Goal: Task Accomplishment & Management: Manage account settings

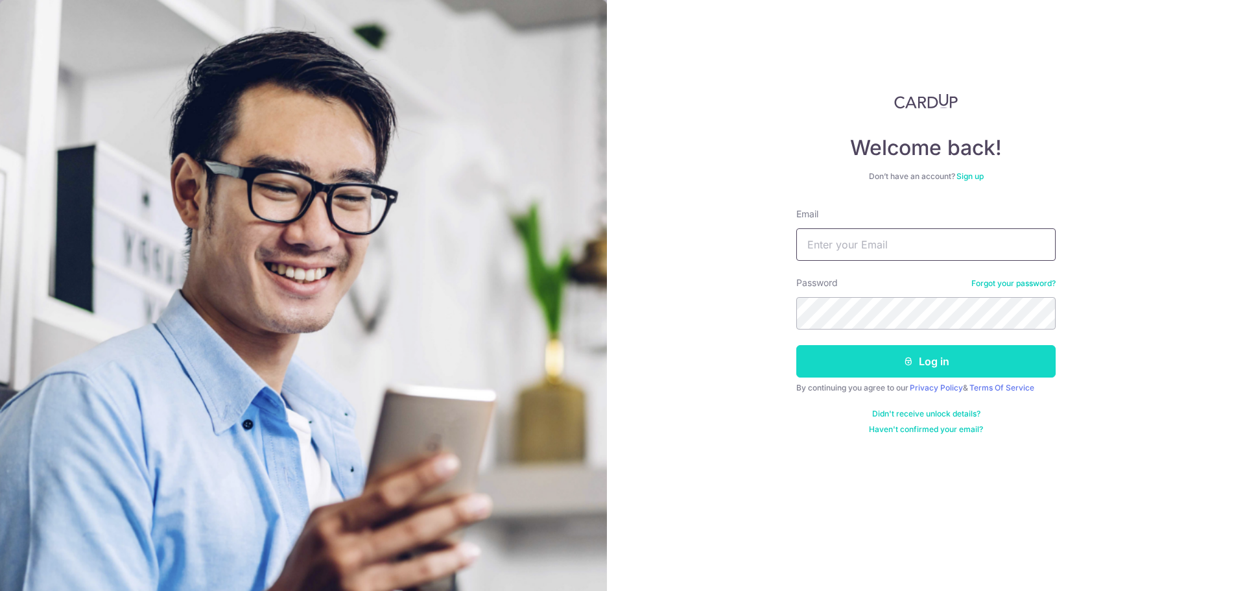
type input "[EMAIL_ADDRESS][DOMAIN_NAME]"
click at [883, 353] on button "Log in" at bounding box center [925, 361] width 259 height 32
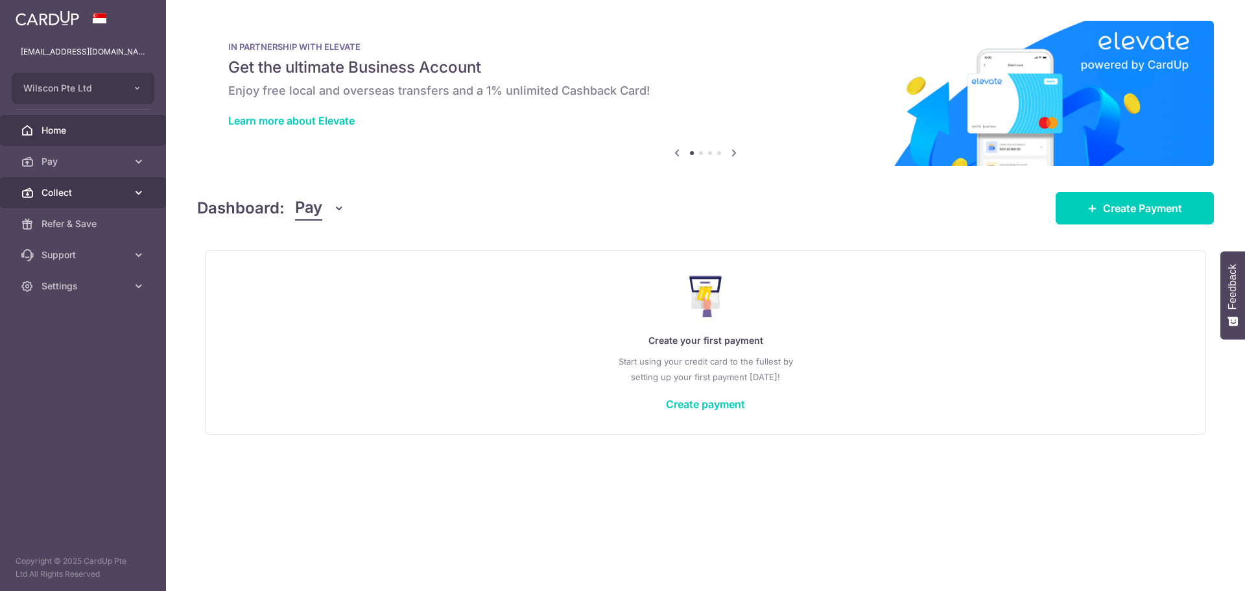
click at [93, 178] on link "Collect" at bounding box center [83, 192] width 166 height 31
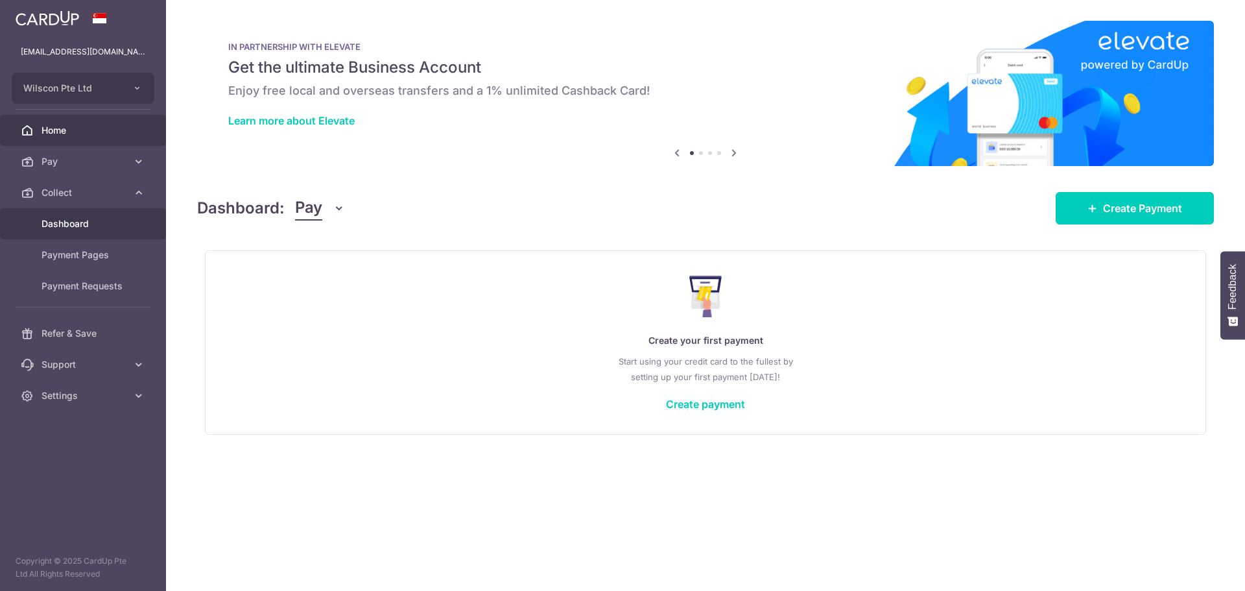
click at [82, 235] on link "Dashboard" at bounding box center [83, 223] width 166 height 31
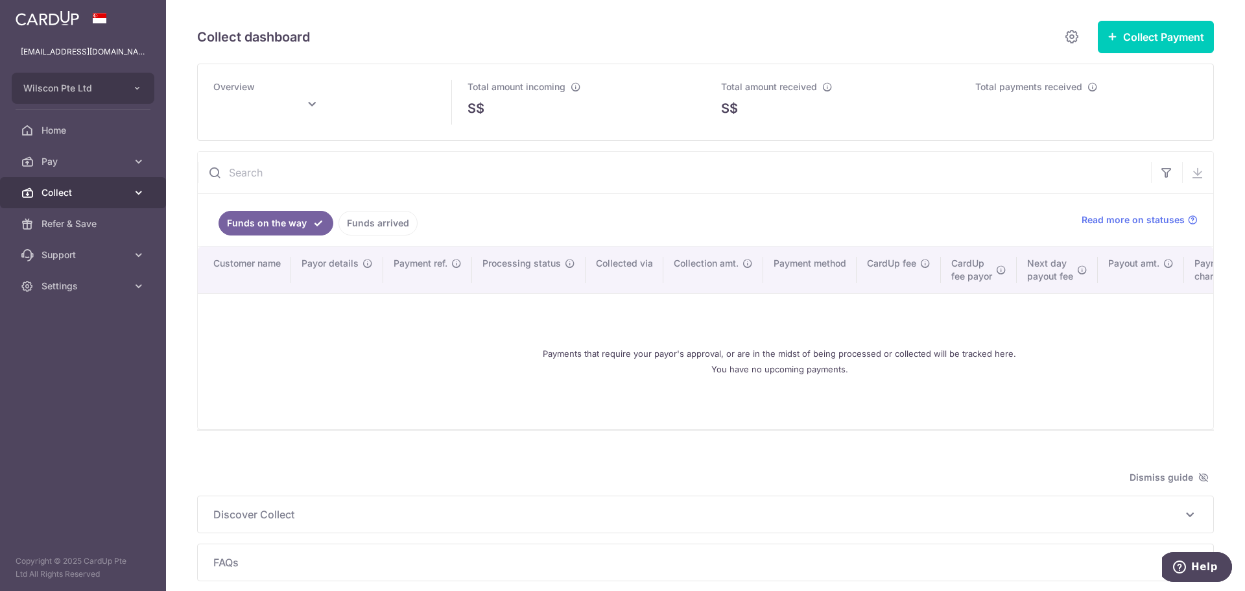
click at [119, 183] on link "Collect" at bounding box center [83, 192] width 166 height 31
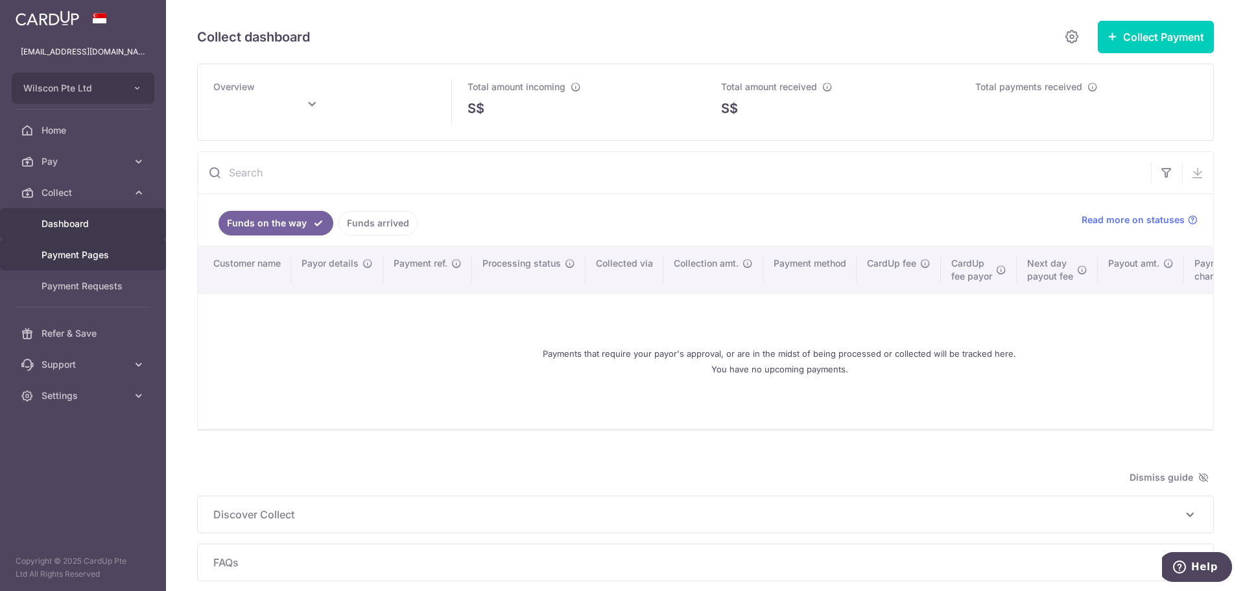
click at [90, 246] on link "Payment Pages" at bounding box center [83, 254] width 166 height 31
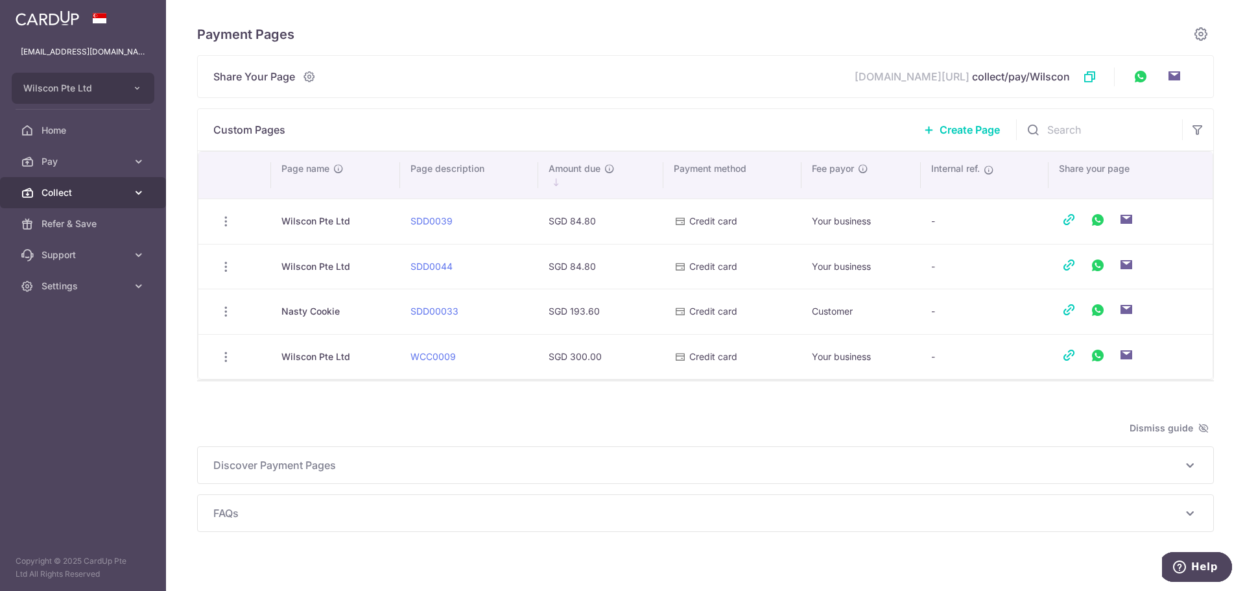
click at [117, 194] on span "Collect" at bounding box center [84, 192] width 86 height 13
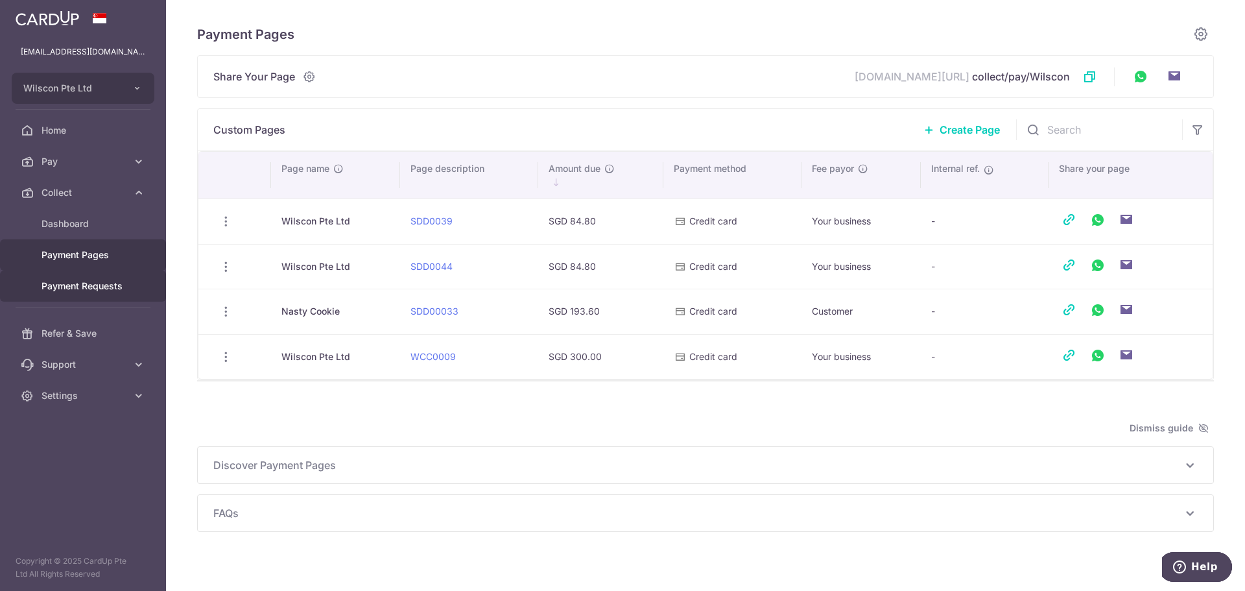
click at [83, 296] on link "Payment Requests" at bounding box center [83, 285] width 166 height 31
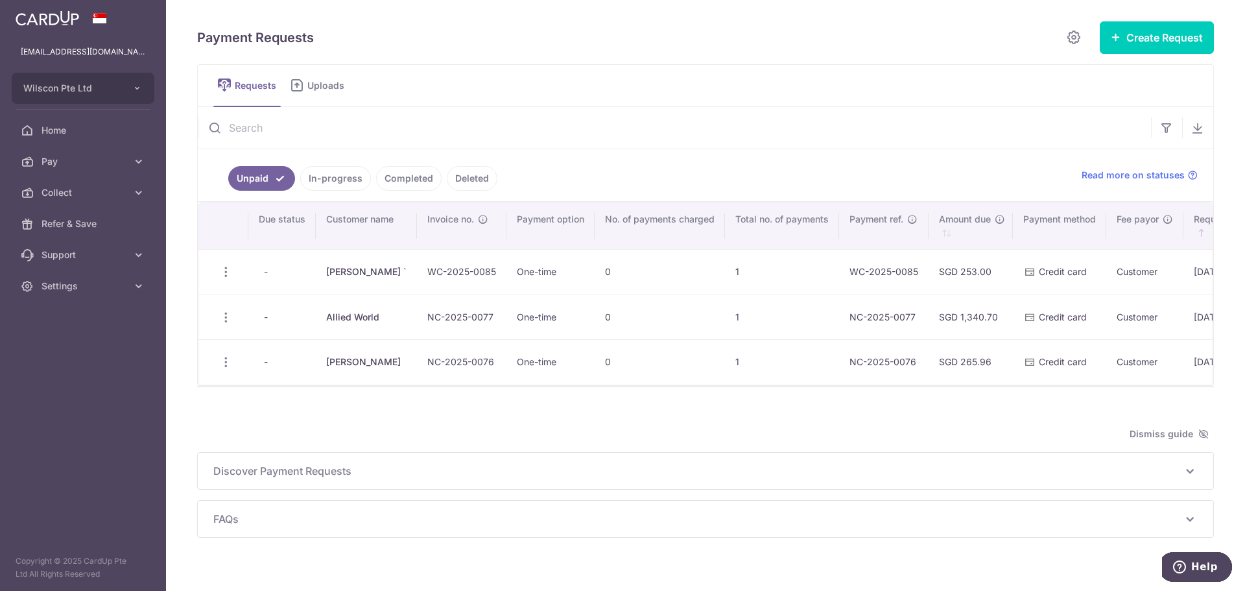
click at [355, 172] on link "In-progress" at bounding box center [335, 178] width 71 height 25
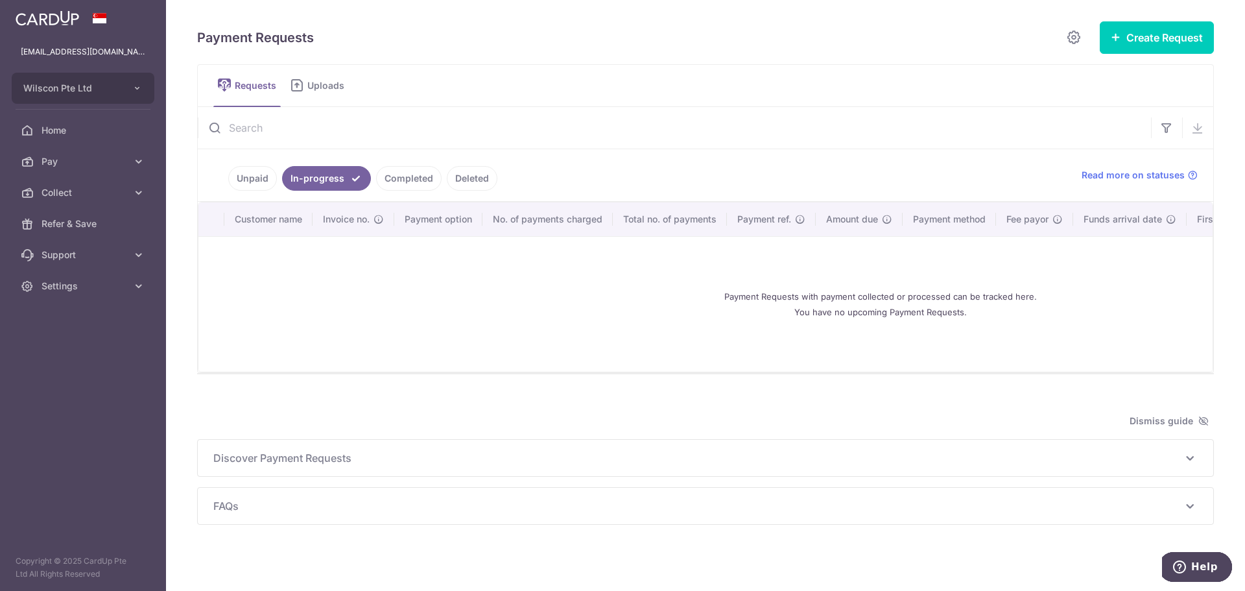
click at [429, 169] on link "Completed" at bounding box center [408, 178] width 65 height 25
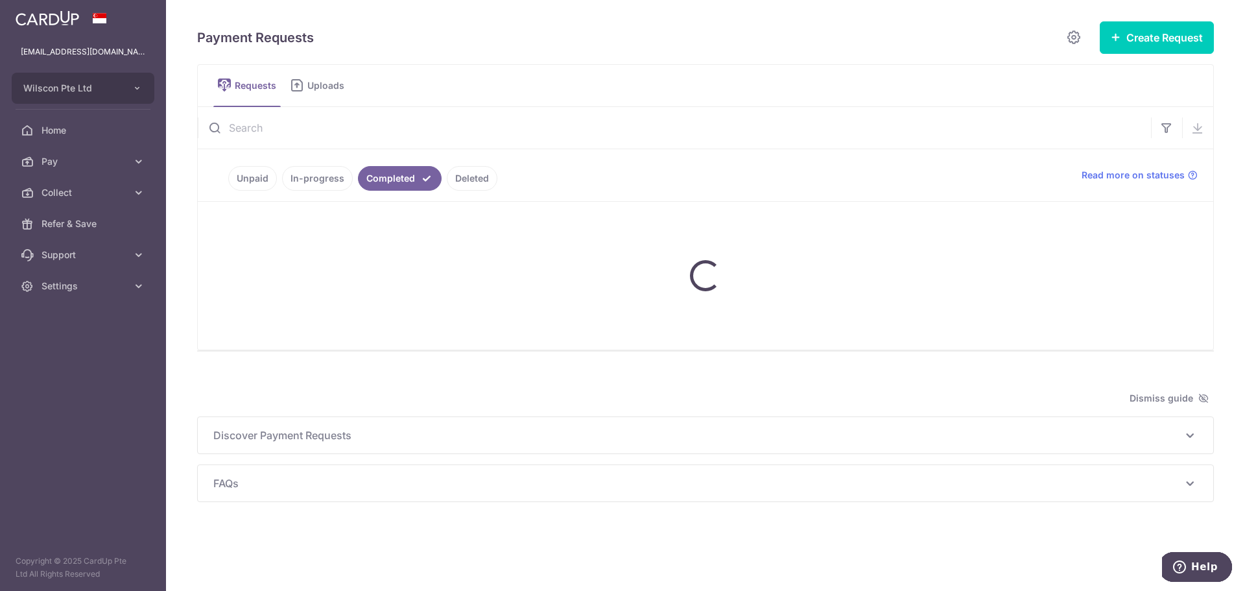
click at [455, 176] on link "Deleted" at bounding box center [472, 178] width 51 height 25
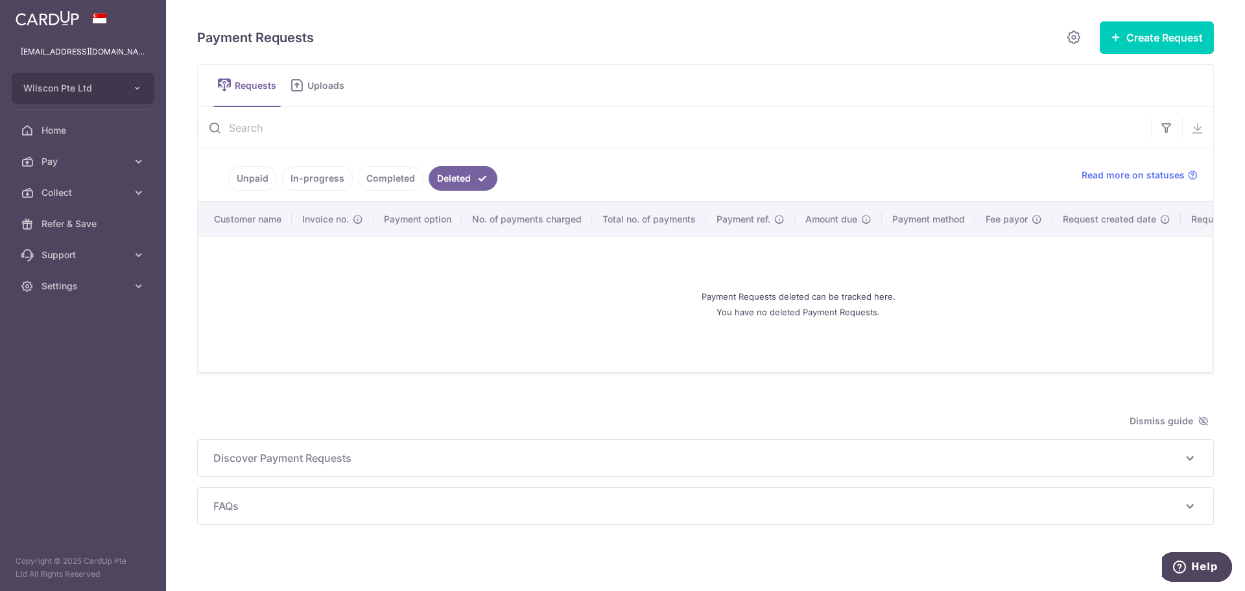
click at [407, 178] on link "Completed" at bounding box center [390, 178] width 65 height 25
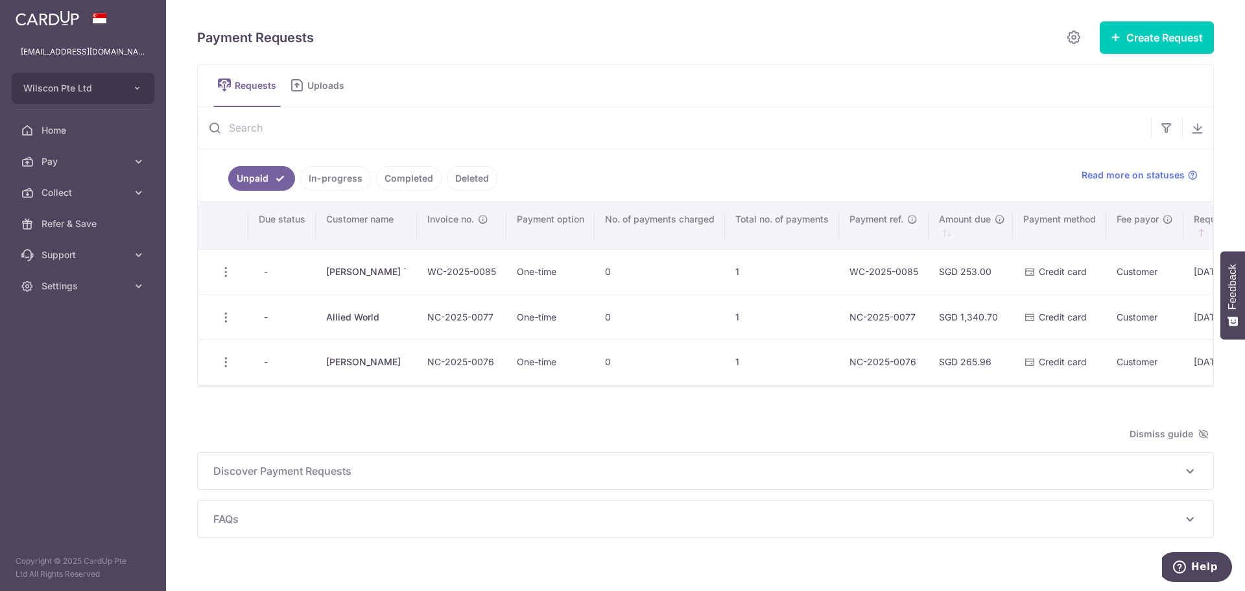
click at [408, 182] on link "Completed" at bounding box center [408, 178] width 65 height 25
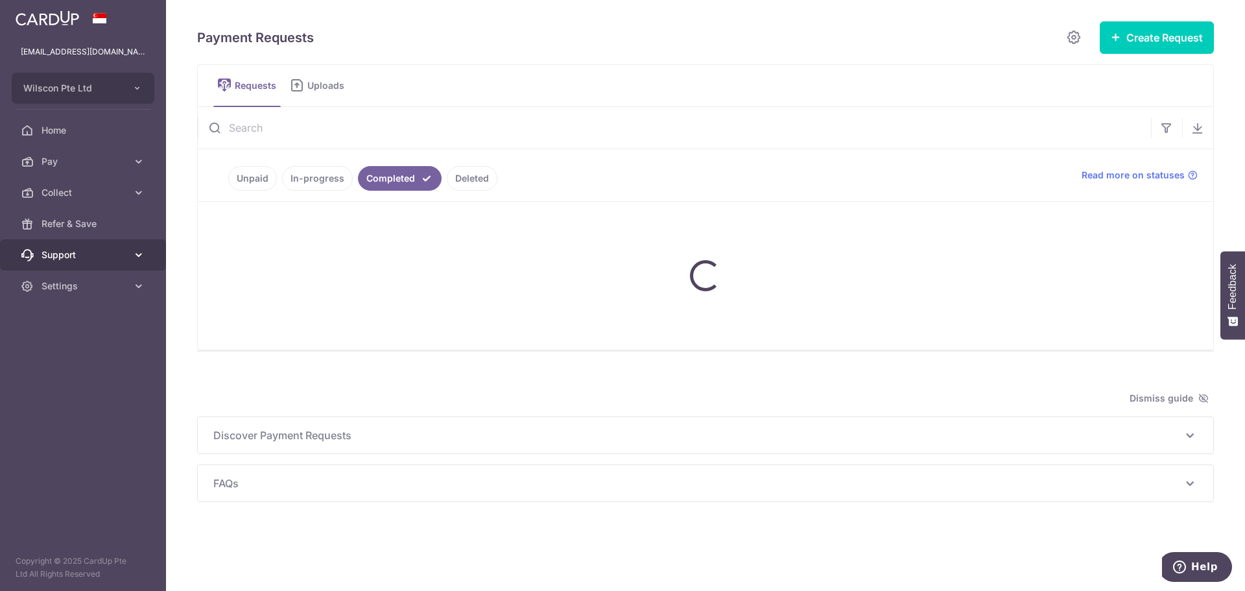
click at [135, 255] on icon at bounding box center [138, 254] width 13 height 13
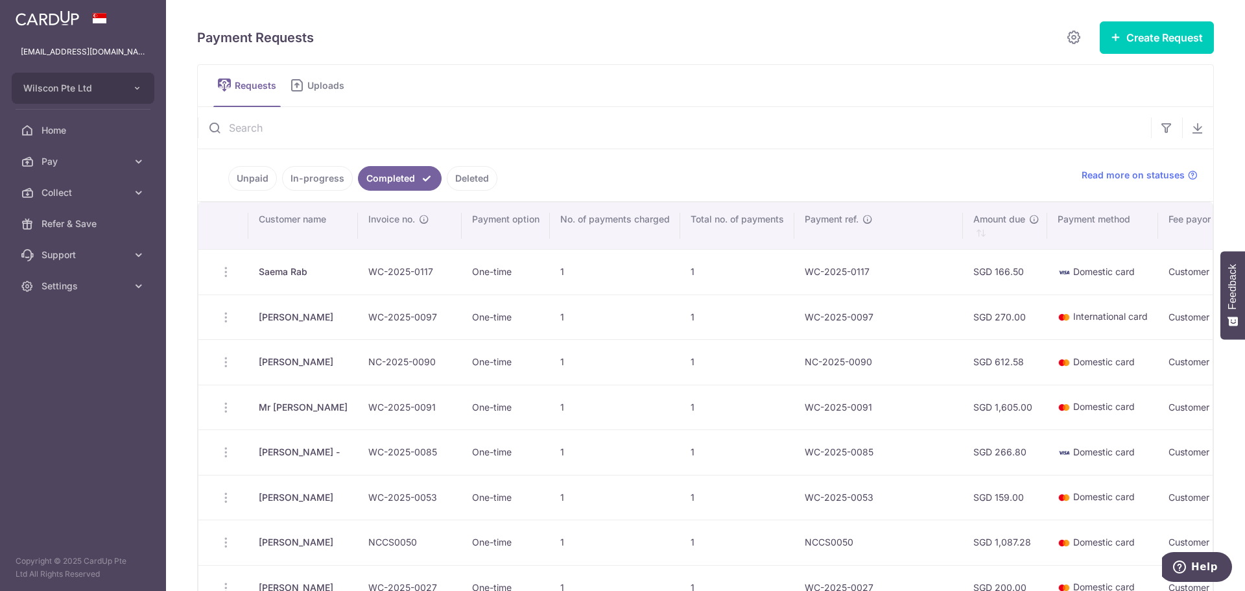
drag, startPoint x: 1046, startPoint y: 265, endPoint x: 181, endPoint y: 266, distance: 865.0
click at [181, 266] on div "Payment Requests Create Request Single Request Multiple Requests Requests Uploa…" at bounding box center [705, 295] width 1079 height 591
click at [286, 268] on td "Saema Rab" at bounding box center [303, 271] width 110 height 45
click at [224, 266] on td at bounding box center [223, 271] width 50 height 45
click at [224, 270] on td at bounding box center [223, 271] width 50 height 45
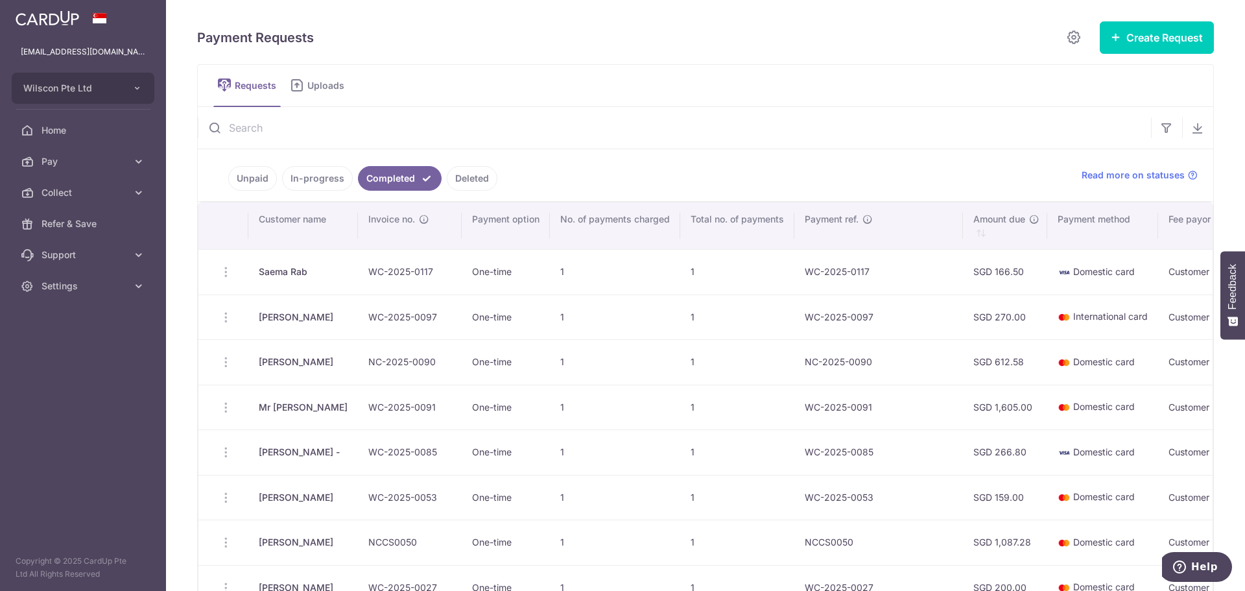
drag, startPoint x: 224, startPoint y: 270, endPoint x: 231, endPoint y: 271, distance: 7.9
click at [231, 271] on td at bounding box center [223, 271] width 50 height 45
click at [222, 272] on td at bounding box center [223, 271] width 50 height 45
drag, startPoint x: 222, startPoint y: 272, endPoint x: 219, endPoint y: 264, distance: 8.7
click at [218, 264] on td at bounding box center [223, 271] width 50 height 45
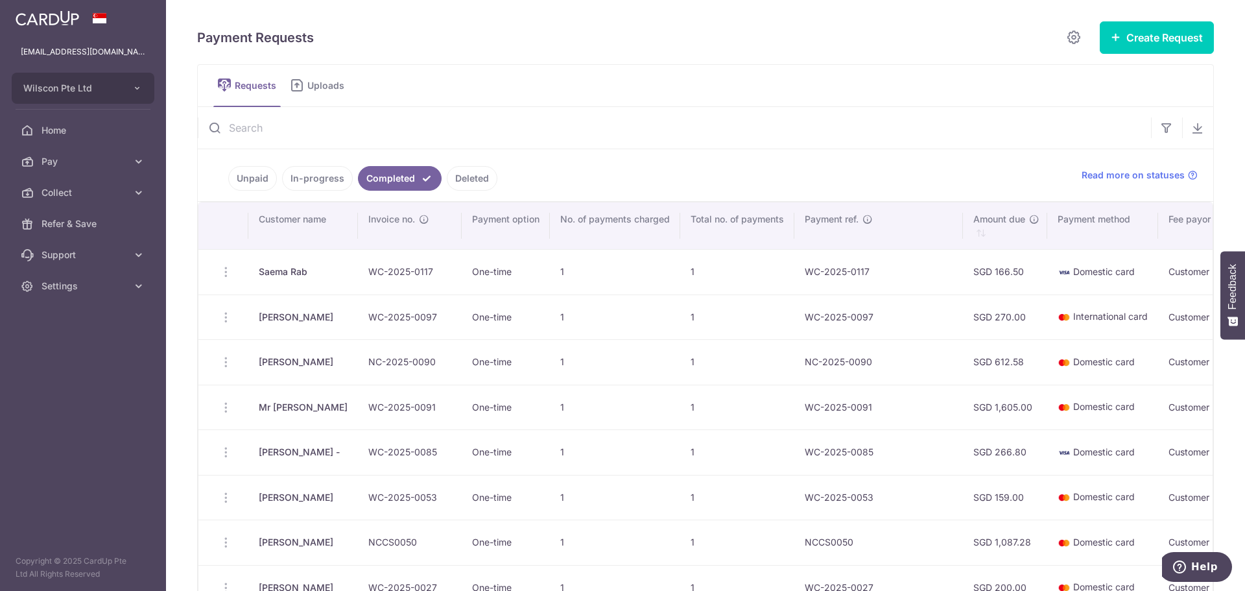
click at [241, 258] on td at bounding box center [223, 271] width 50 height 45
click at [237, 267] on td at bounding box center [223, 271] width 50 height 45
click at [238, 274] on td at bounding box center [223, 271] width 50 height 45
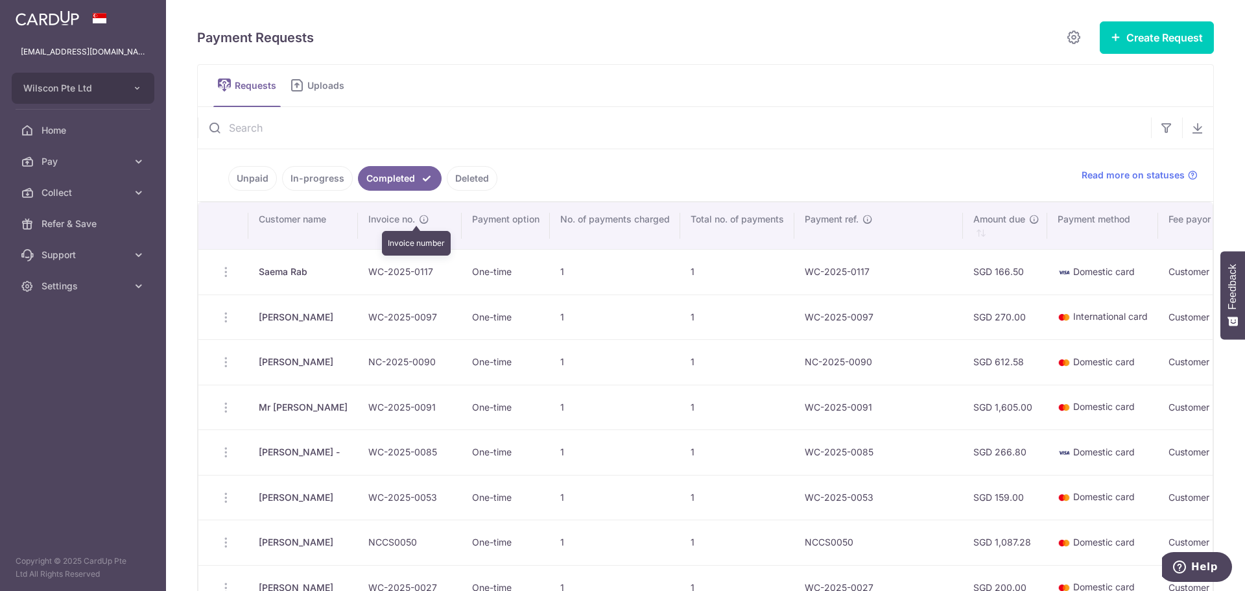
click at [419, 220] on icon "\a \a Invoice no.\a \a \a" at bounding box center [424, 219] width 10 height 10
drag, startPoint x: 362, startPoint y: 272, endPoint x: 425, endPoint y: 274, distance: 62.3
click at [425, 274] on td "WC-2025-0117" at bounding box center [410, 271] width 104 height 45
copy td "WC-2025-0117"
click at [84, 136] on span "Home" at bounding box center [84, 130] width 86 height 13
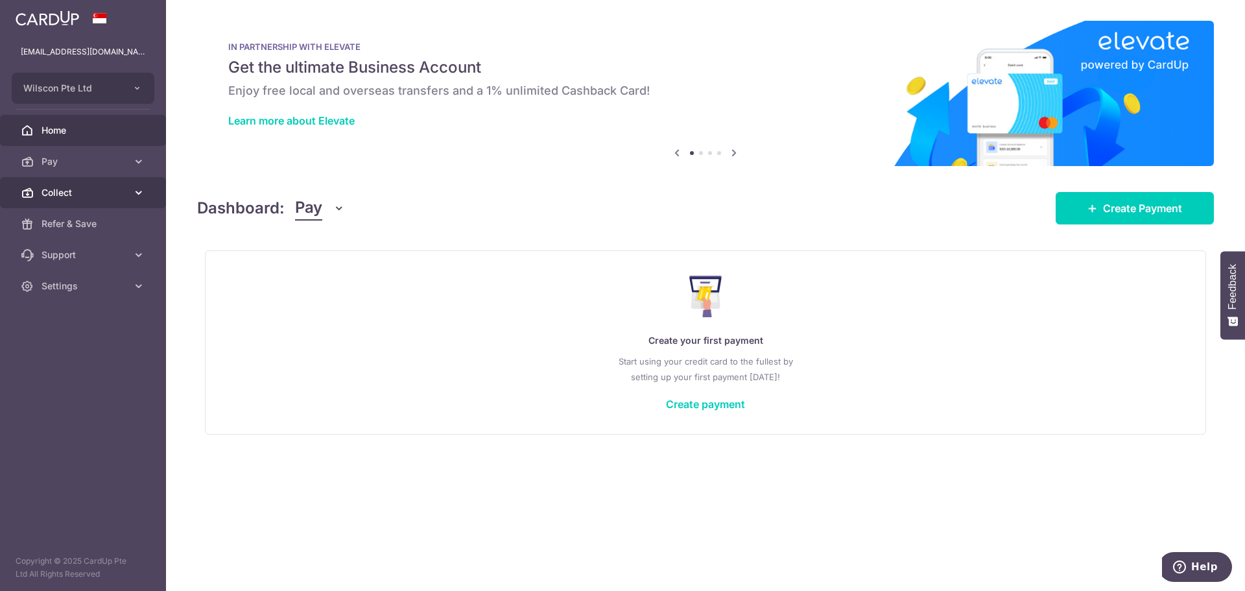
click at [76, 191] on span "Collect" at bounding box center [84, 192] width 86 height 13
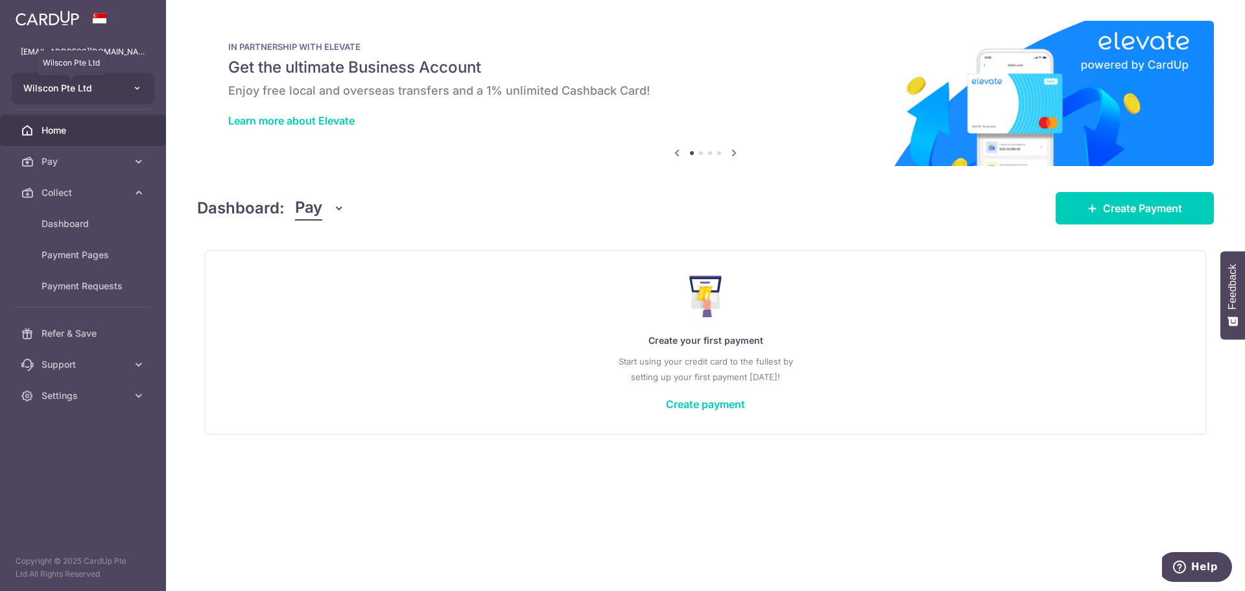
click at [88, 70] on ul "alizalim.nastycookie@gmail.com Wilscon Pte Ltd Wilscon Pte Ltd Add new company …" at bounding box center [83, 223] width 166 height 375
click at [91, 107] on ul "alizalim.nastycookie@gmail.com Wilscon Pte Ltd Add new company Wilscon Pte Ltd …" at bounding box center [83, 223] width 166 height 375
click at [93, 99] on button "Wilscon Pte Ltd" at bounding box center [83, 88] width 143 height 31
click at [108, 74] on button "Wilscon Pte Ltd" at bounding box center [83, 88] width 143 height 31
click at [113, 361] on span "Support" at bounding box center [84, 364] width 86 height 13
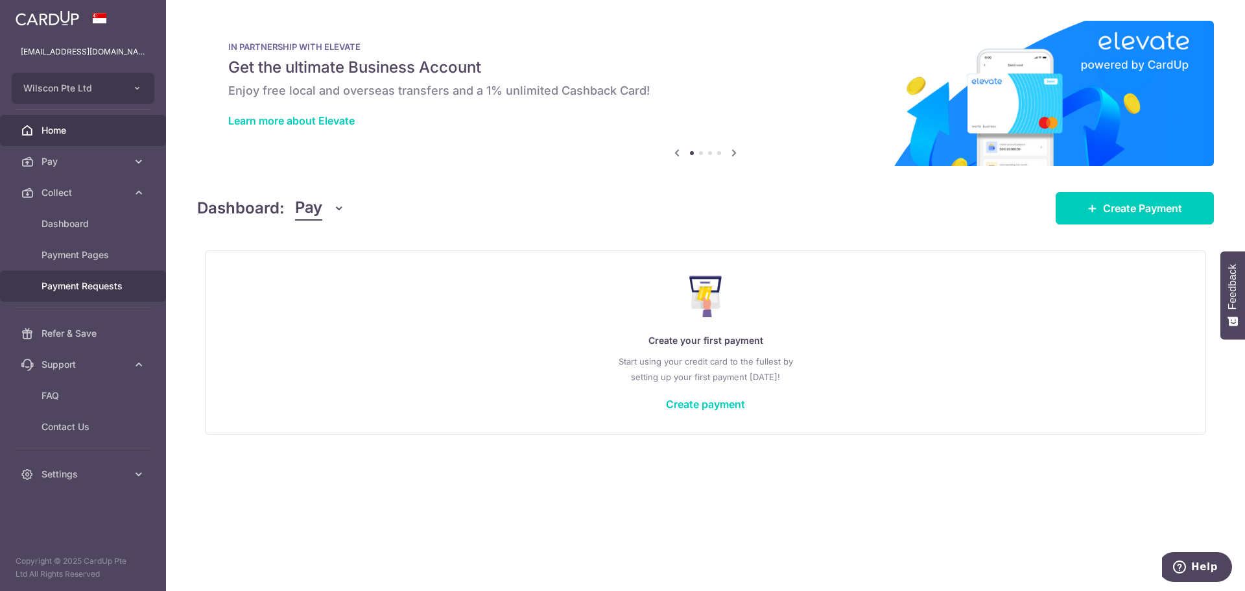
click at [110, 278] on link "Payment Requests" at bounding box center [83, 285] width 166 height 31
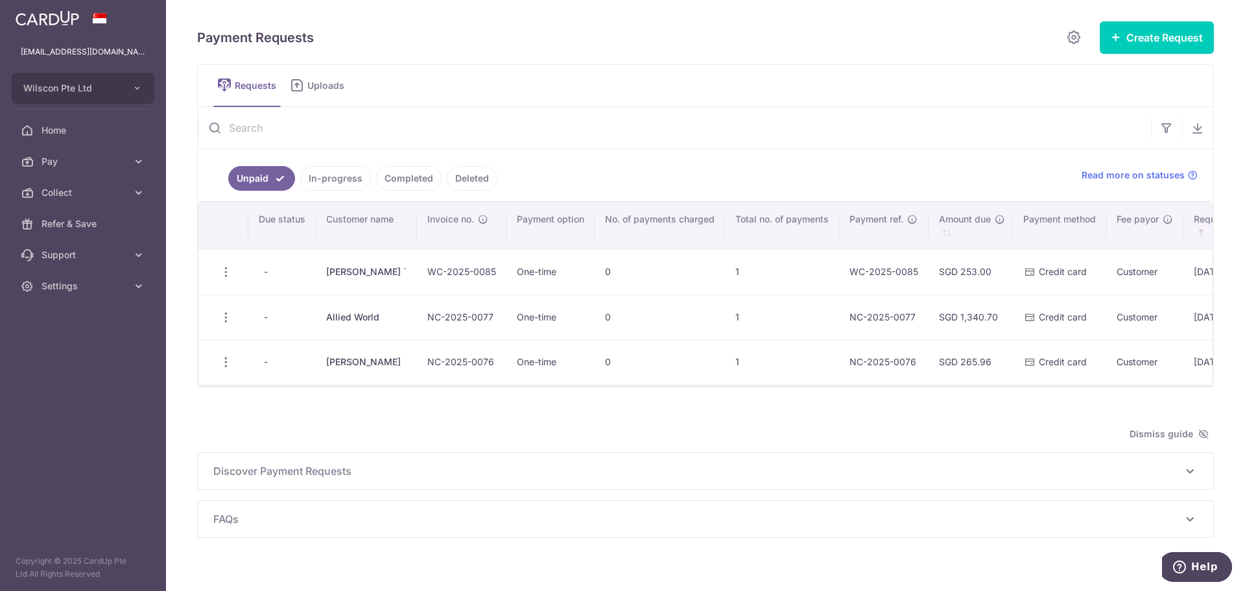
click at [341, 173] on link "In-progress" at bounding box center [335, 178] width 71 height 25
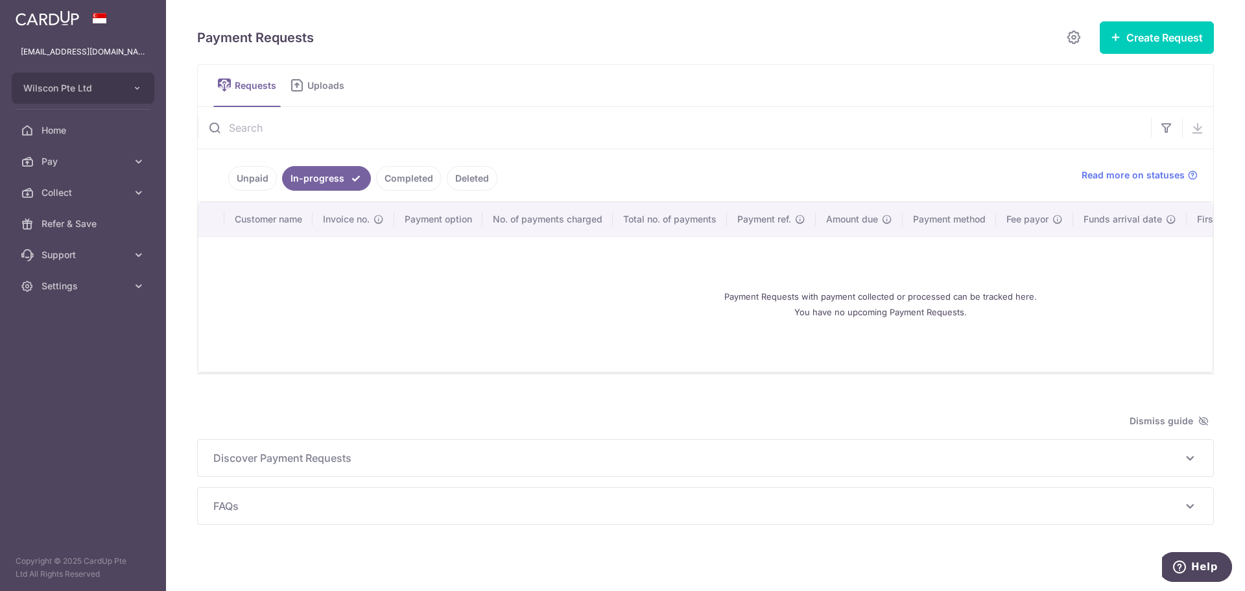
click at [421, 178] on link "Completed" at bounding box center [408, 178] width 65 height 25
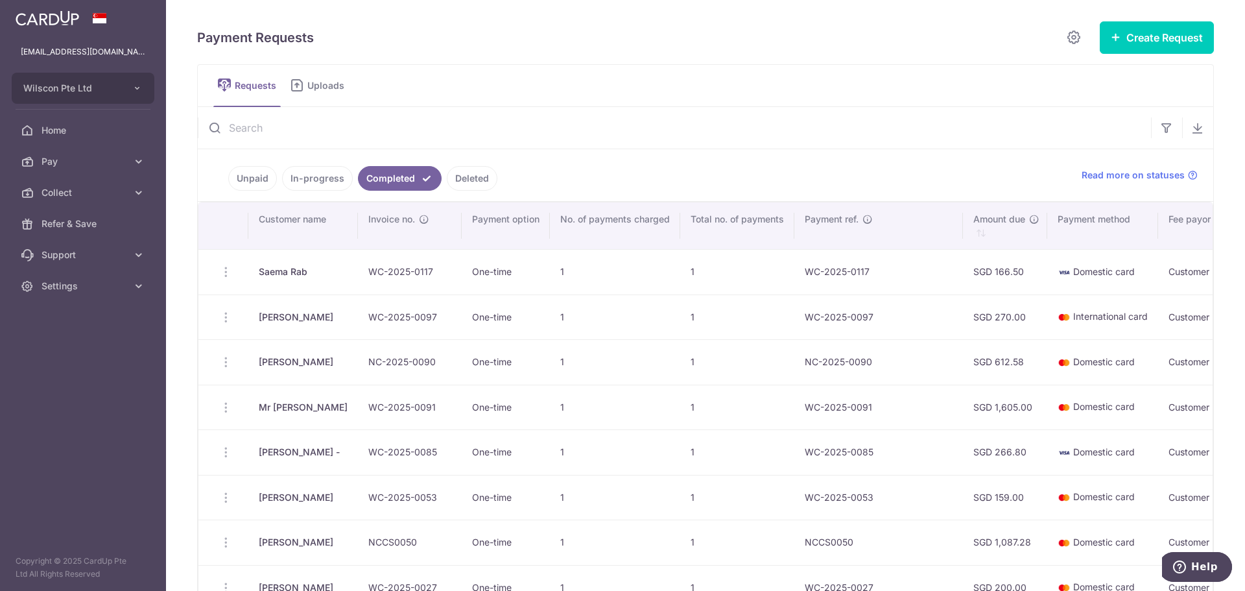
click at [233, 270] on td at bounding box center [223, 271] width 50 height 45
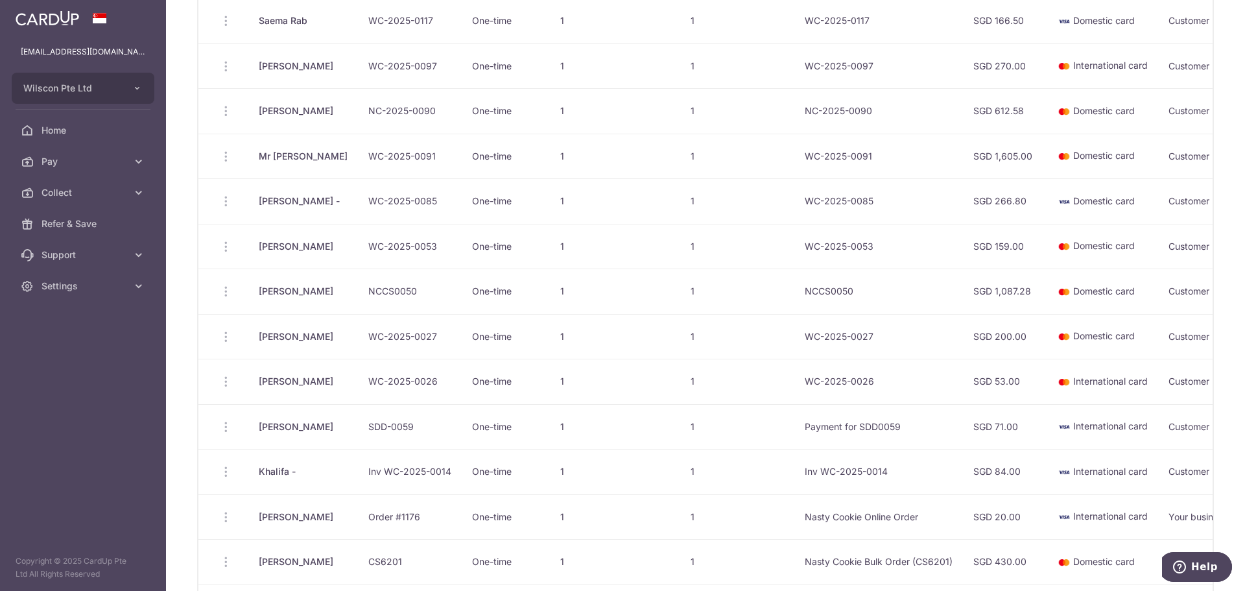
scroll to position [454, 0]
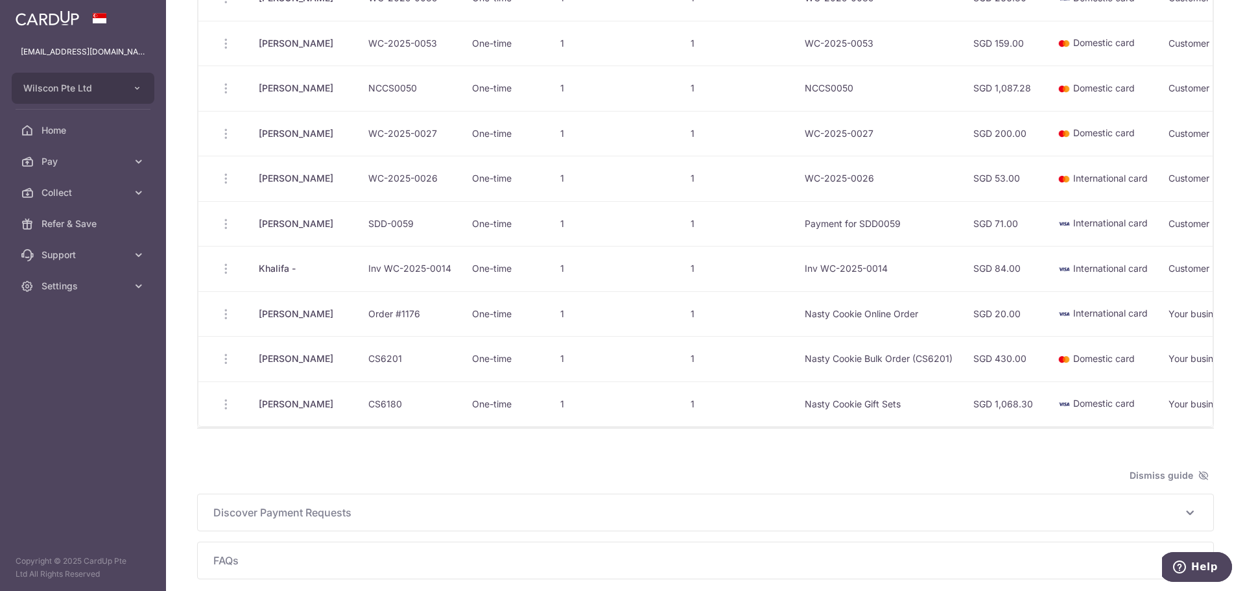
click at [398, 515] on span "Discover Payment Requests" at bounding box center [697, 512] width 969 height 16
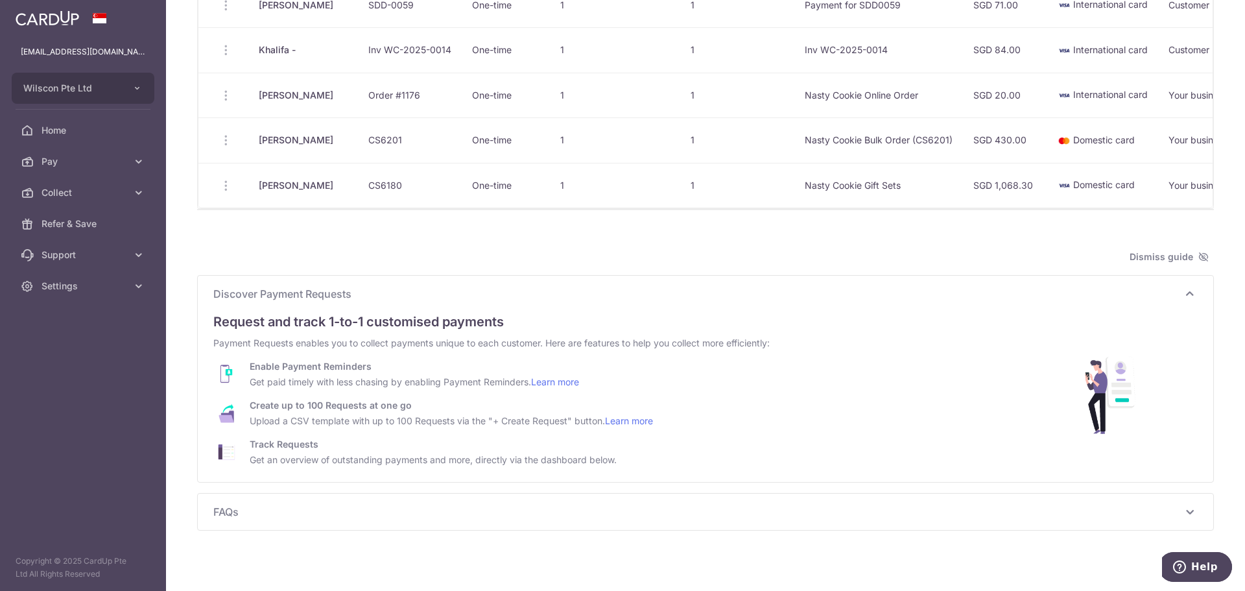
scroll to position [690, 0]
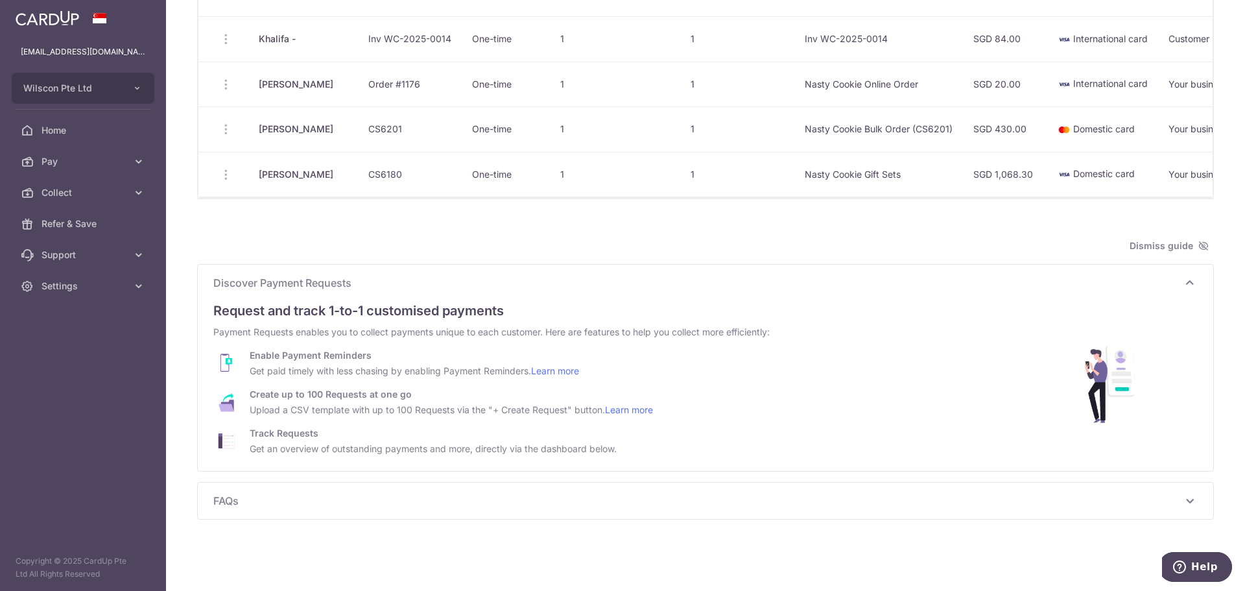
click at [601, 489] on div "FAQs How do Payment Requests work? Do Payment Requests expire? Read more What i…" at bounding box center [705, 500] width 1015 height 36
click at [571, 487] on div "FAQs How do Payment Requests work? Do Payment Requests expire? Read more What i…" at bounding box center [705, 500] width 1015 height 36
click at [552, 513] on div "FAQs How do Payment Requests work? Do Payment Requests expire? Read more What i…" at bounding box center [705, 500] width 1015 height 36
click at [554, 500] on span "FAQs" at bounding box center [697, 501] width 969 height 16
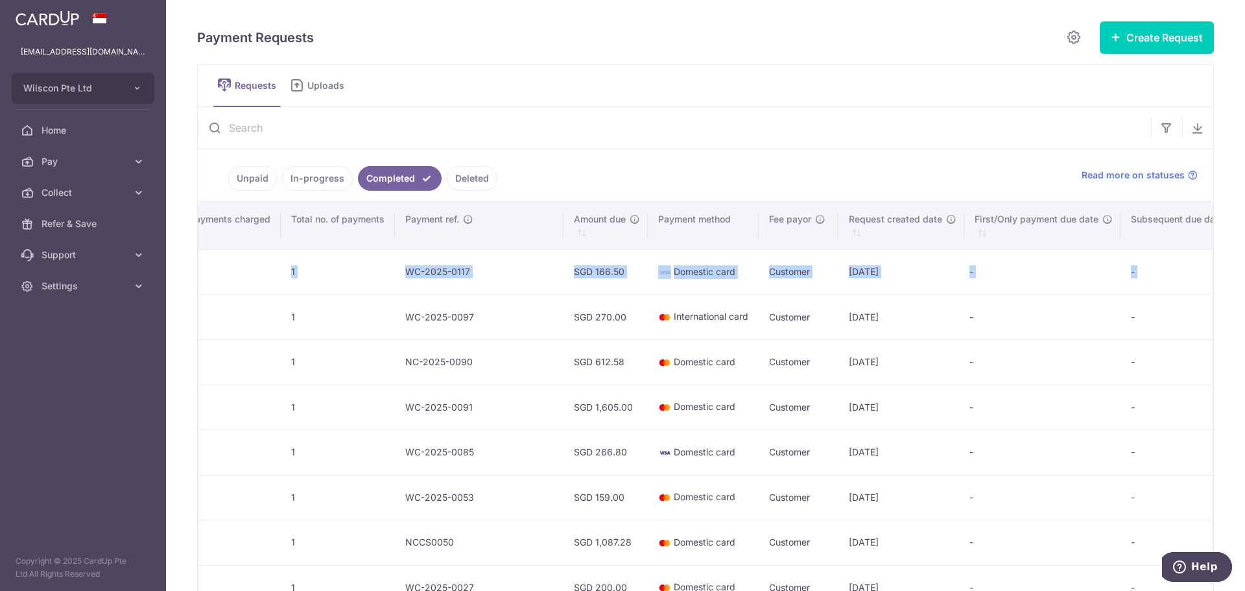
scroll to position [0, 676]
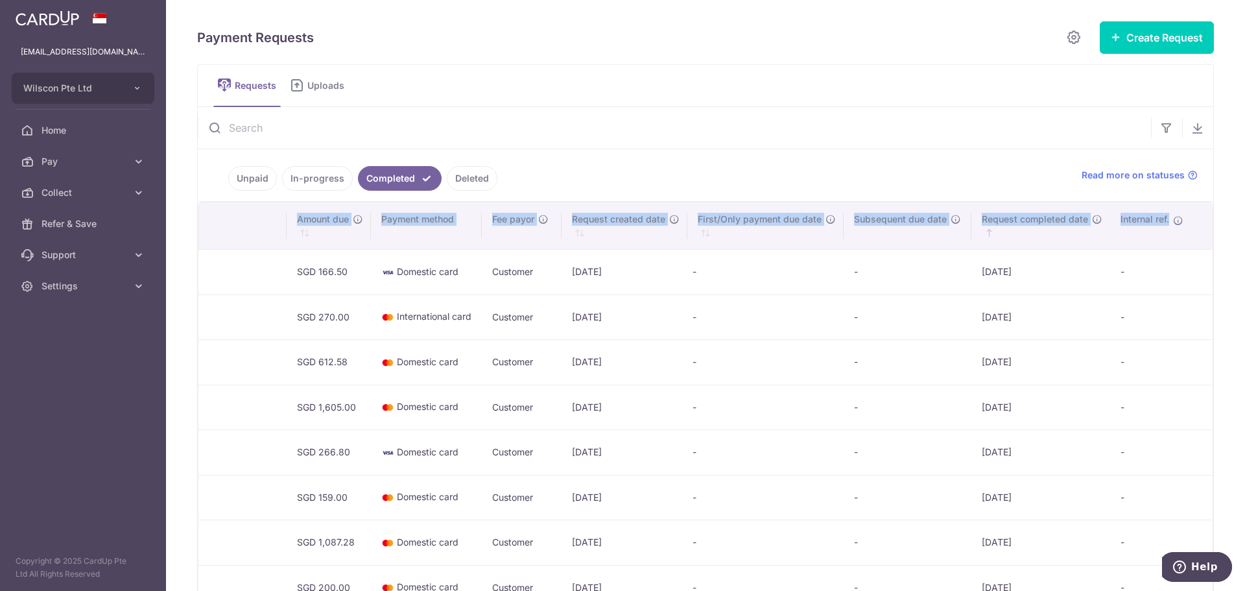
drag, startPoint x: 307, startPoint y: 265, endPoint x: 1244, endPoint y: 262, distance: 937.6
click at [1244, 262] on div "Payment Requests Create Request Single Request Multiple Requests Requests Uploa…" at bounding box center [705, 295] width 1079 height 591
click at [1159, 290] on td "-" at bounding box center [1162, 271] width 105 height 45
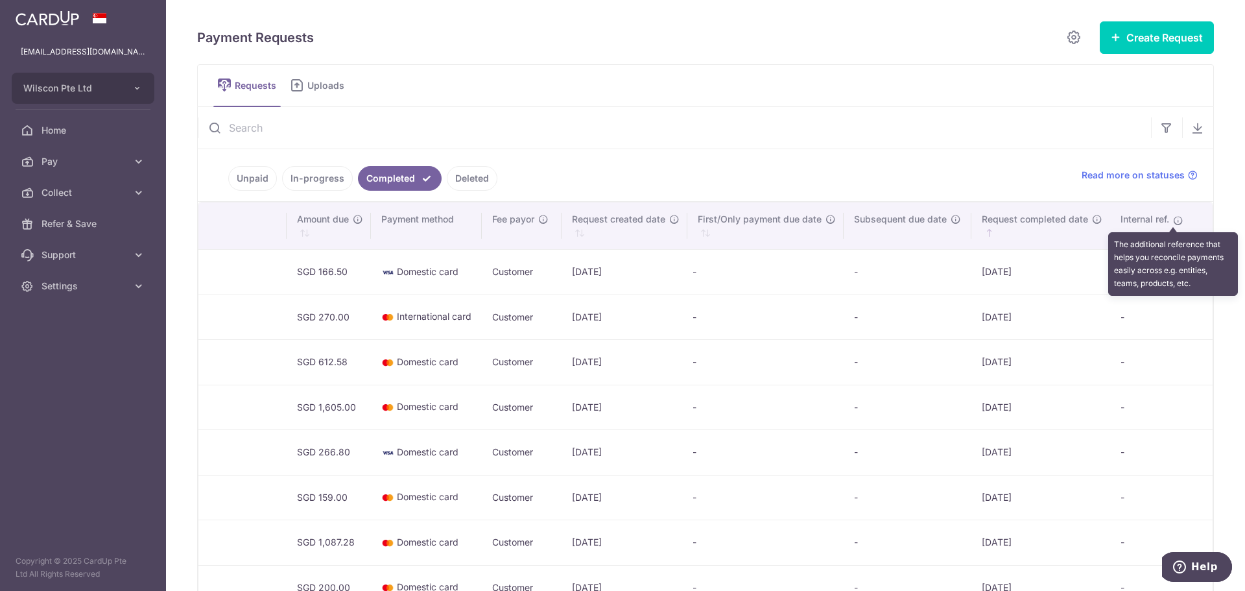
click at [1173, 221] on icon "Internal ref.\a \a" at bounding box center [1178, 220] width 10 height 10
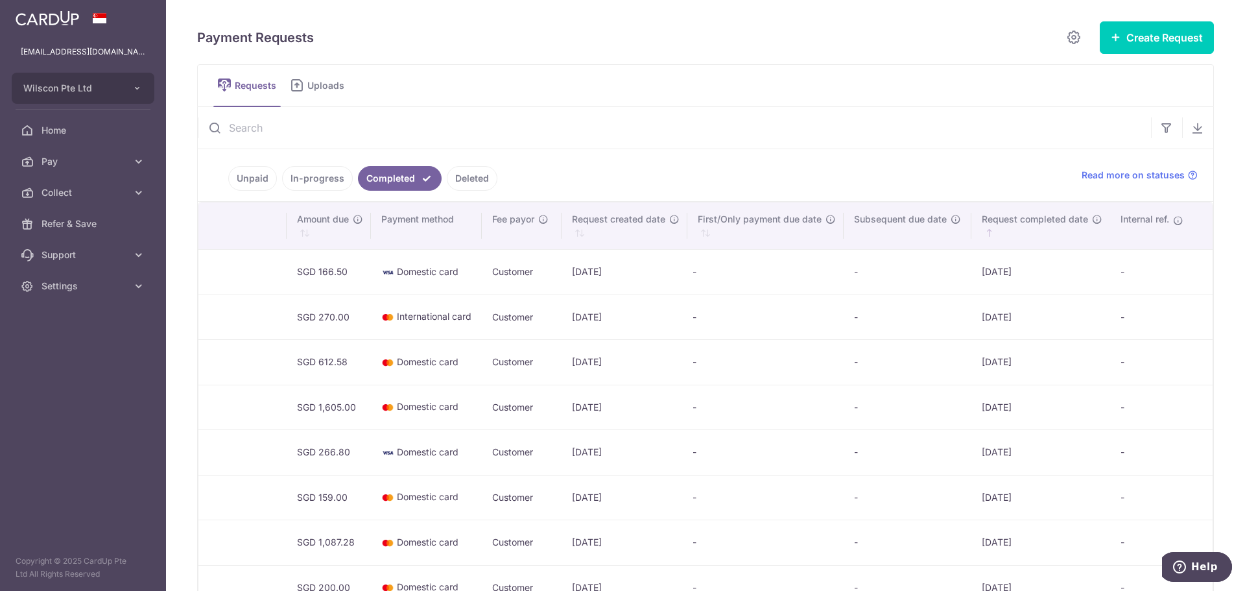
drag, startPoint x: 1135, startPoint y: 268, endPoint x: 1028, endPoint y: 272, distance: 107.7
click at [1028, 272] on tr "Saema Rab WC-2025-0117 One-time 1 1 WC-2025-0117 SGD 166.50 Domestic card Custo…" at bounding box center [368, 271] width 1693 height 45
click at [1069, 43] on icon at bounding box center [1074, 37] width 16 height 16
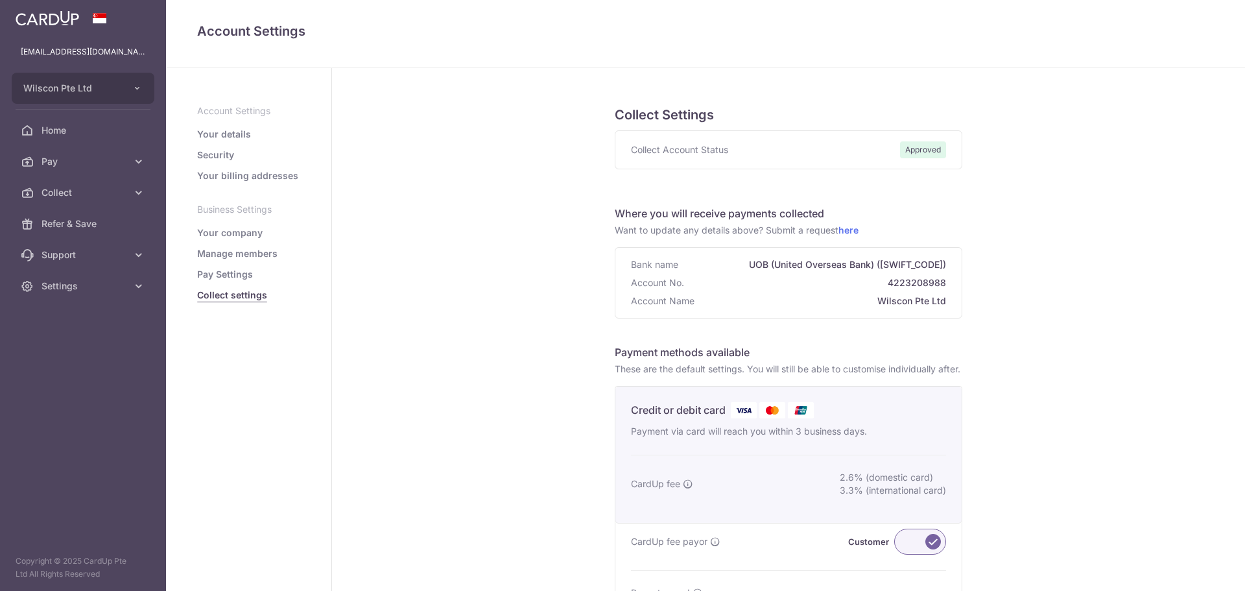
click at [1069, 43] on div "Account Settings Collect settings Account Setting Your details Security Your bi…" at bounding box center [705, 34] width 1079 height 68
click at [905, 154] on span "Approved" at bounding box center [923, 149] width 46 height 17
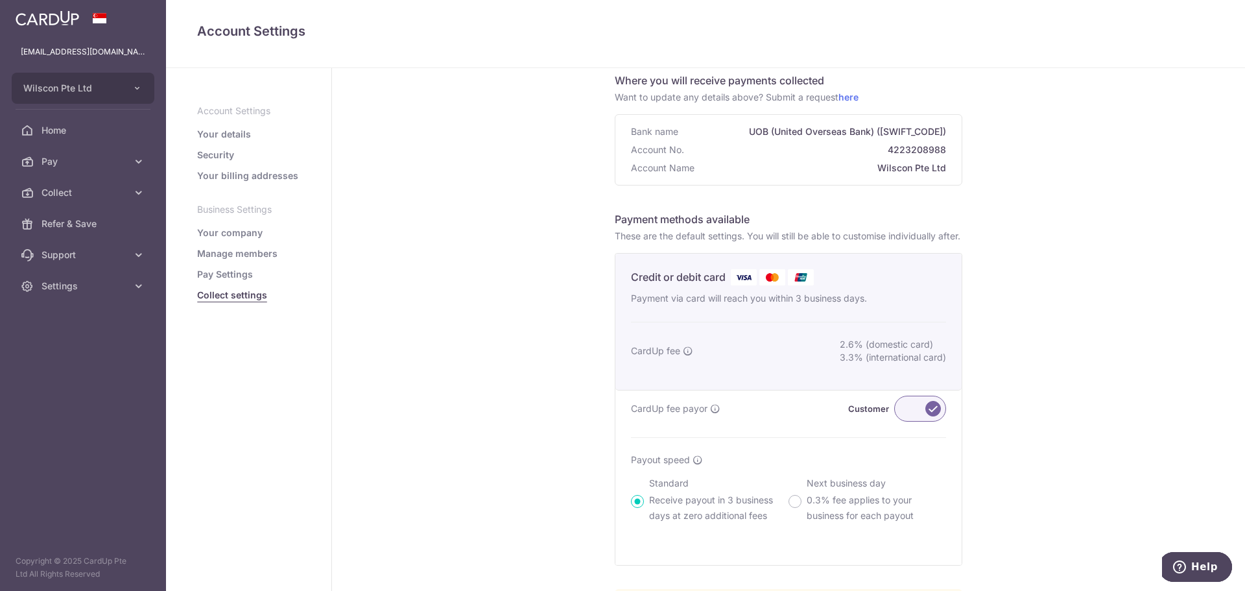
scroll to position [259, 0]
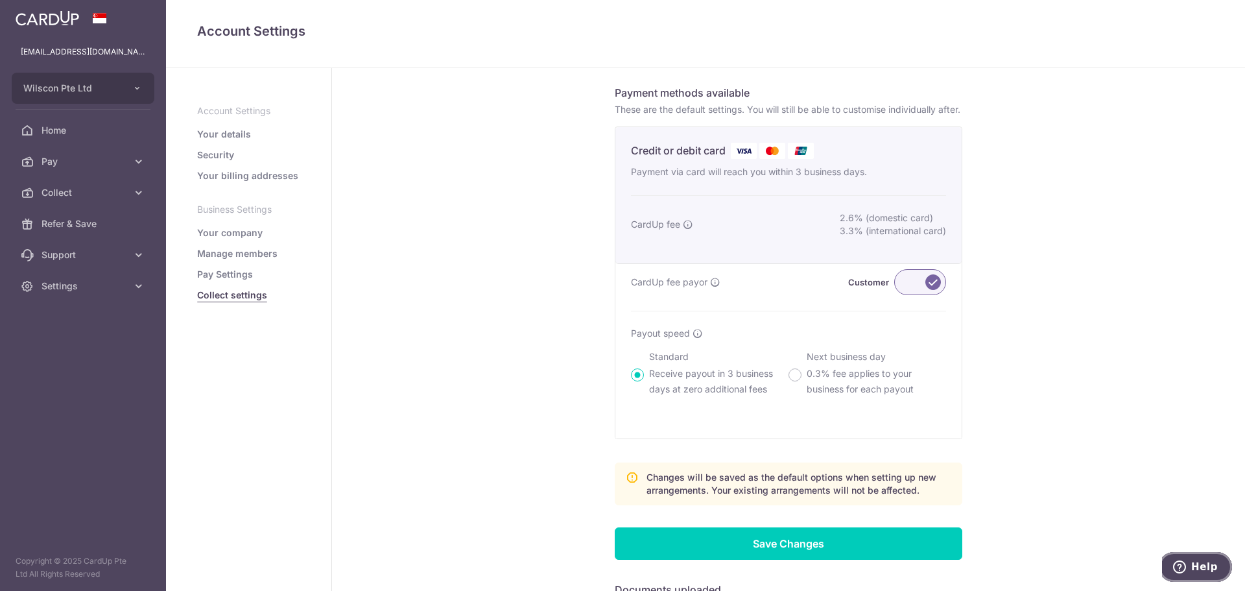
click at [1171, 565] on button "Help" at bounding box center [1195, 567] width 73 height 30
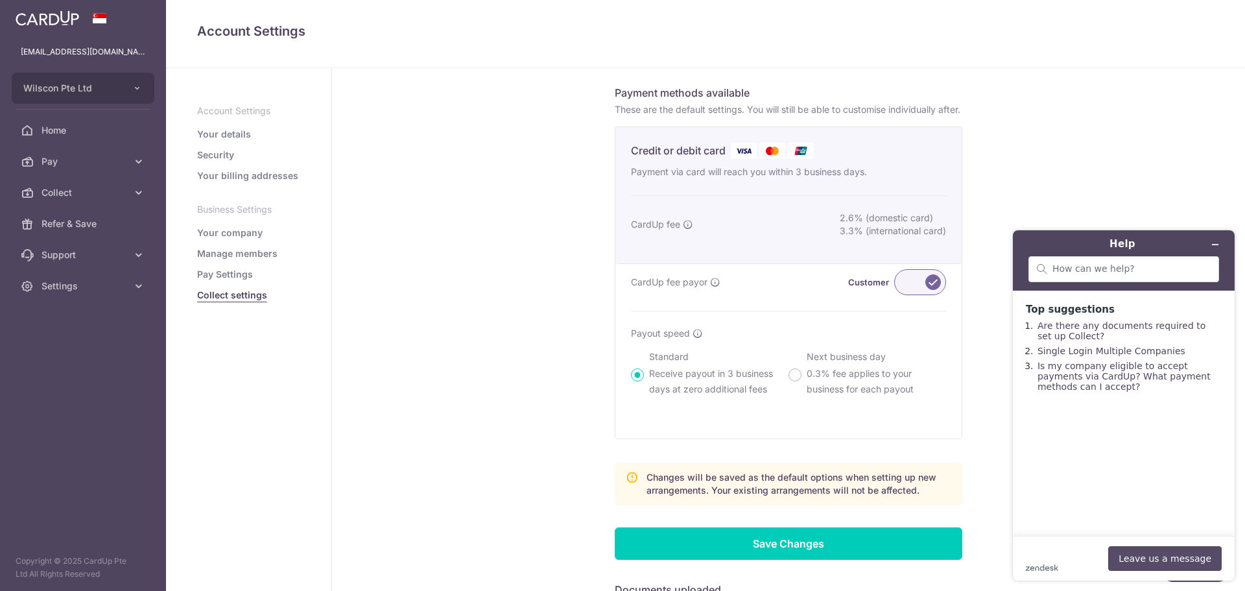
click at [1127, 560] on button "Leave us a message" at bounding box center [1164, 558] width 113 height 25
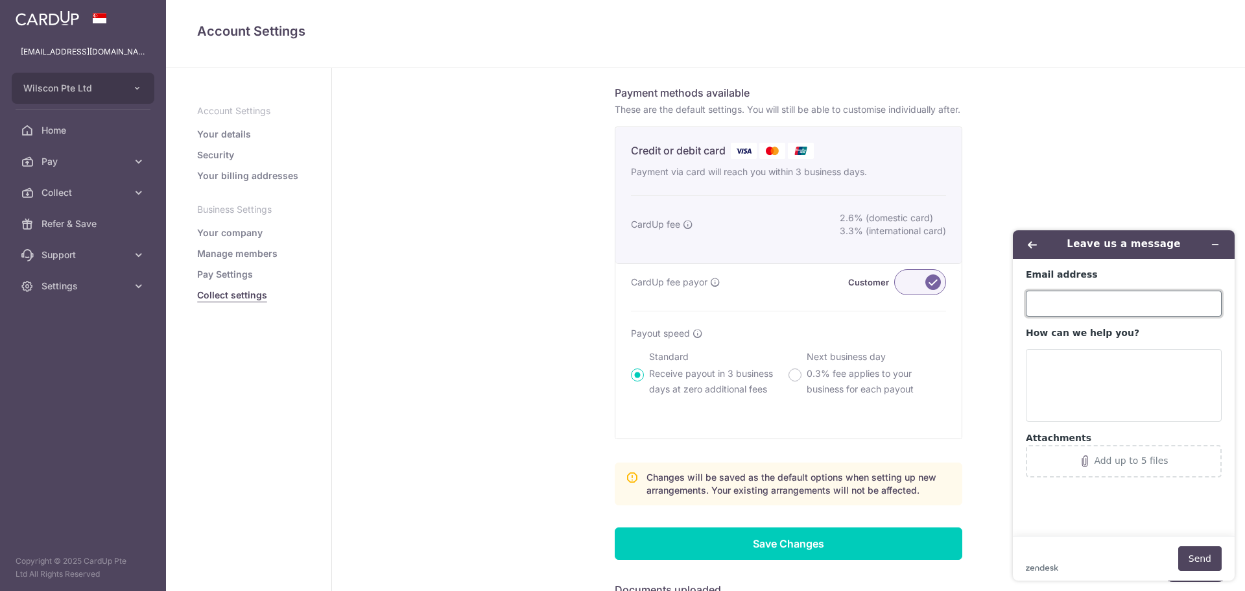
click at [1165, 298] on input "Email address" at bounding box center [1124, 303] width 196 height 26
type input "sales@nastycookie.com"
click at [1109, 375] on textarea "How can we help you?" at bounding box center [1124, 385] width 196 height 73
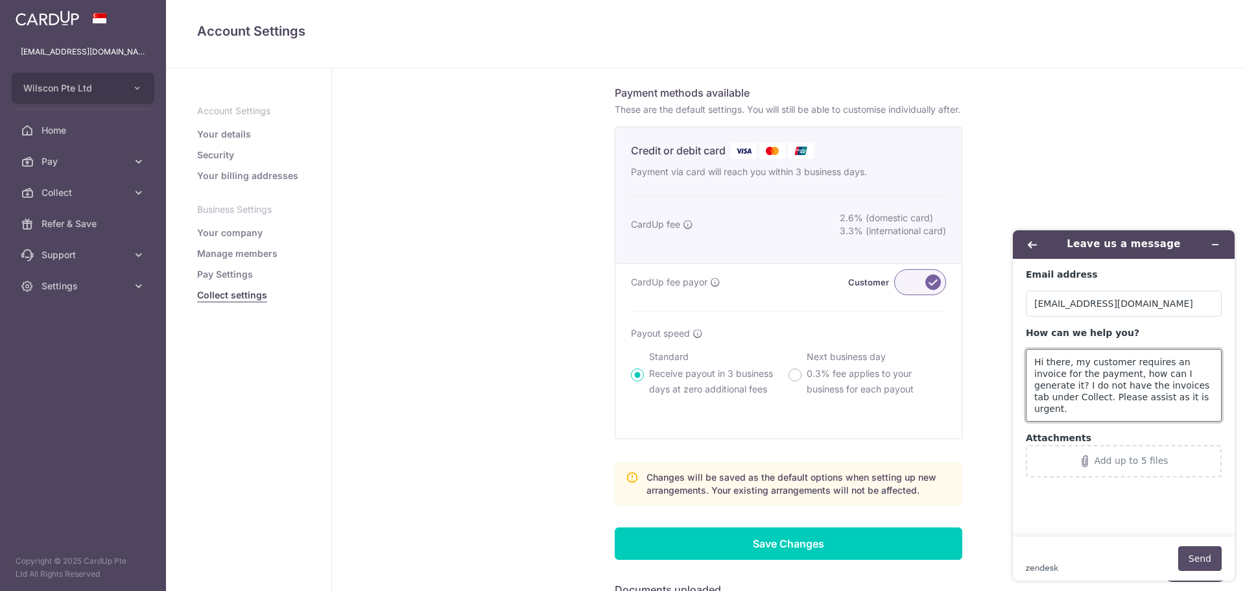
type textarea "Hi there, my customer requires an invoice for the payment, how can I generate i…"
click at [1199, 550] on button "Send" at bounding box center [1199, 558] width 43 height 25
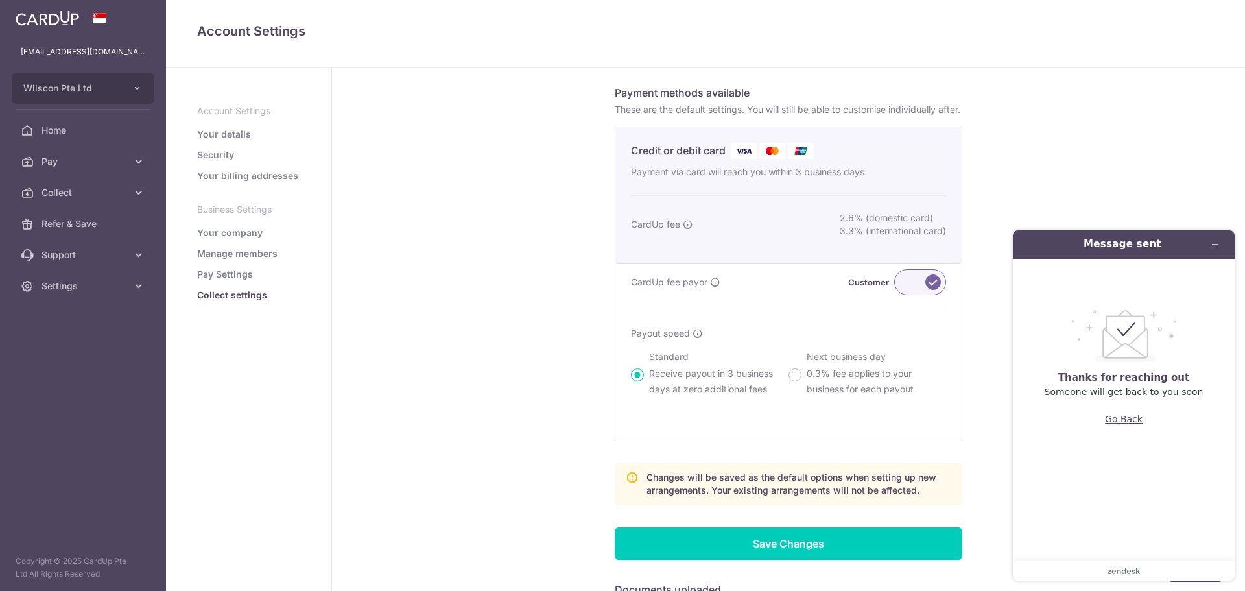
click at [1136, 416] on button "Go Back" at bounding box center [1124, 419] width 38 height 25
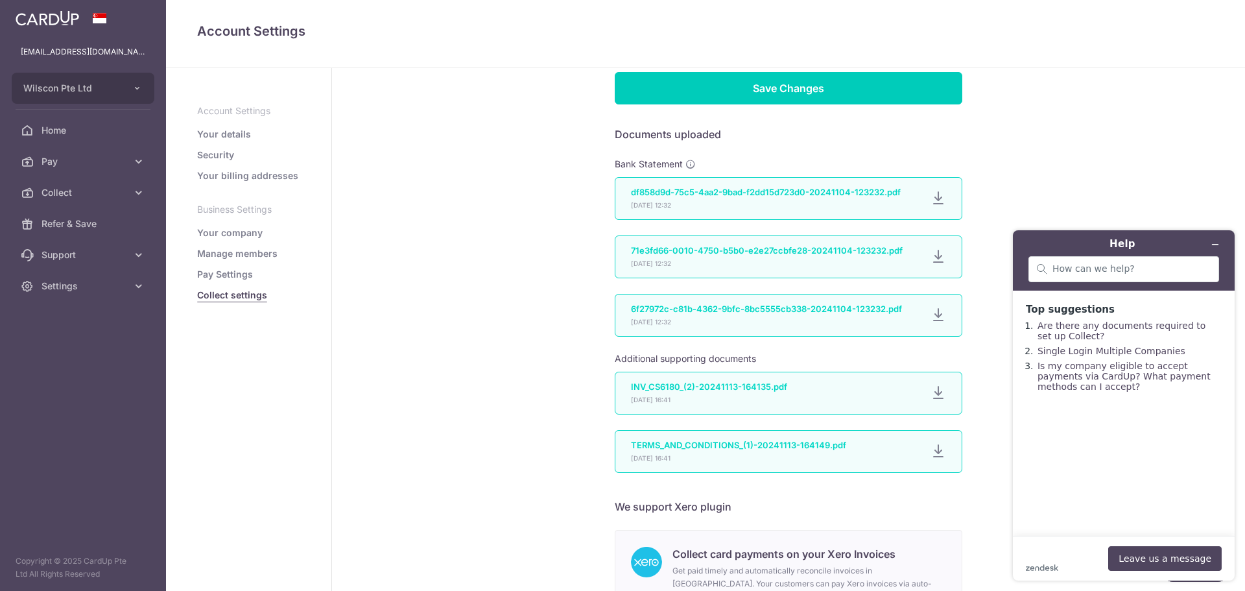
scroll to position [713, 0]
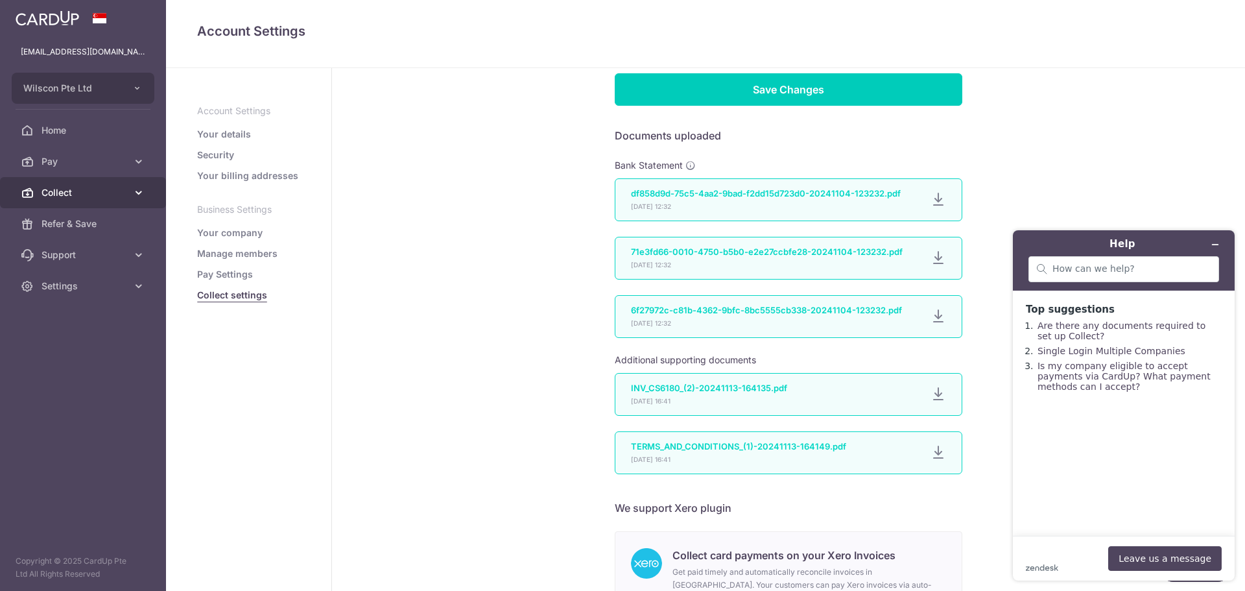
click at [94, 192] on span "Collect" at bounding box center [84, 192] width 86 height 13
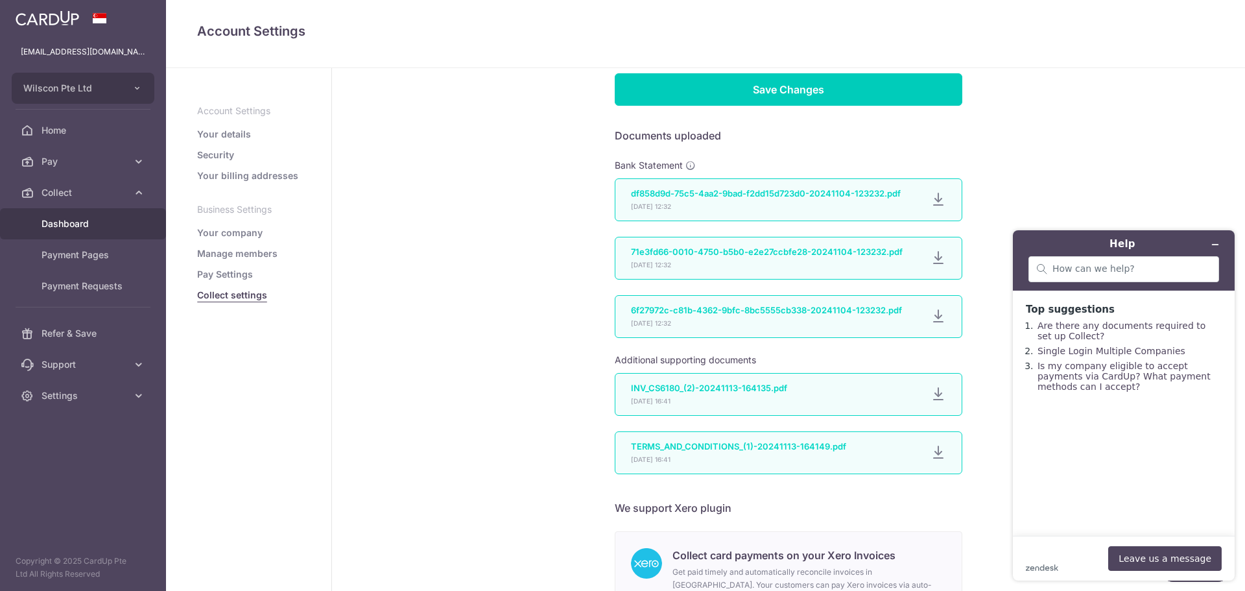
click at [97, 239] on link "Dashboard" at bounding box center [83, 223] width 166 height 31
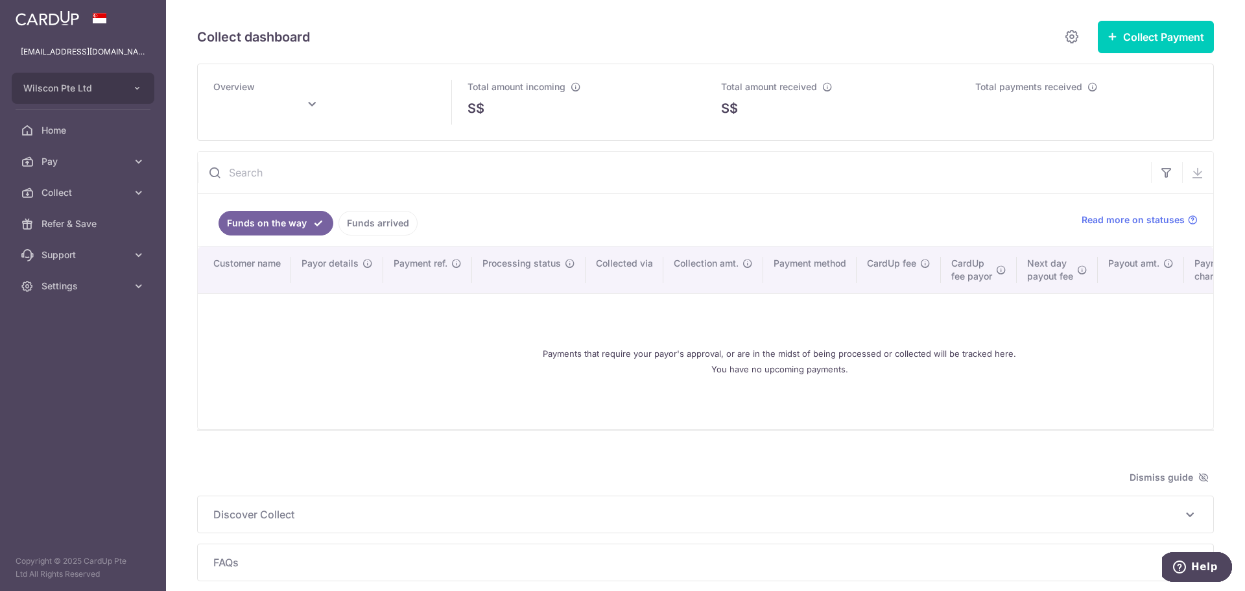
click at [442, 223] on ul "Funds on the way Funds arrived" at bounding box center [632, 220] width 868 height 52
click at [394, 228] on link "Funds arrived" at bounding box center [377, 223] width 79 height 25
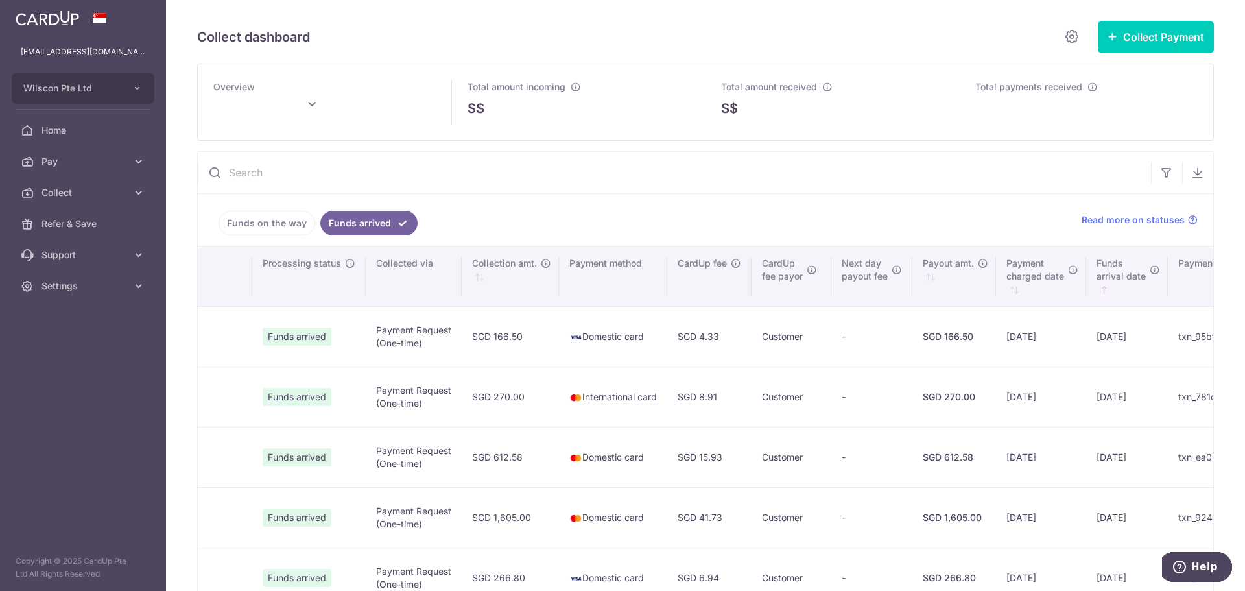
scroll to position [0, 528]
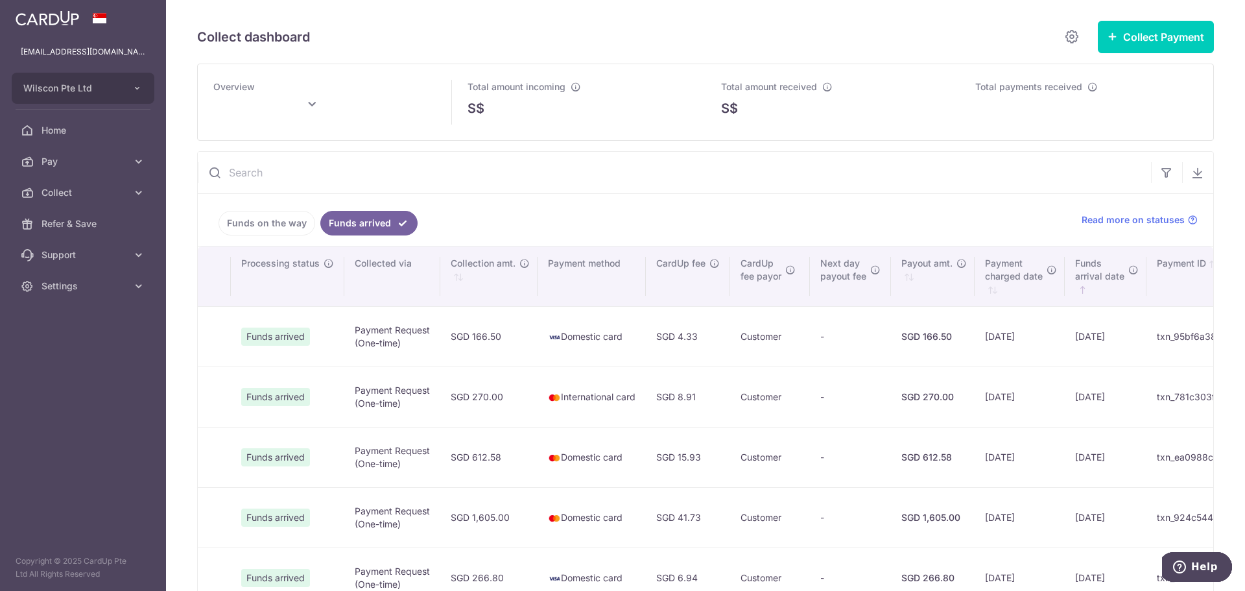
drag, startPoint x: 306, startPoint y: 322, endPoint x: 1208, endPoint y: 333, distance: 902.0
click at [1208, 333] on div "Collect dashboard Collect Payment Create request to collect payments Custom Pay…" at bounding box center [705, 295] width 1079 height 591
drag, startPoint x: 1012, startPoint y: 336, endPoint x: 1089, endPoint y: 339, distance: 76.6
click at [1146, 339] on td "txn_95bf6a38cb9" at bounding box center [1196, 336] width 100 height 60
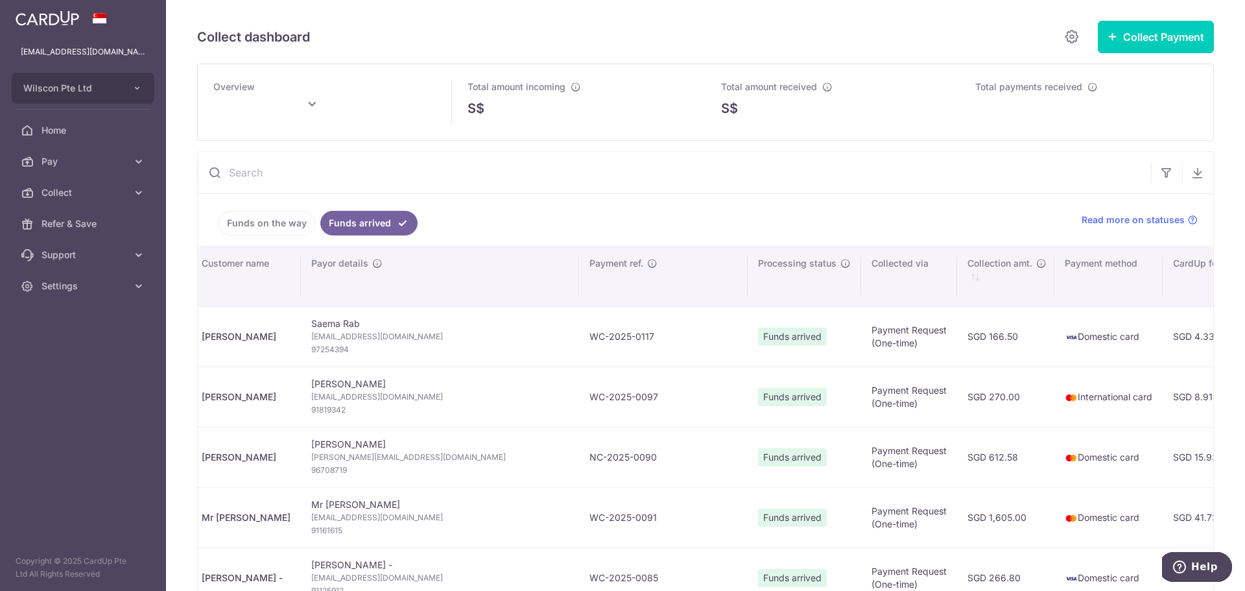
scroll to position [0, 0]
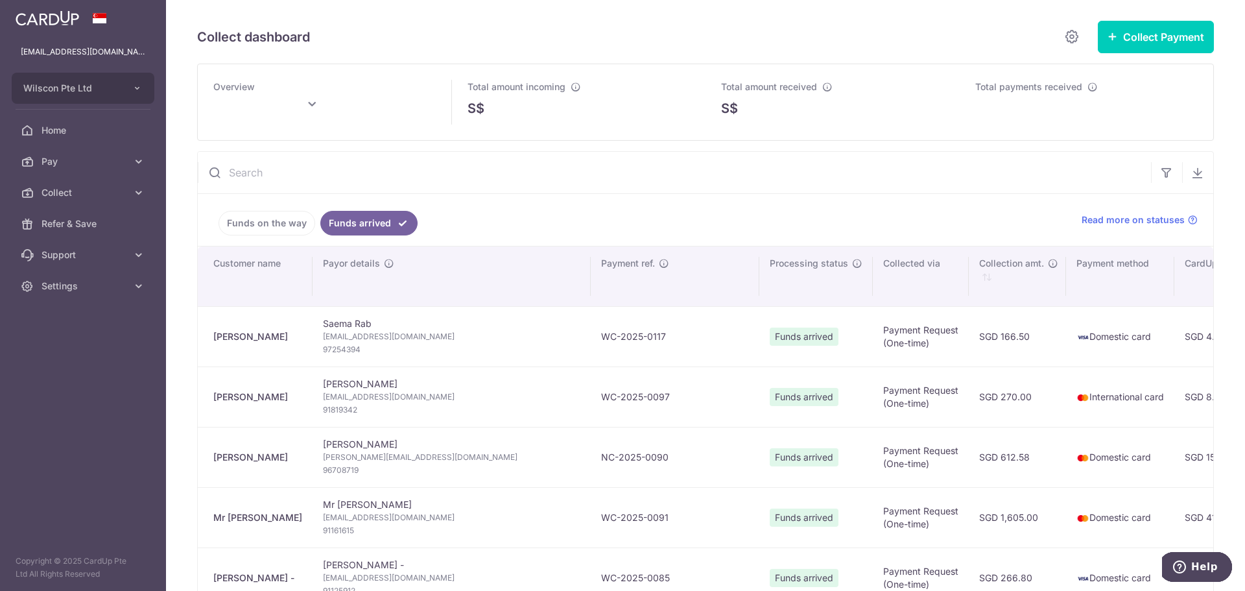
drag, startPoint x: 1131, startPoint y: 338, endPoint x: 205, endPoint y: 340, distance: 925.9
click at [205, 340] on tr "Tricia Chan Saema Rab saema.rab@arthrex.sg 97254394 WC-2025-0117 Funds arrived …" at bounding box center [1039, 336] width 1682 height 60
click at [313, 346] on td "Saema Rab saema.rab@arthrex.sg 97254394" at bounding box center [452, 336] width 278 height 60
drag, startPoint x: 313, startPoint y: 342, endPoint x: 278, endPoint y: 344, distance: 35.8
click at [278, 344] on td "Tricia Chan" at bounding box center [255, 336] width 115 height 60
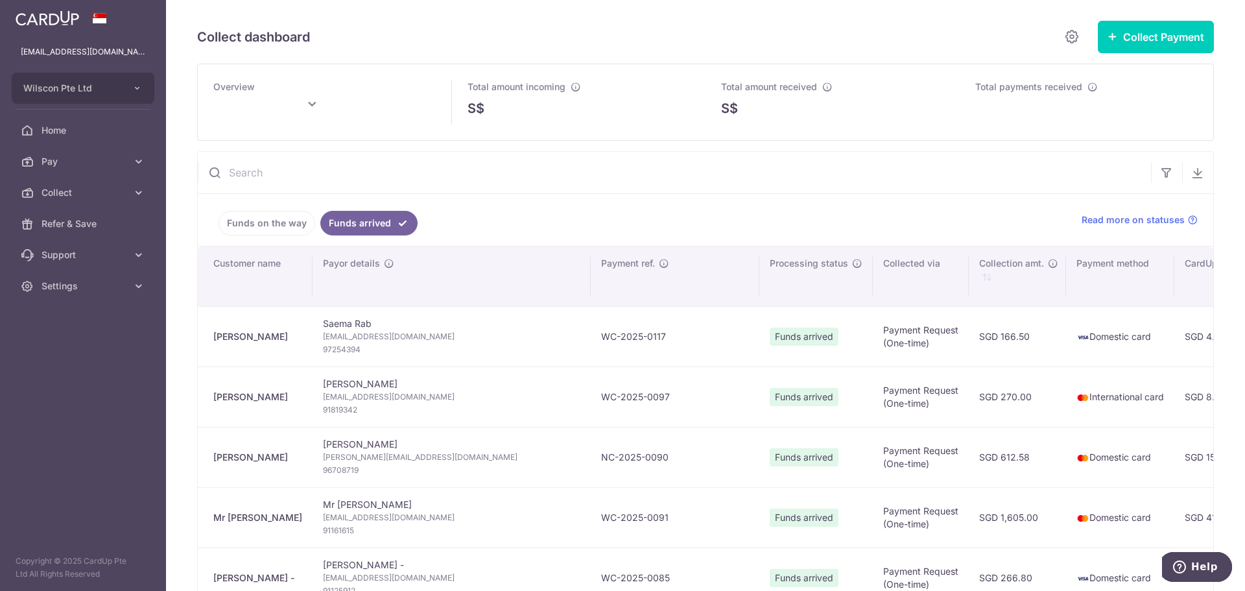
type input "September 2025"
click at [139, 302] on aside "alizalim.nastycookie@gmail.com Wilscon Pte Ltd Add new company Wilscon Pte Ltd …" at bounding box center [83, 295] width 166 height 591
click at [139, 292] on icon at bounding box center [138, 285] width 13 height 13
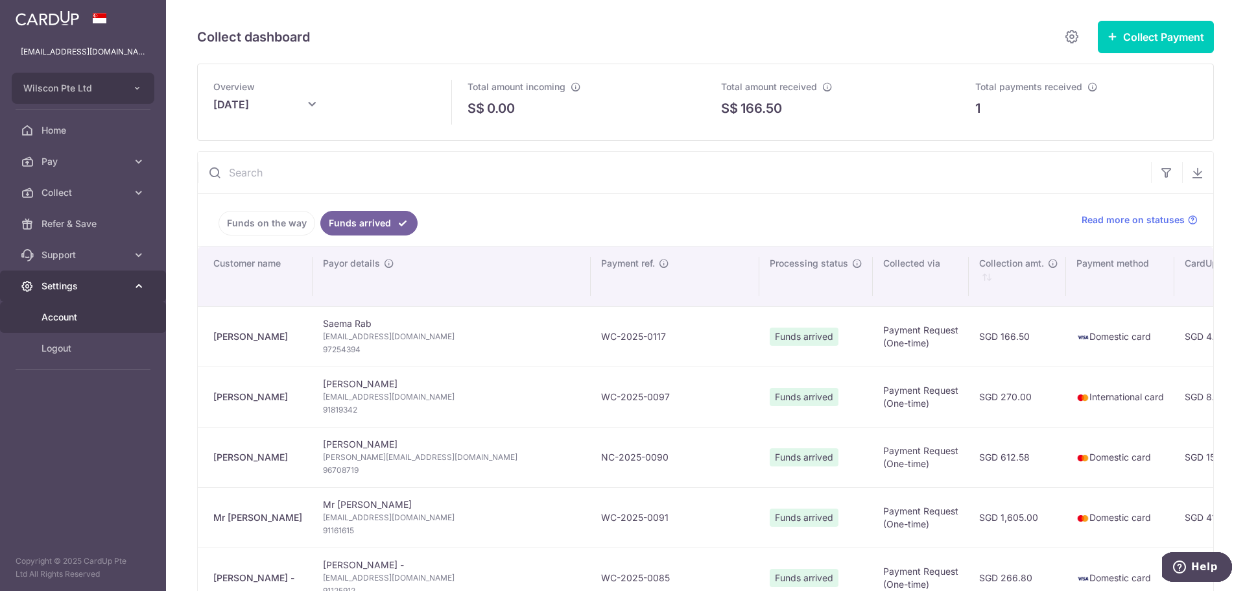
click at [139, 292] on icon at bounding box center [138, 285] width 13 height 13
drag, startPoint x: 989, startPoint y: 110, endPoint x: 972, endPoint y: 108, distance: 17.6
click at [975, 108] on div "1" at bounding box center [1086, 108] width 223 height 19
click at [976, 106] on div "1" at bounding box center [1086, 108] width 223 height 19
click at [1059, 95] on div "Total payments received 1" at bounding box center [1086, 99] width 223 height 38
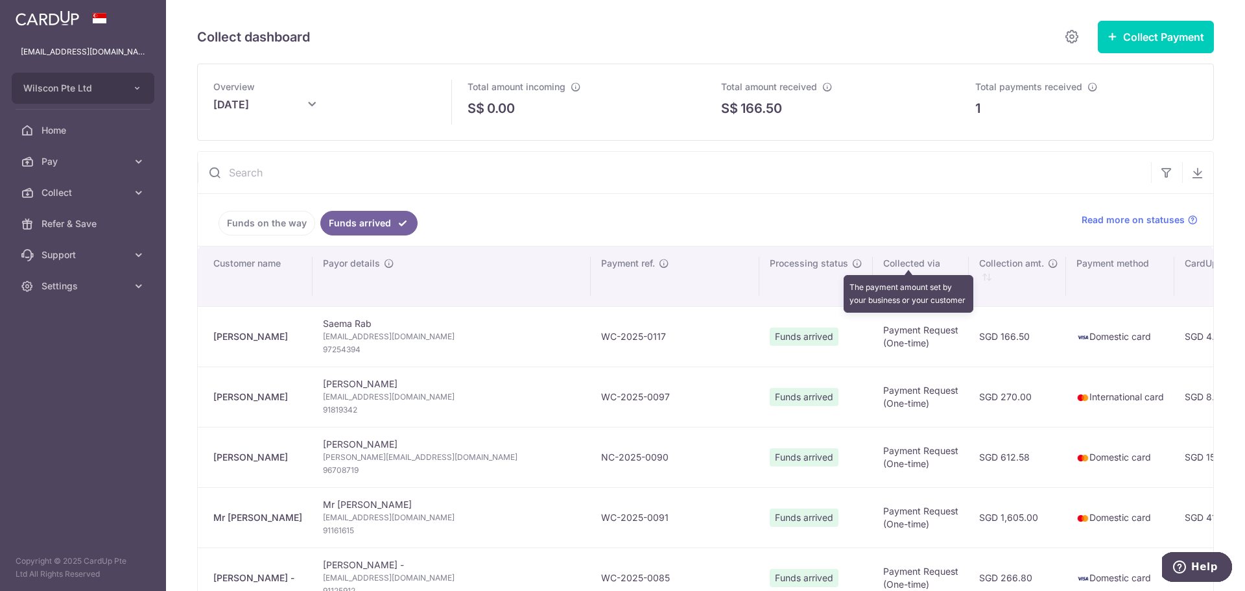
click at [1048, 268] on icon "\a \a Collection amt.\a \a \a : activate to sort column ascending" at bounding box center [1053, 263] width 10 height 10
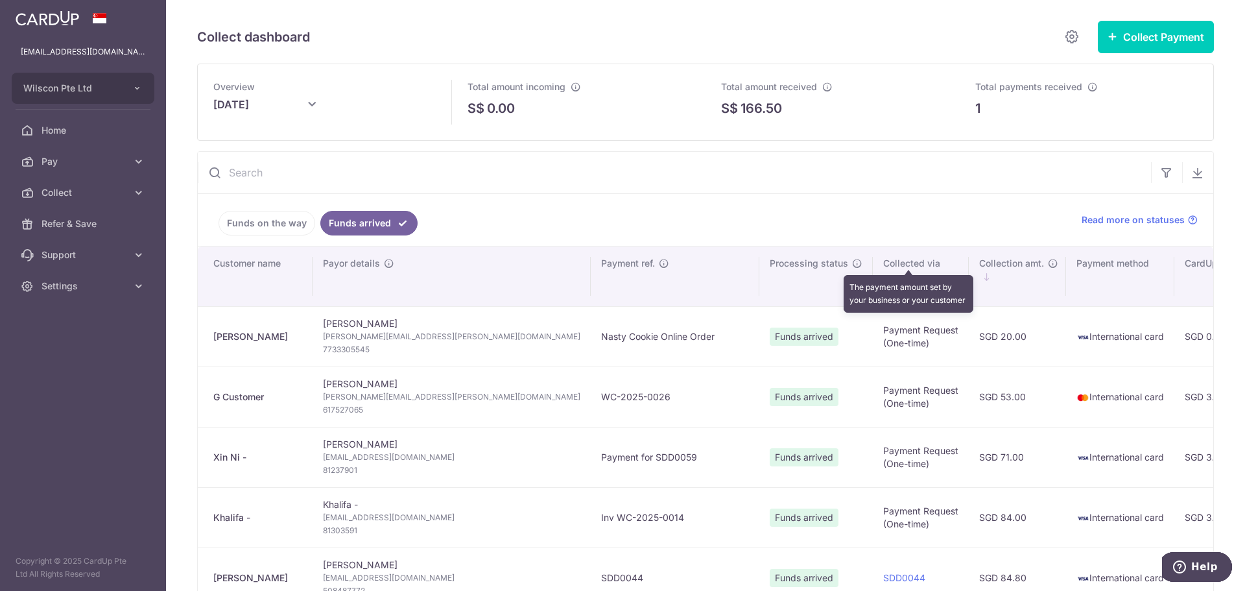
click at [1048, 268] on icon "\a \a Collection amt.\a \a \a : activate to sort column descending" at bounding box center [1053, 263] width 10 height 10
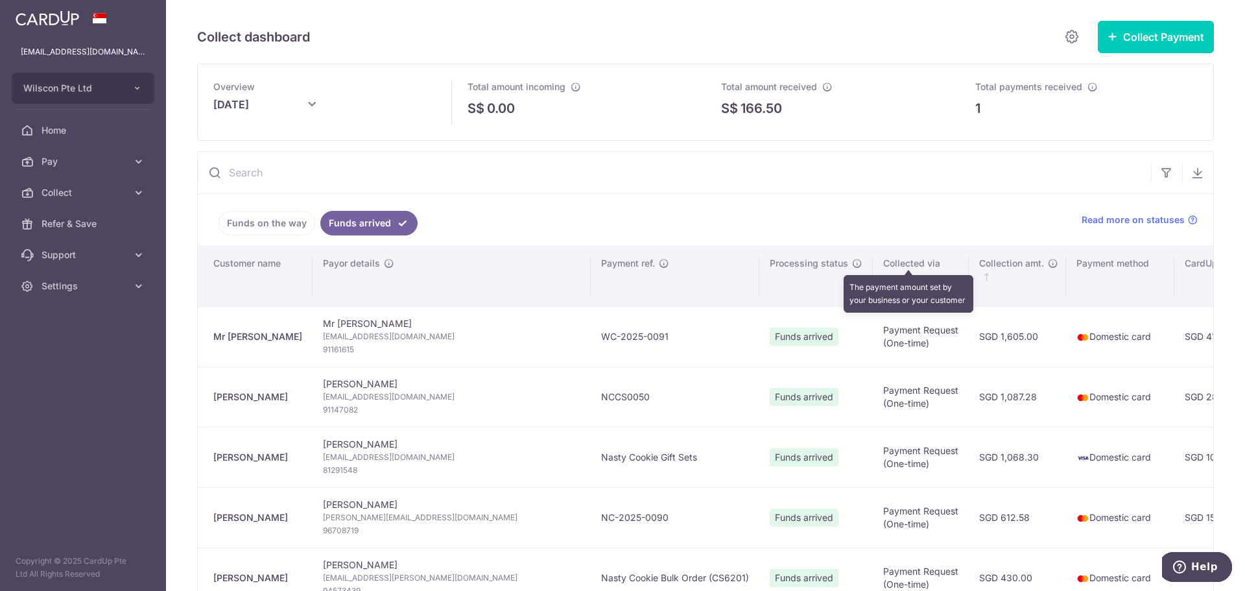
click at [1048, 268] on icon "\a \a Collection amt.\a \a \a : activate to sort column ascending" at bounding box center [1053, 263] width 10 height 10
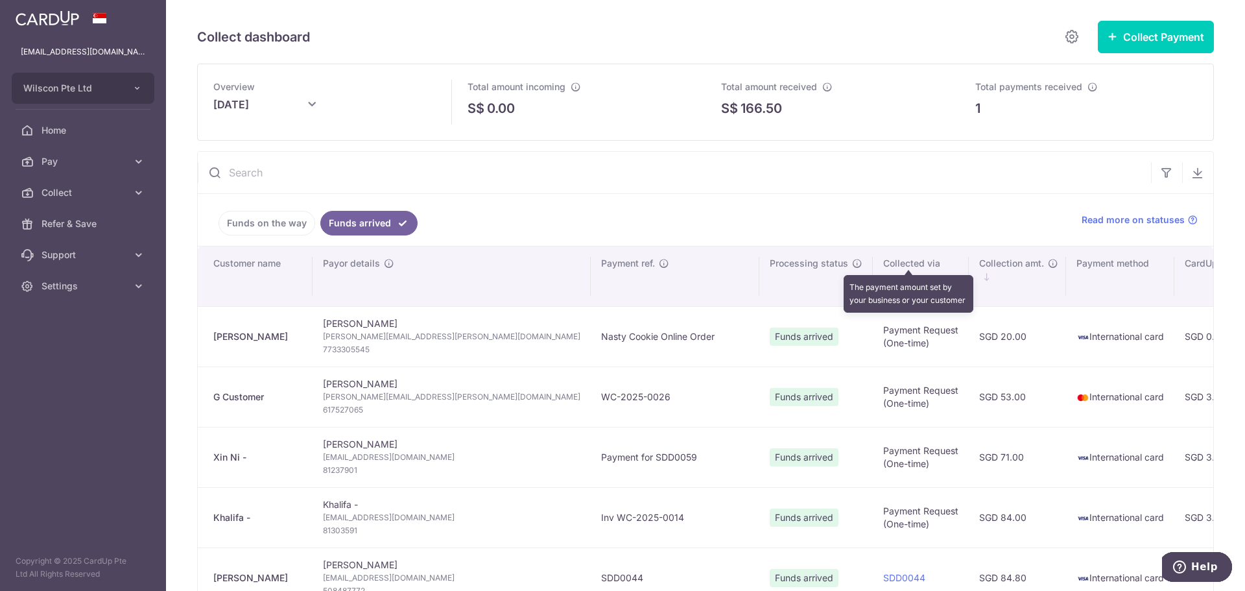
click at [1048, 268] on icon "\a \a Collection amt.\a \a \a : activate to sort column descending" at bounding box center [1053, 263] width 10 height 10
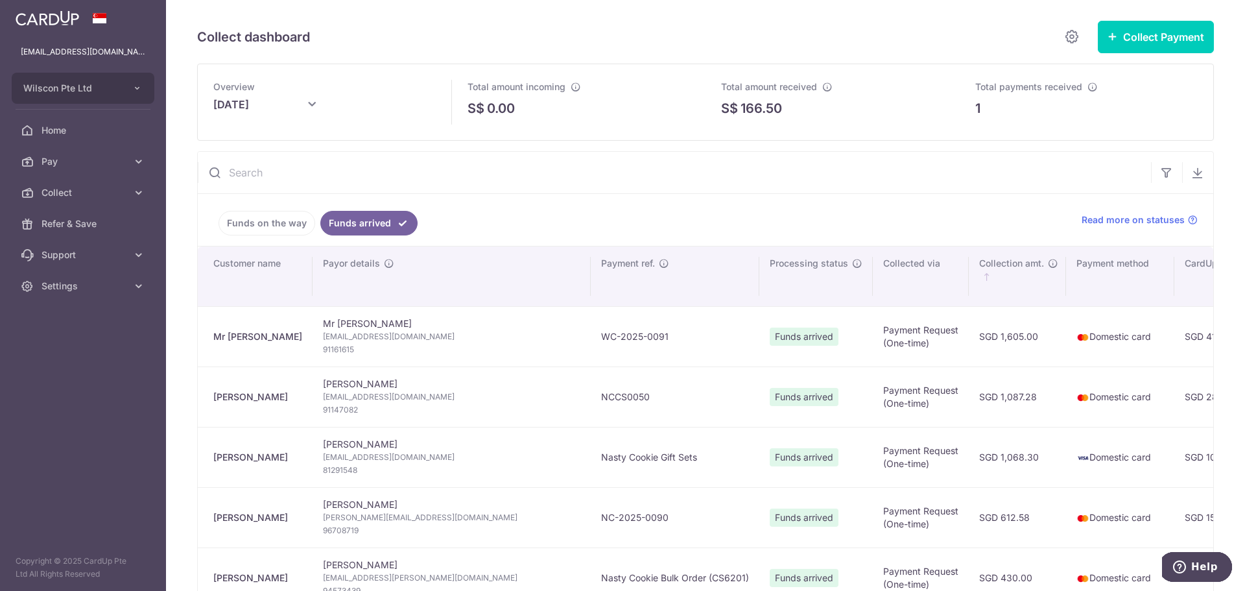
click at [401, 289] on th "Payor details" at bounding box center [452, 276] width 278 height 60
click at [316, 274] on th "Payor details" at bounding box center [452, 276] width 278 height 60
click at [366, 269] on span "Payor details" at bounding box center [351, 263] width 57 height 13
click at [384, 264] on icon "\a \a Payor details\a \a \a" at bounding box center [389, 263] width 10 height 10
click at [852, 266] on icon "\a \a Processing status\a \a \a" at bounding box center [857, 263] width 10 height 10
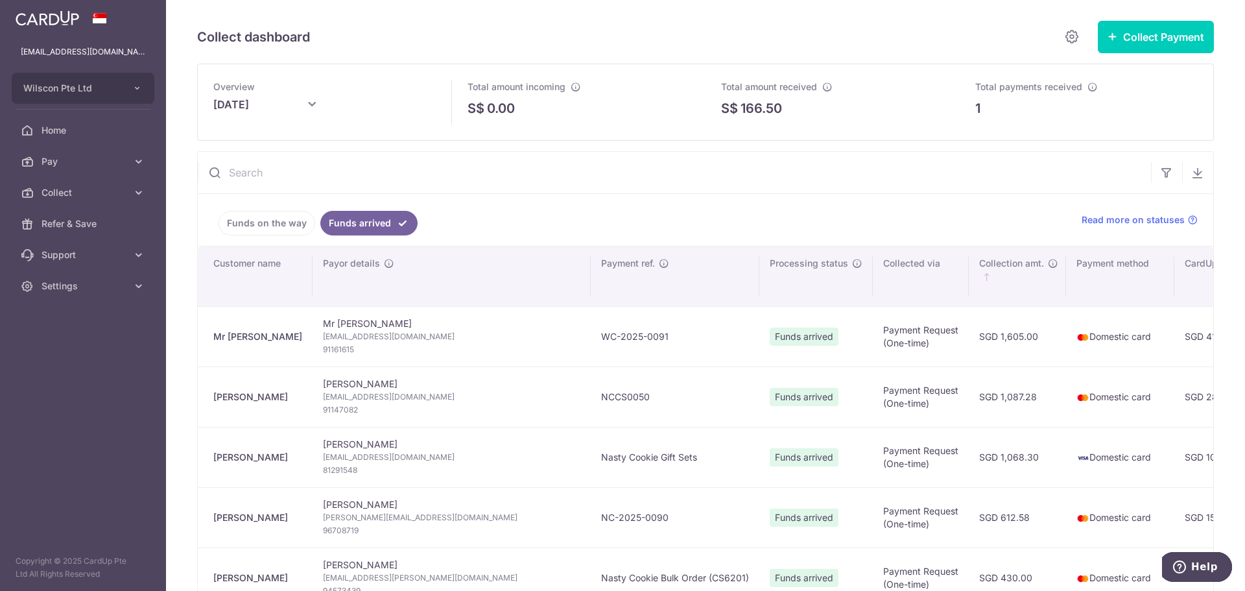
click at [873, 270] on th "Collected via" at bounding box center [921, 276] width 96 height 60
click at [1238, 264] on icon "\a \a CardUp fee\a \a \a" at bounding box center [1243, 263] width 10 height 10
click at [969, 279] on th "Collection amt." at bounding box center [1017, 276] width 97 height 60
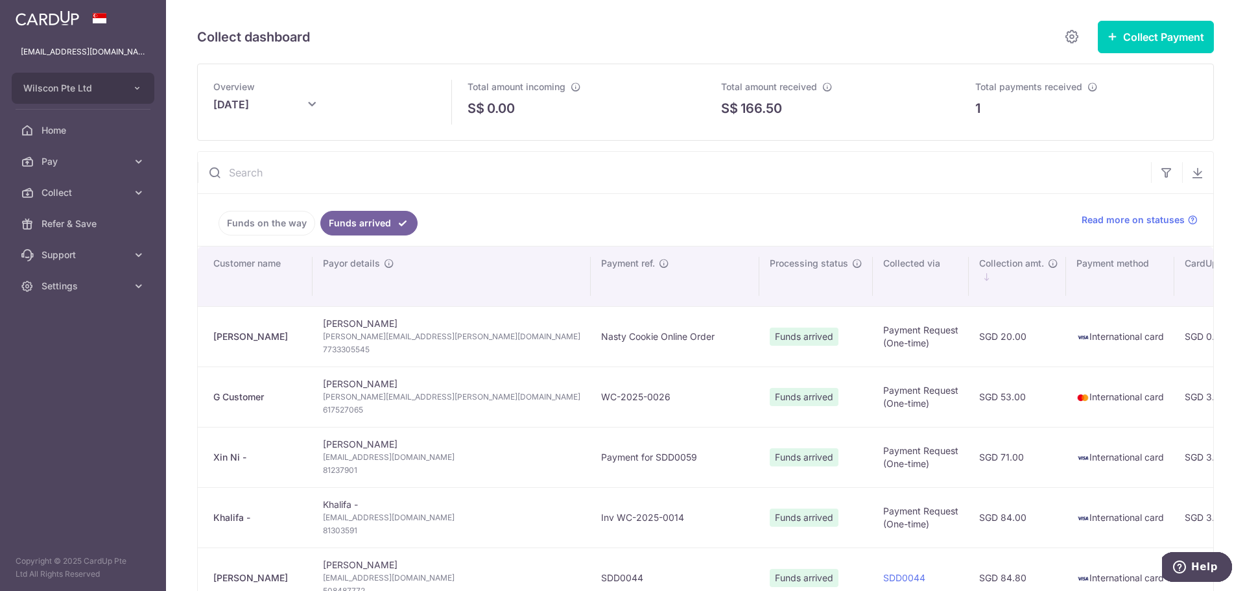
click at [873, 299] on th "Collected via" at bounding box center [921, 276] width 96 height 60
click at [873, 266] on th "Collected via" at bounding box center [921, 276] width 96 height 60
click at [873, 280] on th "Collected via" at bounding box center [921, 276] width 96 height 60
click at [1152, 180] on button "button" at bounding box center [1166, 172] width 31 height 31
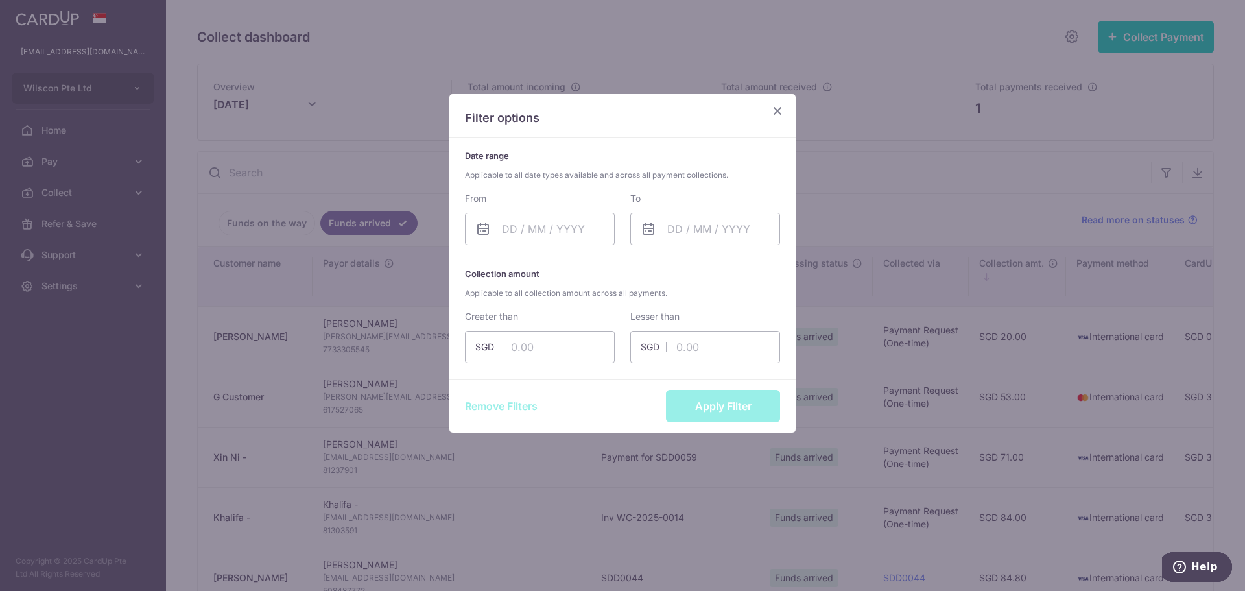
click at [787, 117] on div "Filter options" at bounding box center [622, 115] width 346 height 43
click at [791, 113] on div "Filter options" at bounding box center [622, 115] width 346 height 43
click at [776, 105] on icon "Close" at bounding box center [778, 110] width 16 height 16
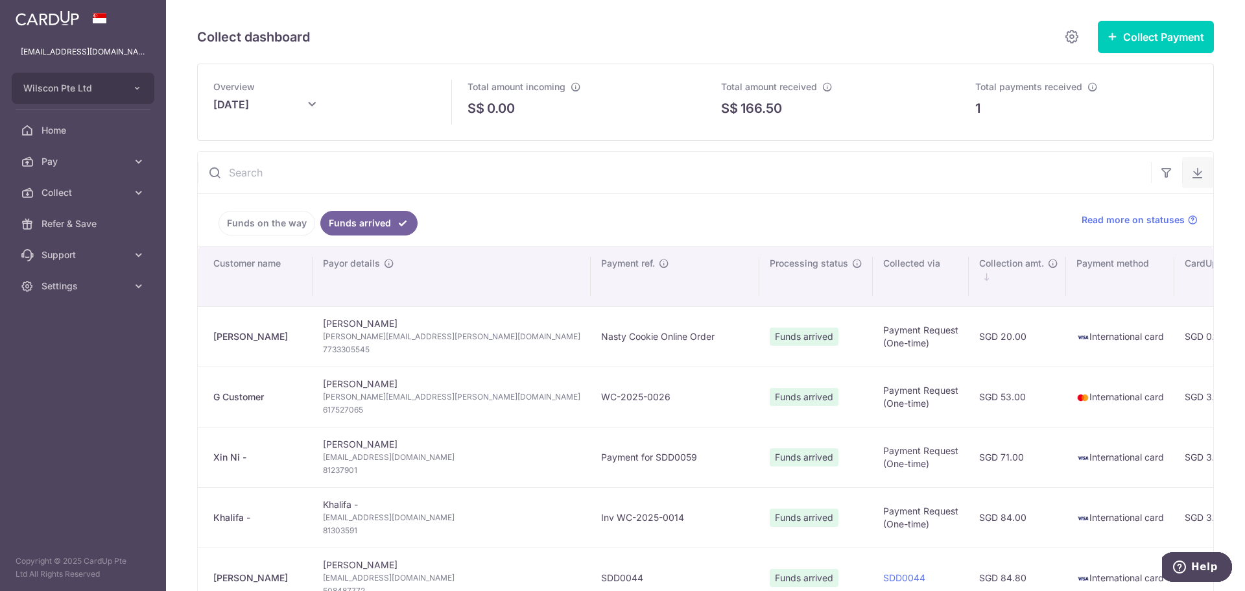
click at [1196, 176] on icon "button" at bounding box center [1197, 172] width 13 height 13
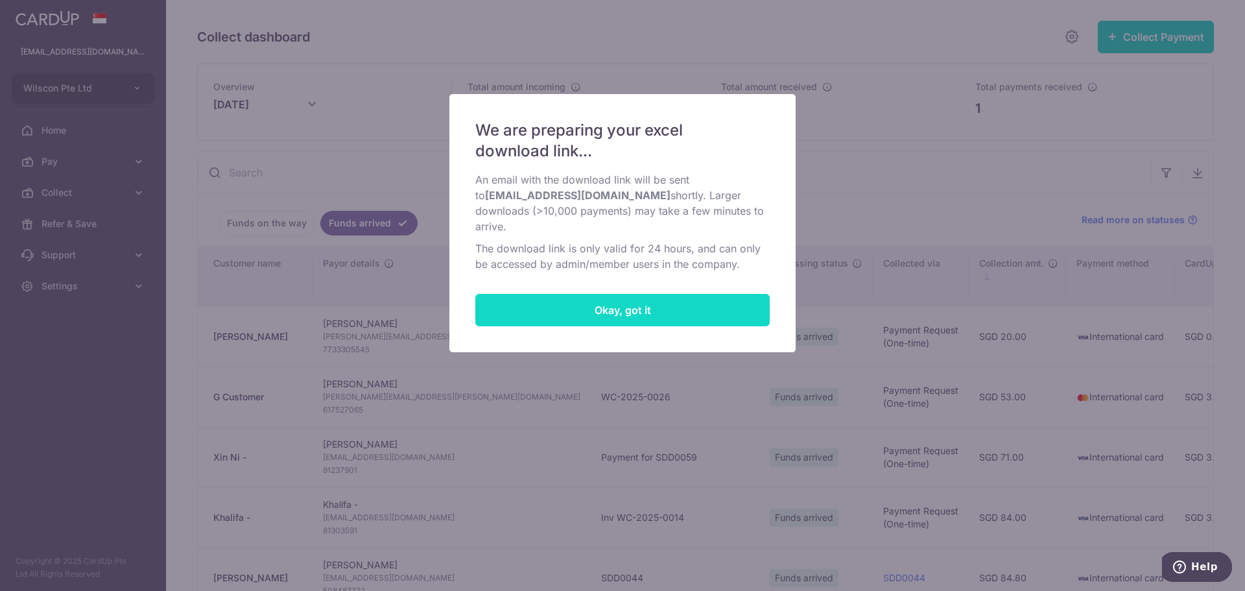
click at [724, 303] on button "Okay, got it" at bounding box center [622, 310] width 294 height 32
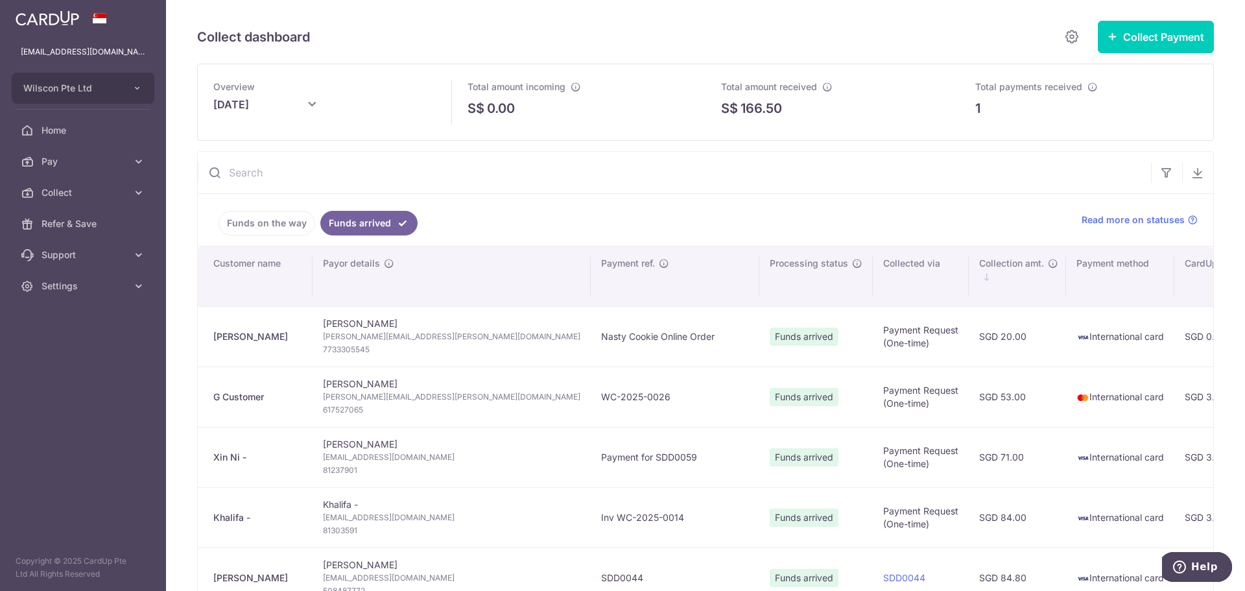
click at [266, 226] on link "Funds on the way" at bounding box center [267, 223] width 97 height 25
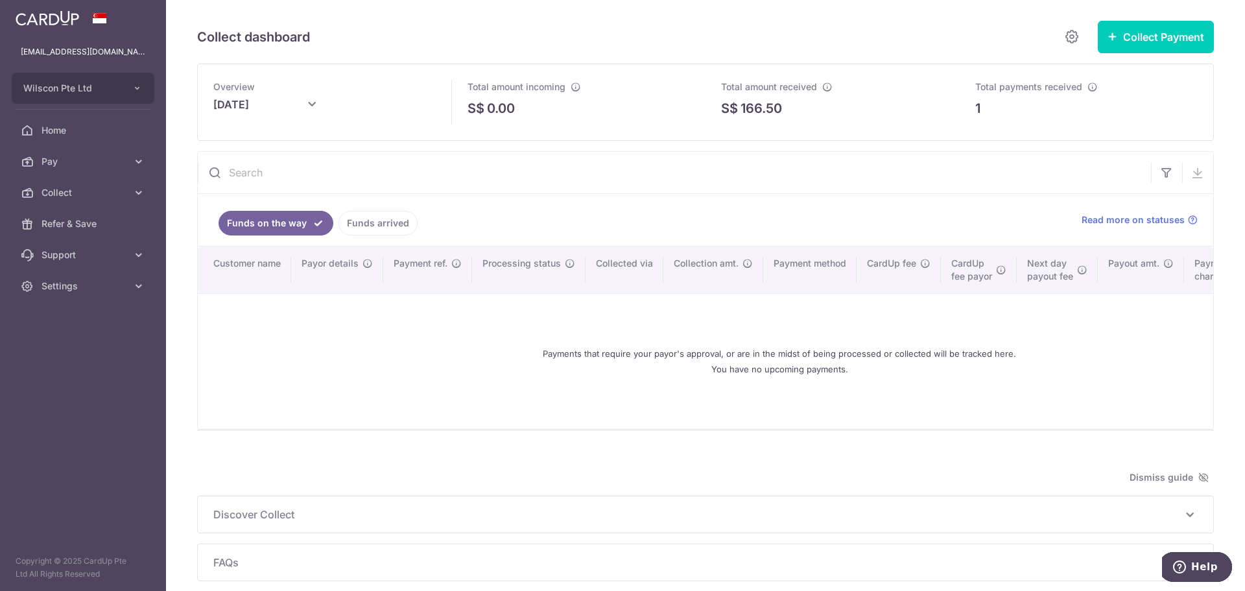
click at [370, 220] on link "Funds arrived" at bounding box center [377, 223] width 79 height 25
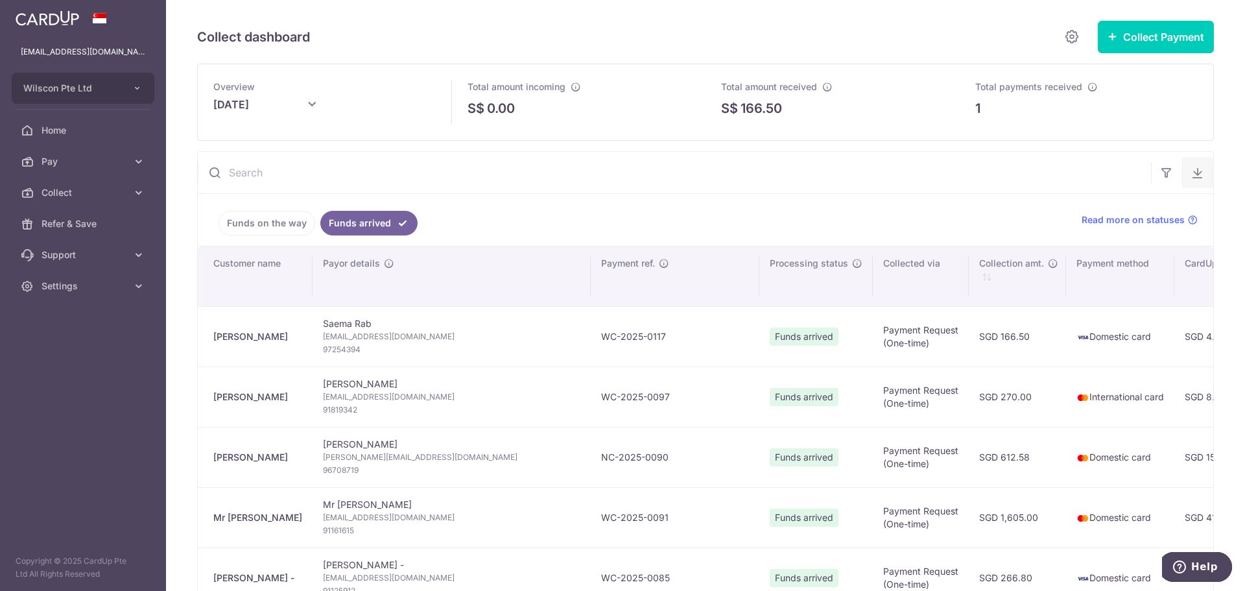
click at [1191, 173] on icon "button" at bounding box center [1197, 172] width 13 height 13
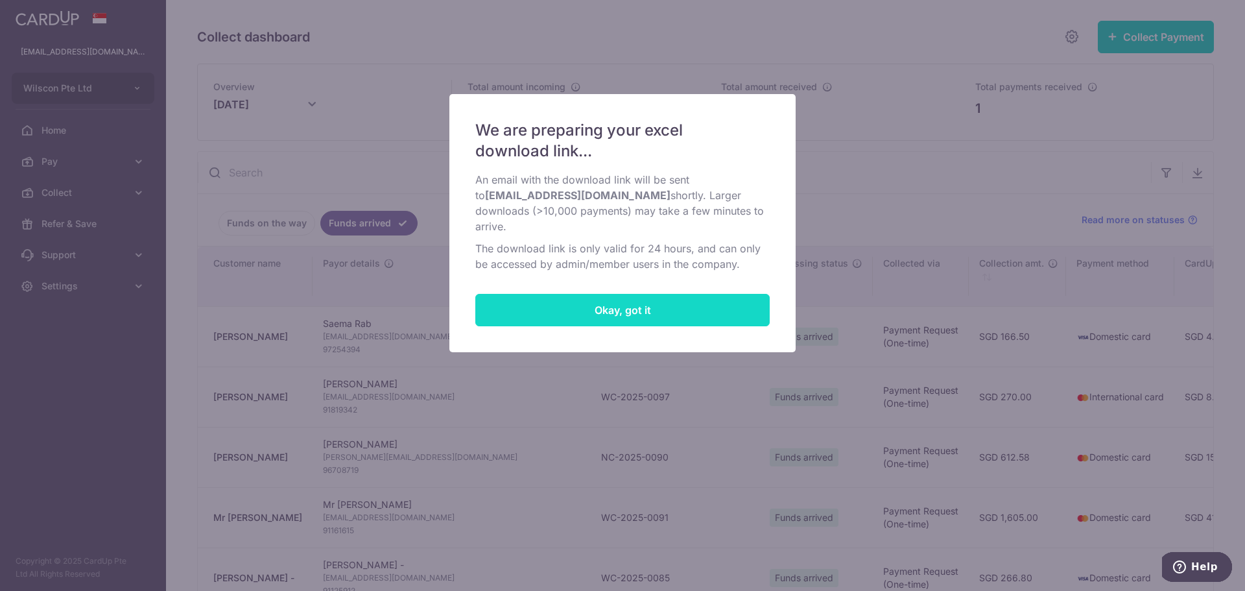
click at [654, 304] on button "Okay, got it" at bounding box center [622, 310] width 294 height 32
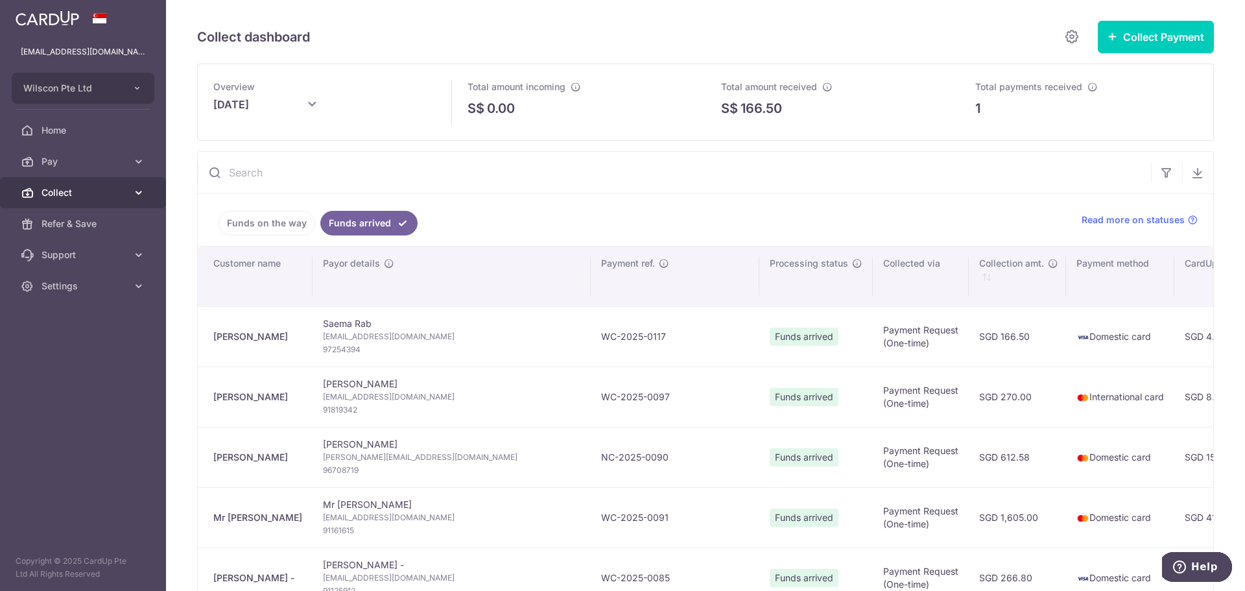
click at [150, 194] on link "Collect" at bounding box center [83, 192] width 166 height 31
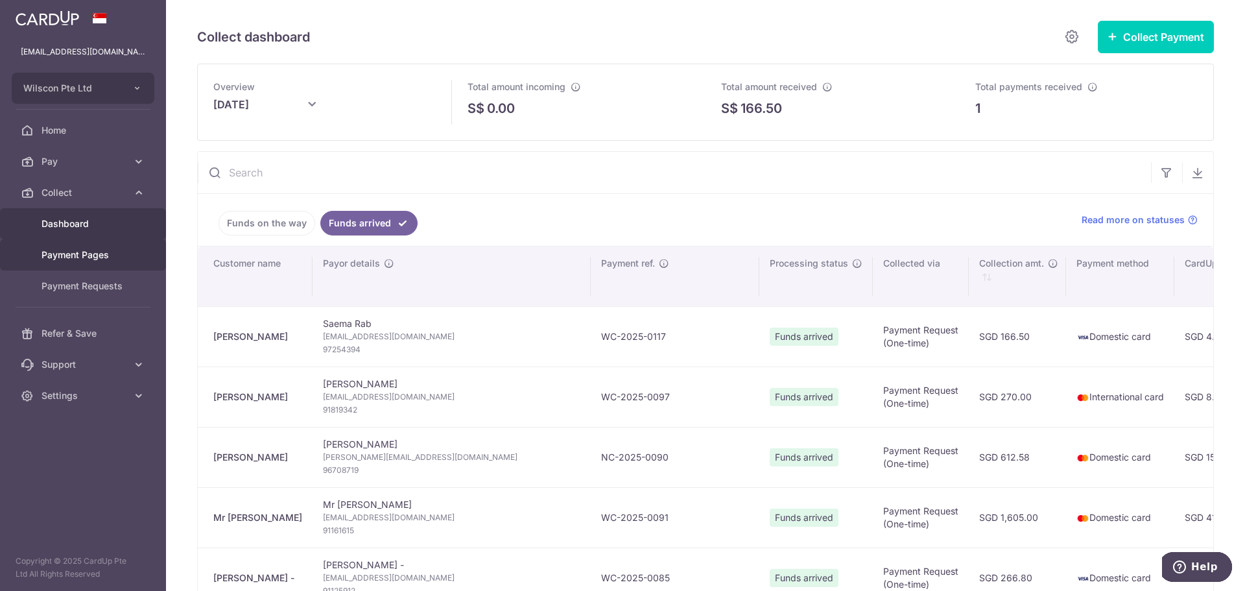
click at [96, 263] on link "Payment Pages" at bounding box center [83, 254] width 166 height 31
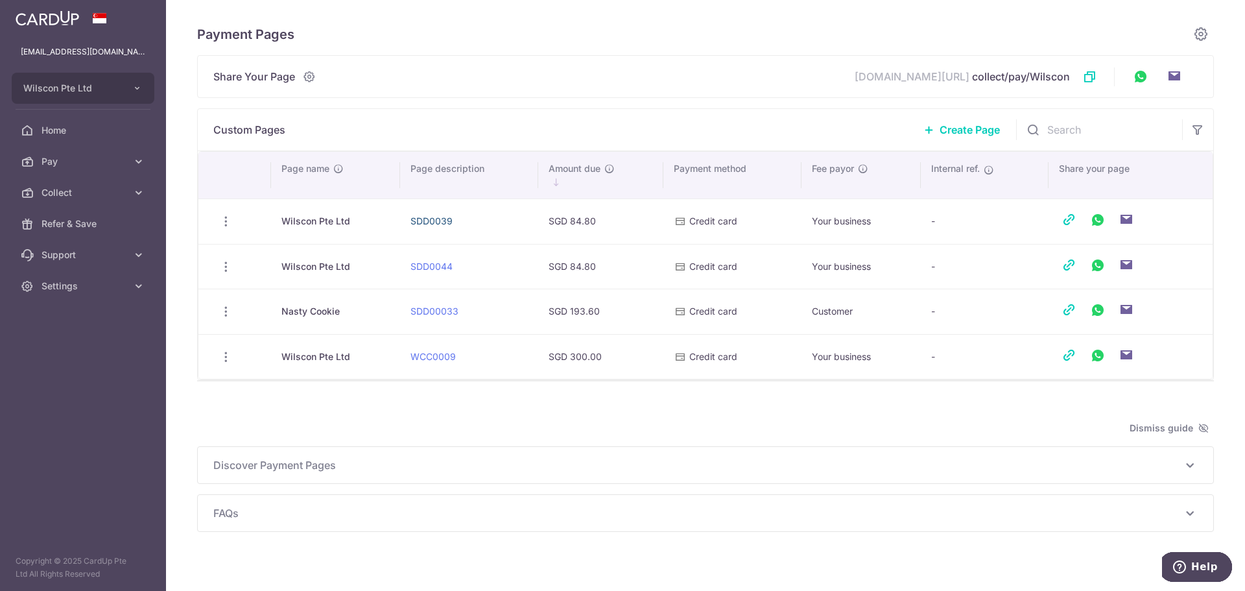
click at [429, 217] on link "SDD0039" at bounding box center [431, 220] width 42 height 11
click at [591, 466] on span "Discover Payment Pages" at bounding box center [697, 465] width 969 height 16
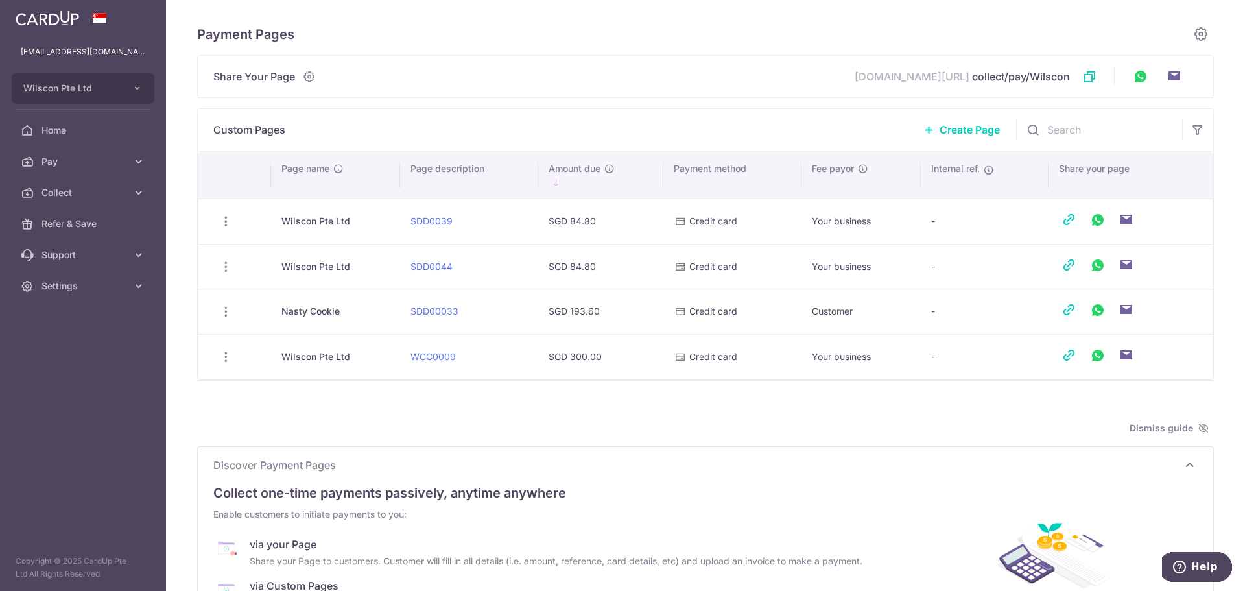
click at [591, 466] on span "Discover Payment Pages" at bounding box center [697, 465] width 969 height 16
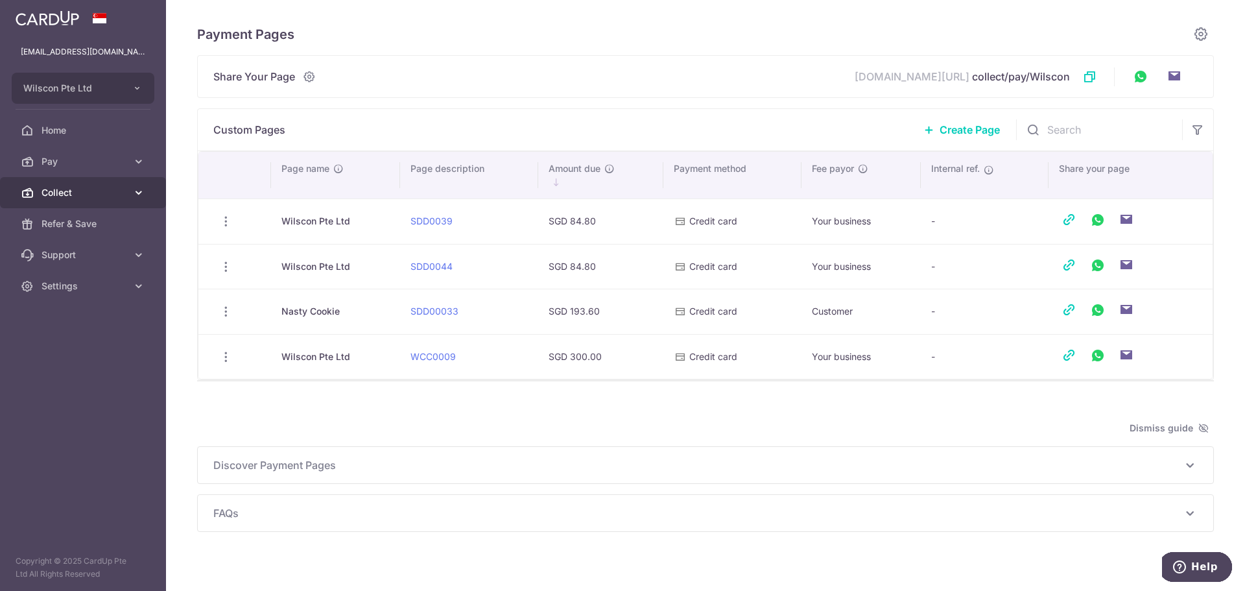
click at [152, 192] on link "Collect" at bounding box center [83, 192] width 166 height 31
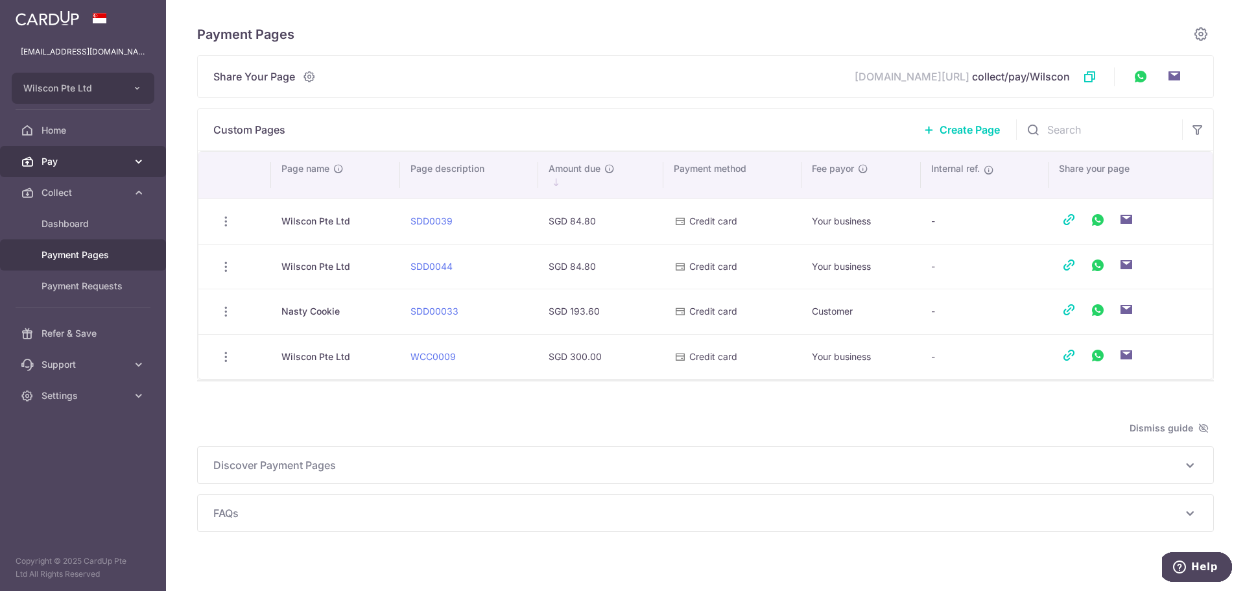
click at [139, 169] on link "Pay" at bounding box center [83, 161] width 166 height 31
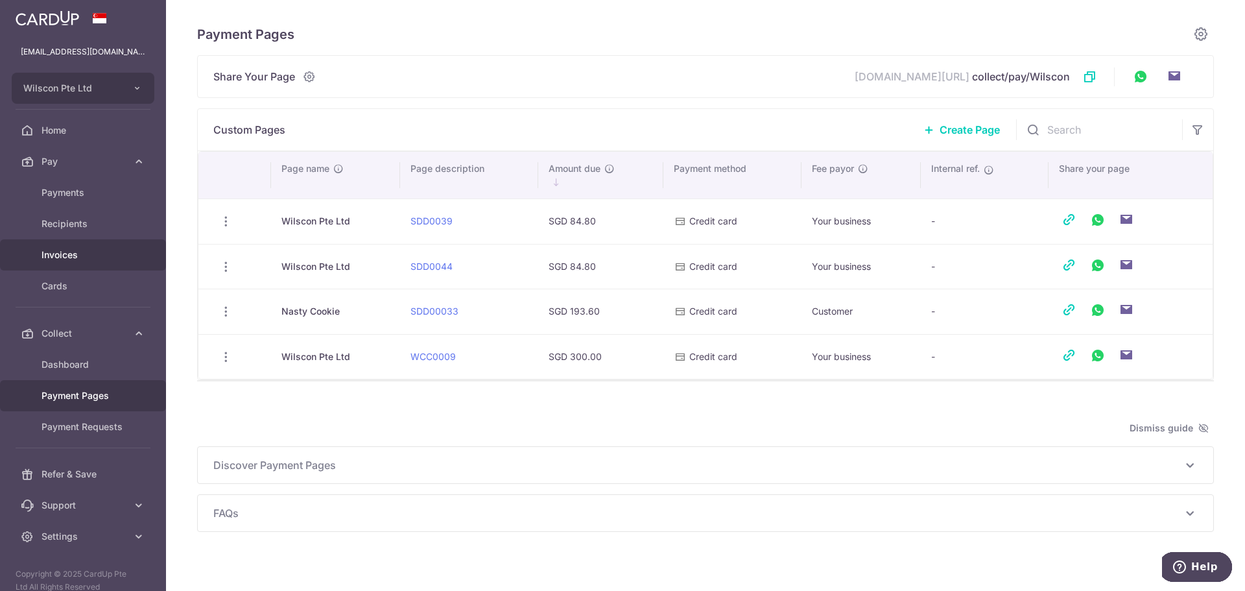
click at [106, 251] on span "Invoices" at bounding box center [84, 254] width 86 height 13
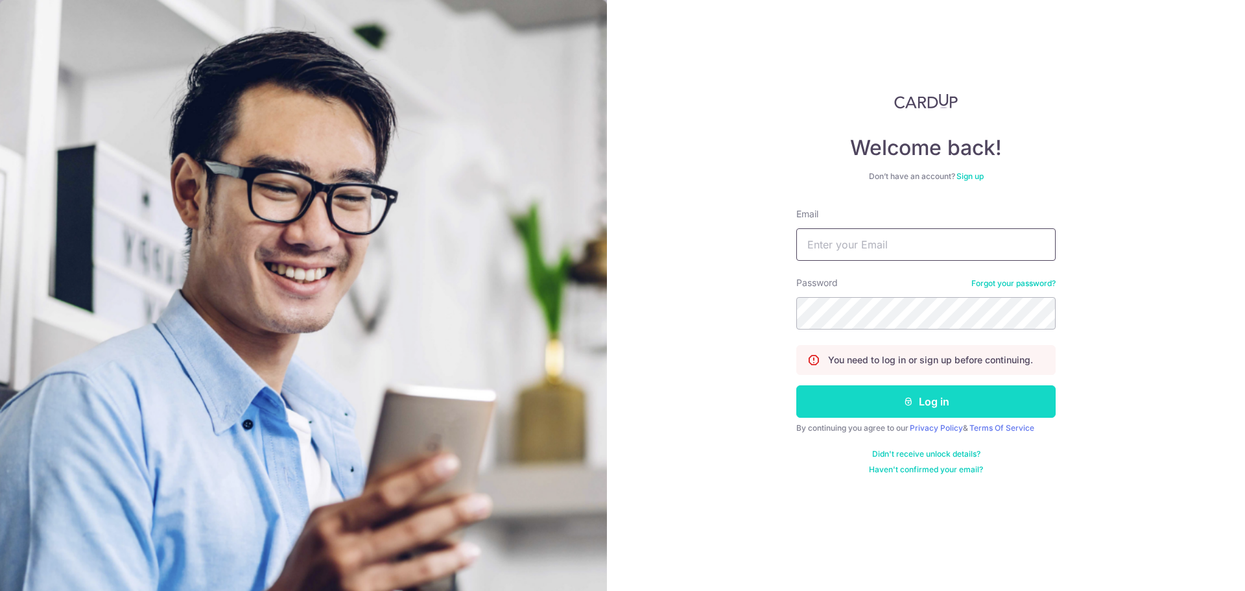
type input "[EMAIL_ADDRESS][DOMAIN_NAME]"
click at [838, 394] on button "Log in" at bounding box center [925, 401] width 259 height 32
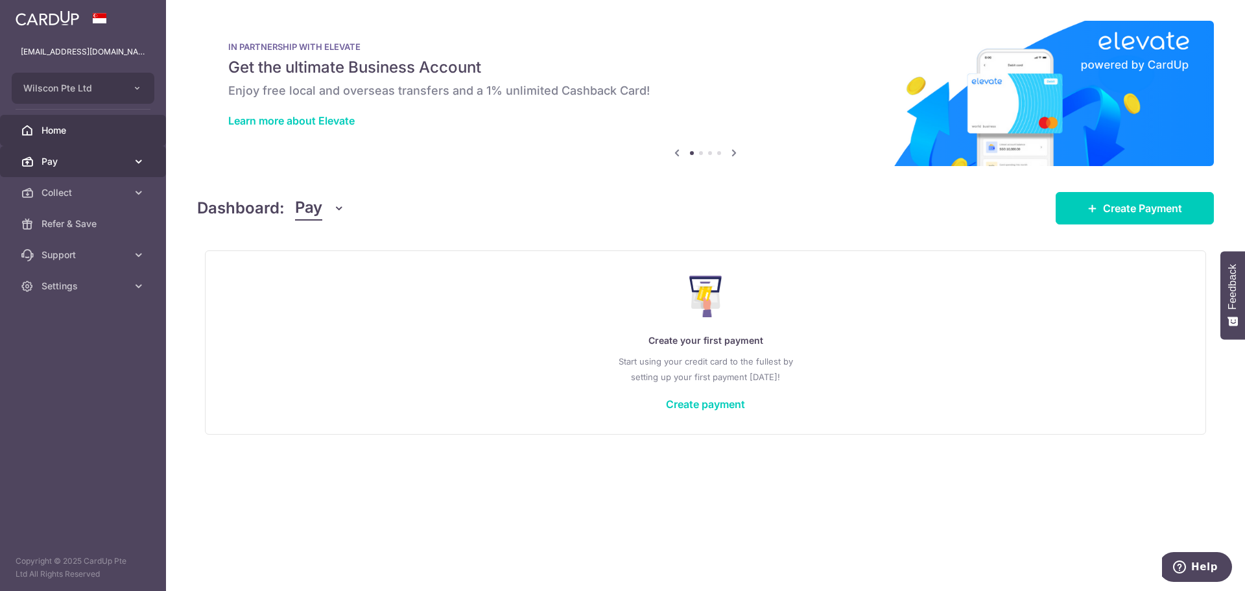
click at [146, 169] on link "Pay" at bounding box center [83, 161] width 166 height 31
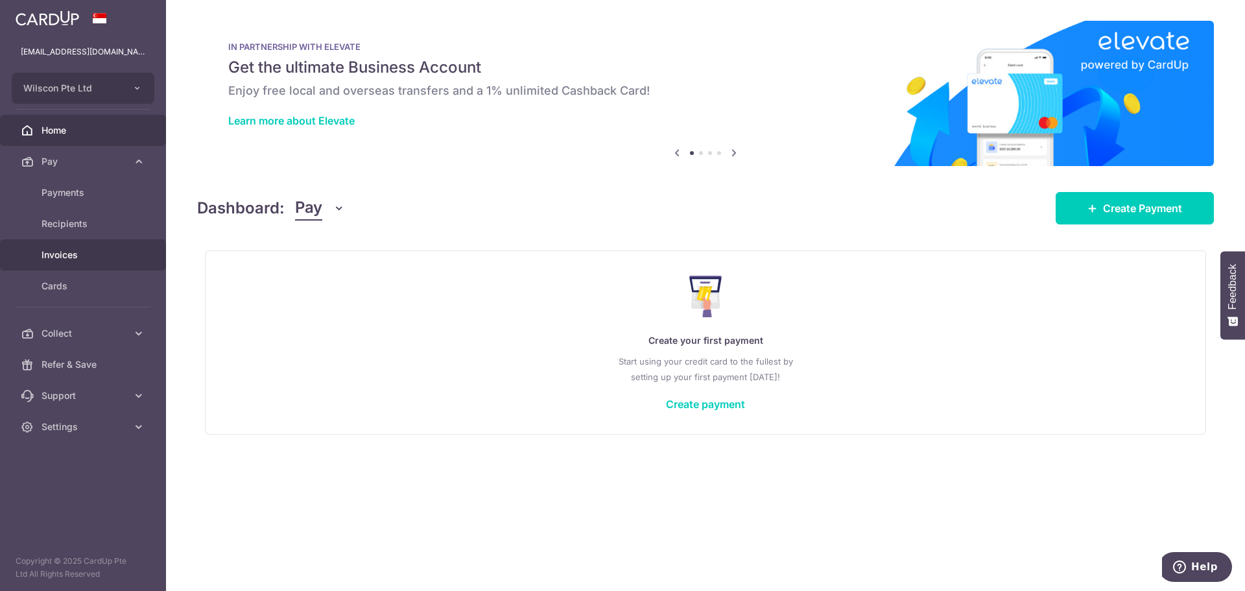
click at [72, 248] on link "Invoices" at bounding box center [83, 254] width 166 height 31
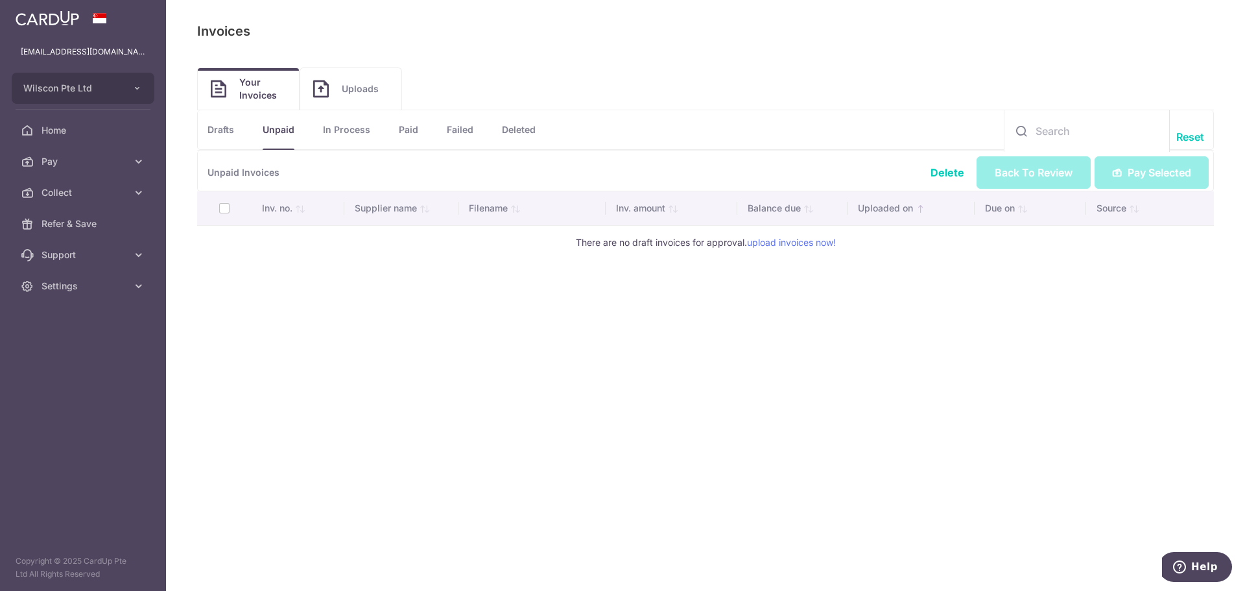
click at [351, 112] on link "In Process" at bounding box center [346, 129] width 47 height 39
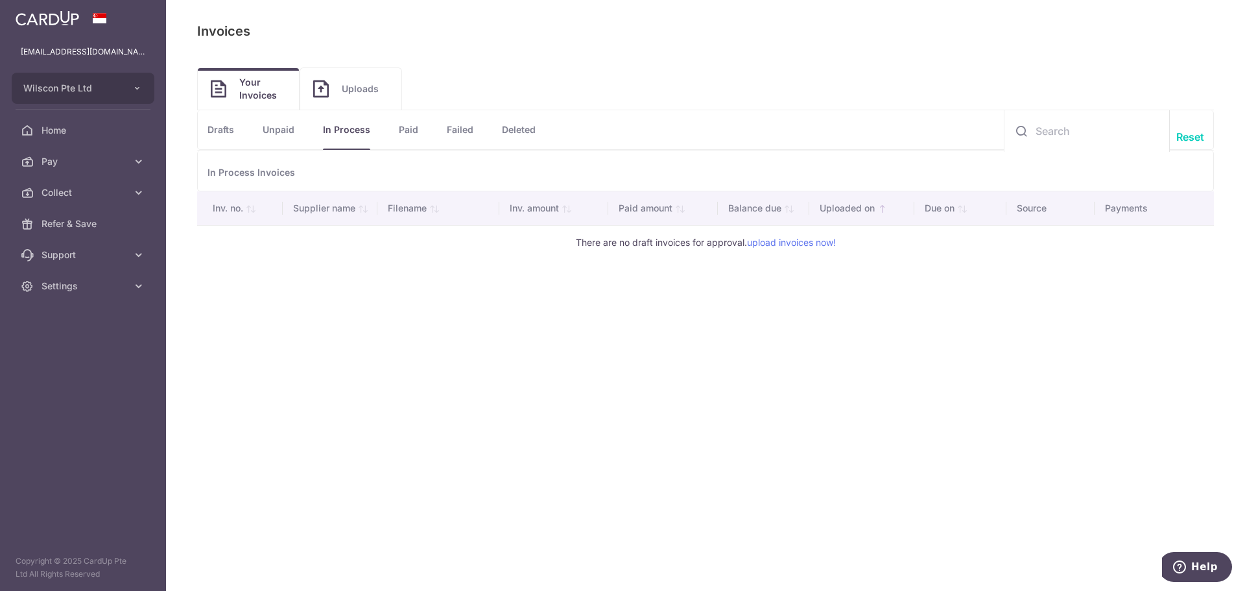
click at [430, 127] on li "Failed" at bounding box center [445, 129] width 55 height 39
click at [415, 131] on link "Paid" at bounding box center [408, 129] width 19 height 39
click at [466, 123] on link "Failed" at bounding box center [460, 129] width 27 height 39
click at [528, 123] on link "Deleted" at bounding box center [519, 129] width 34 height 39
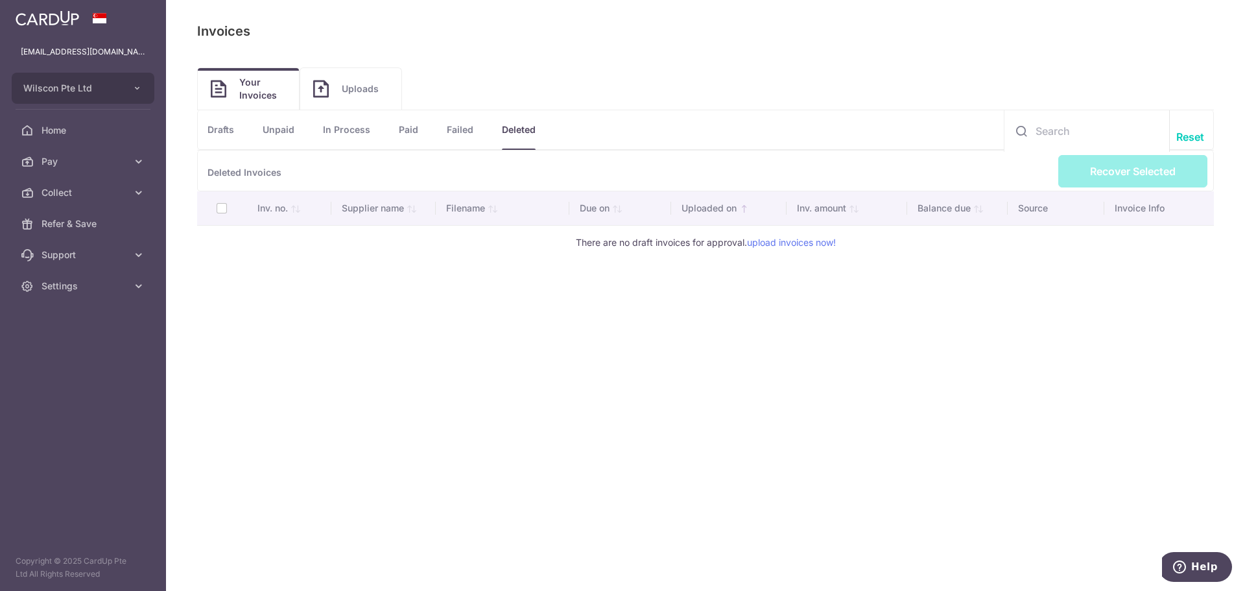
click at [222, 127] on link "Drafts" at bounding box center [220, 129] width 27 height 39
click at [348, 88] on span "Uploads" at bounding box center [365, 88] width 47 height 13
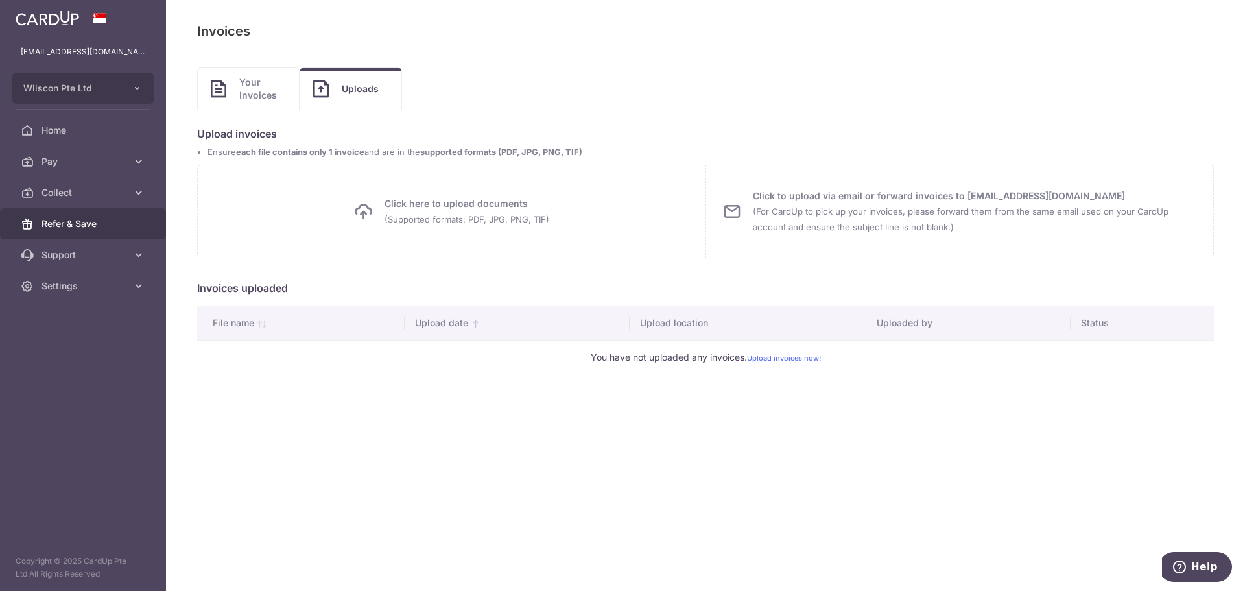
click at [64, 209] on link "Refer & Save" at bounding box center [83, 223] width 166 height 31
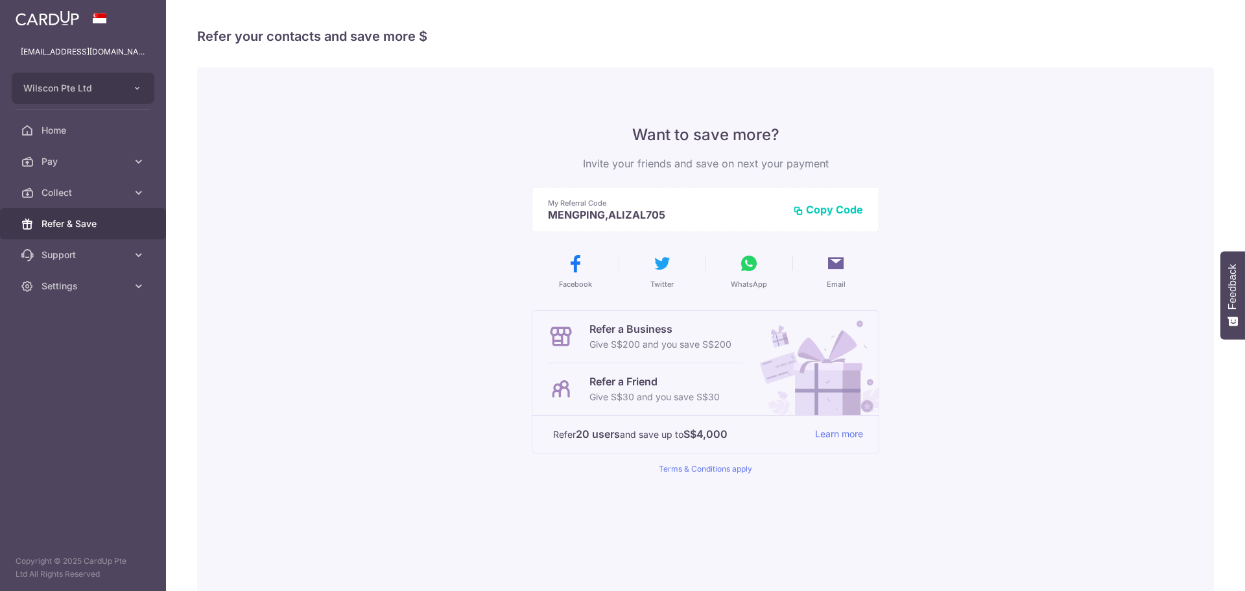
click at [65, 204] on link "Collect" at bounding box center [83, 192] width 166 height 31
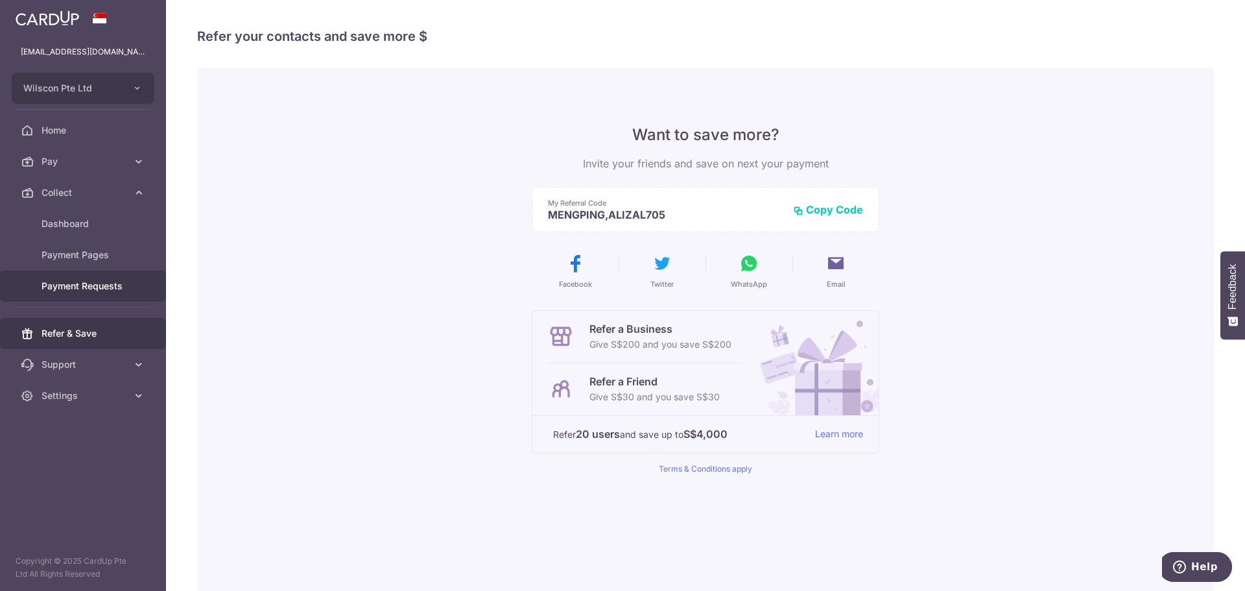
click at [86, 290] on span "Payment Requests" at bounding box center [84, 285] width 86 height 13
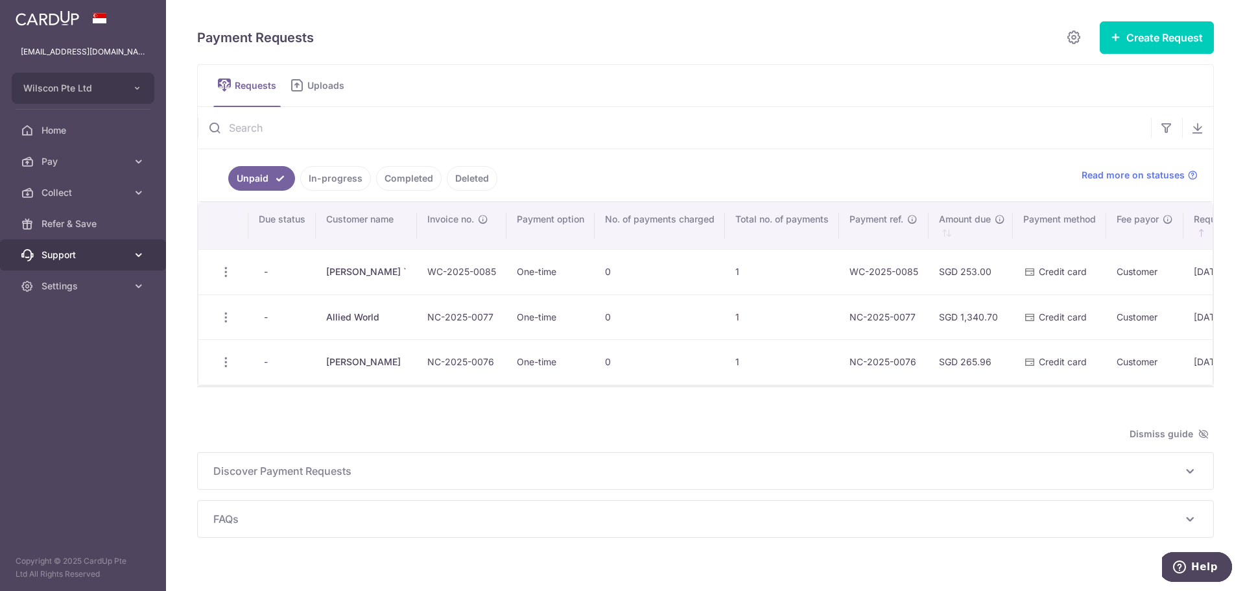
click at [77, 257] on span "Support" at bounding box center [84, 254] width 86 height 13
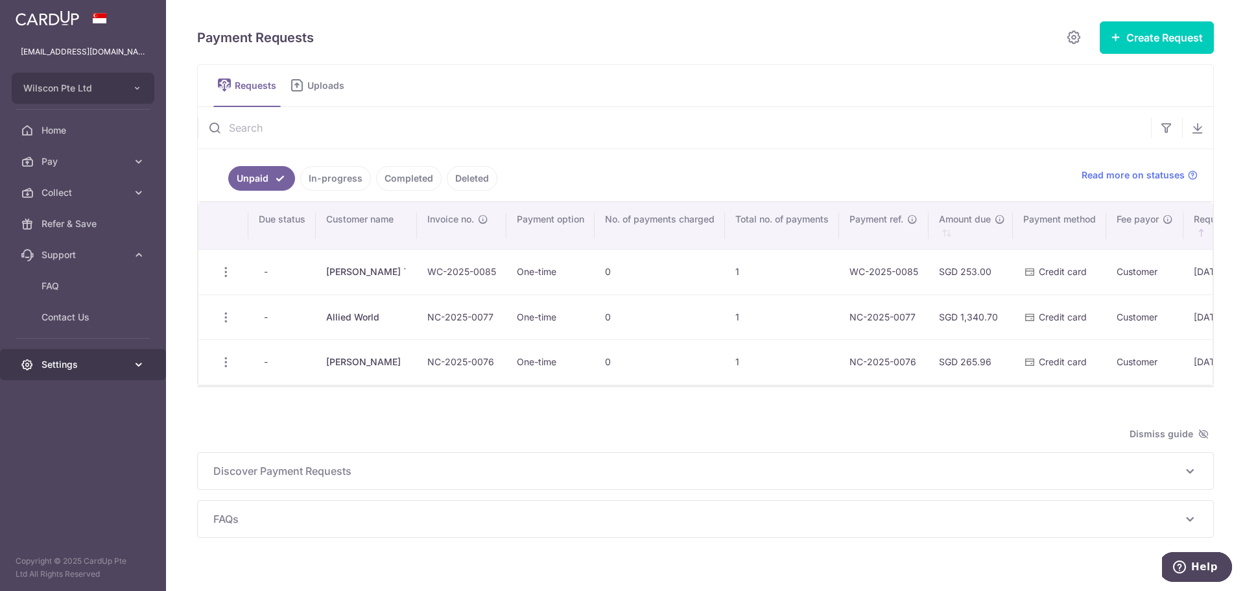
click at [73, 356] on link "Settings" at bounding box center [83, 364] width 166 height 31
click at [71, 387] on link "Account" at bounding box center [83, 395] width 166 height 31
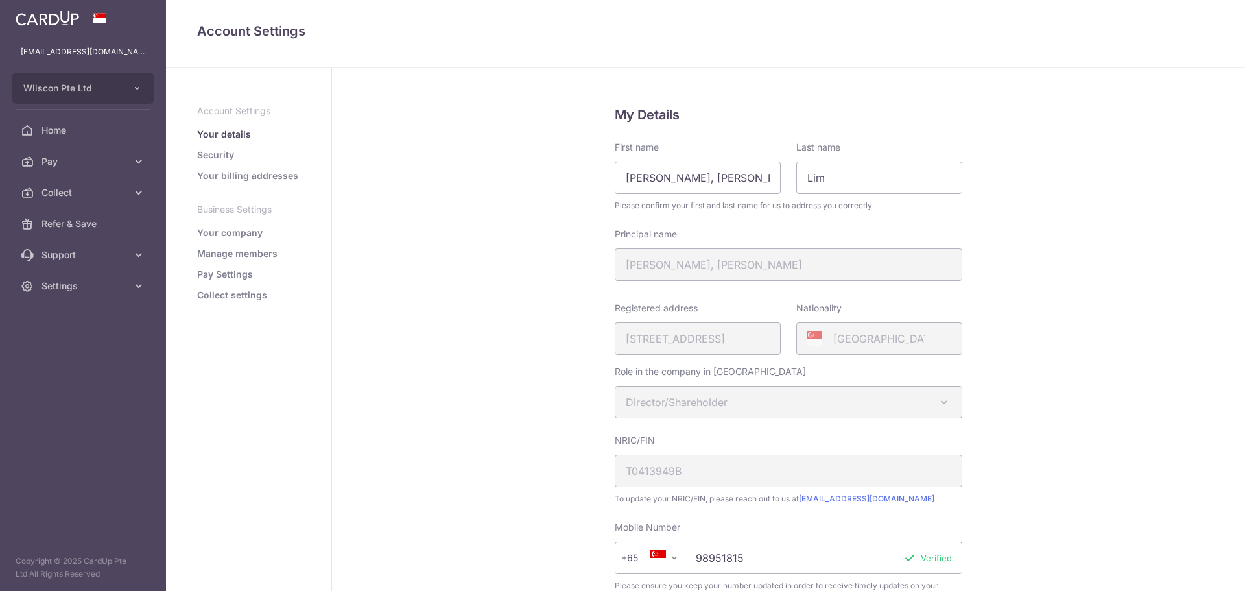
click at [78, 278] on link "Settings" at bounding box center [83, 285] width 166 height 31
click at [85, 267] on link "Support" at bounding box center [83, 254] width 166 height 31
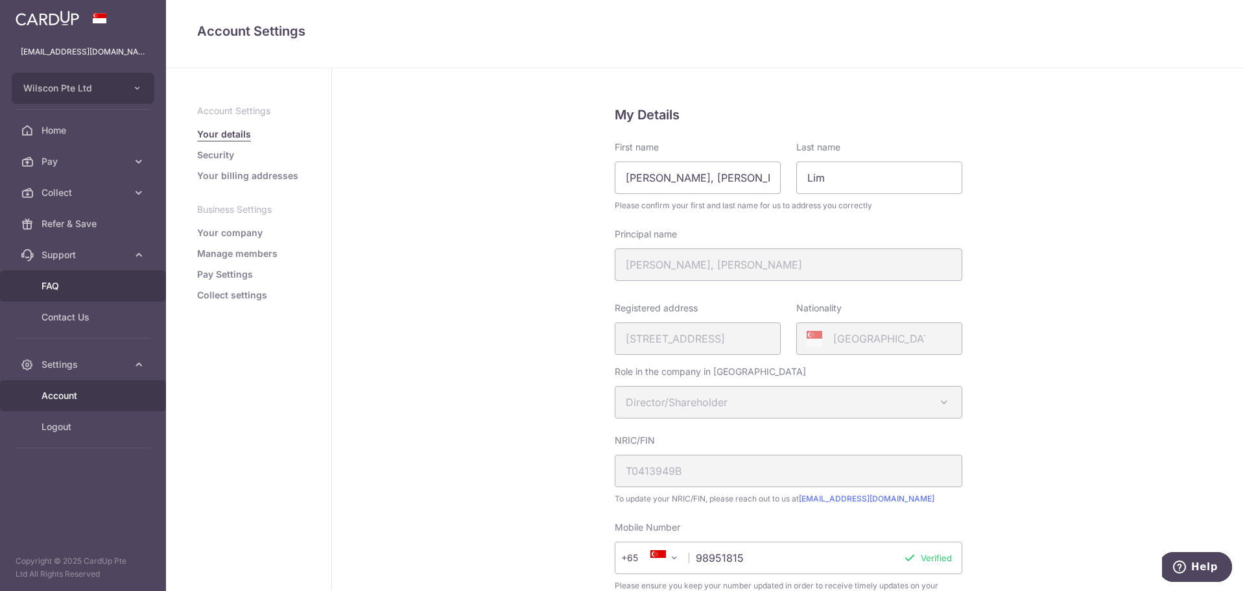
click at [61, 289] on span "FAQ" at bounding box center [84, 285] width 86 height 13
click at [58, 195] on span "Collect" at bounding box center [84, 192] width 86 height 13
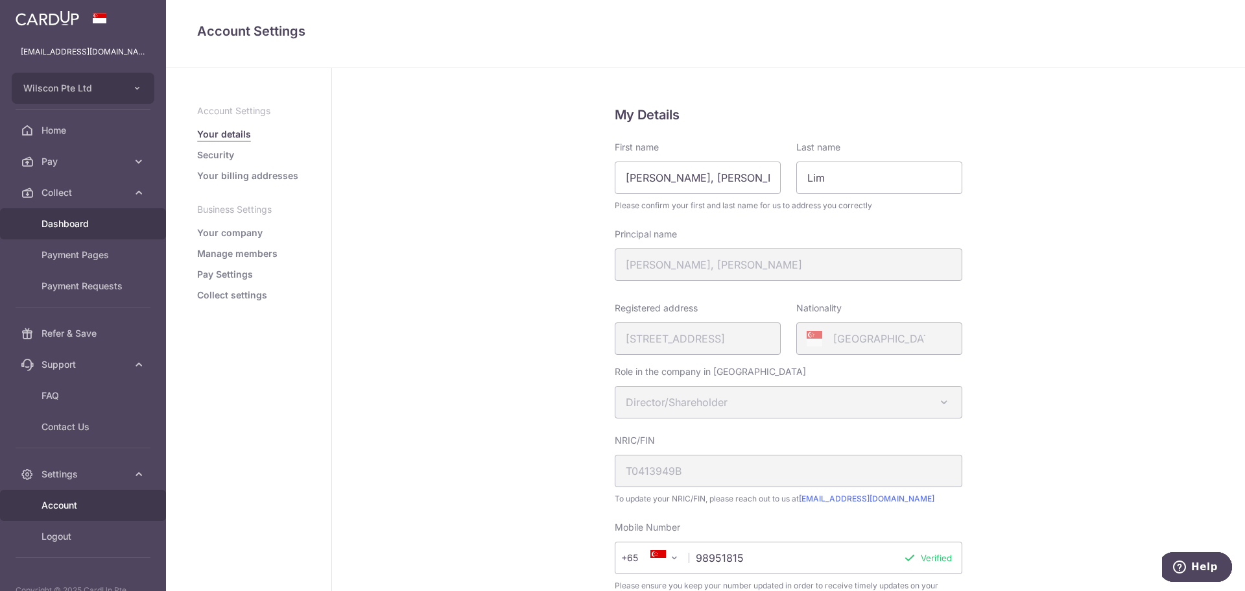
click at [63, 234] on link "Dashboard" at bounding box center [83, 223] width 166 height 31
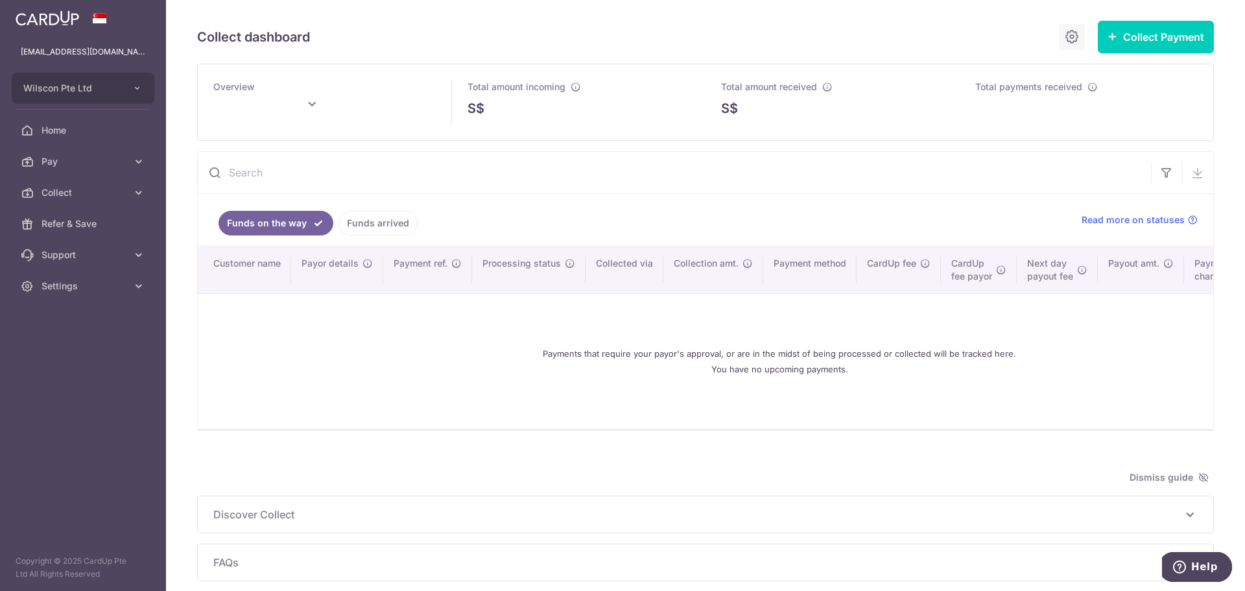
click at [1071, 38] on link at bounding box center [1072, 37] width 26 height 26
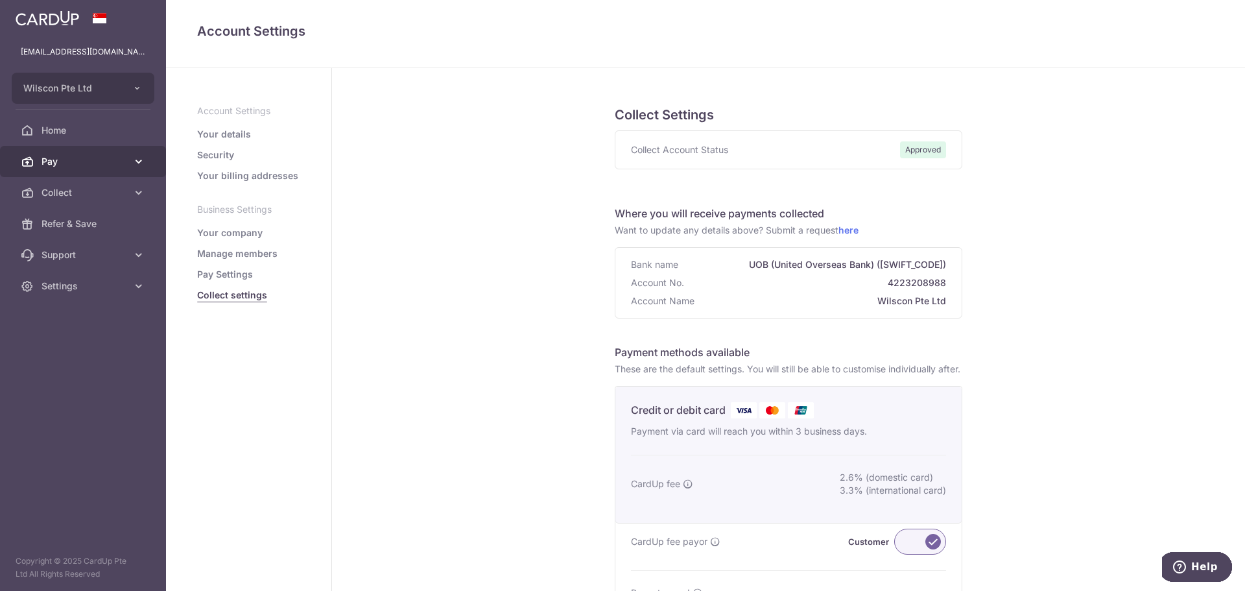
click at [90, 149] on link "Pay" at bounding box center [83, 161] width 166 height 31
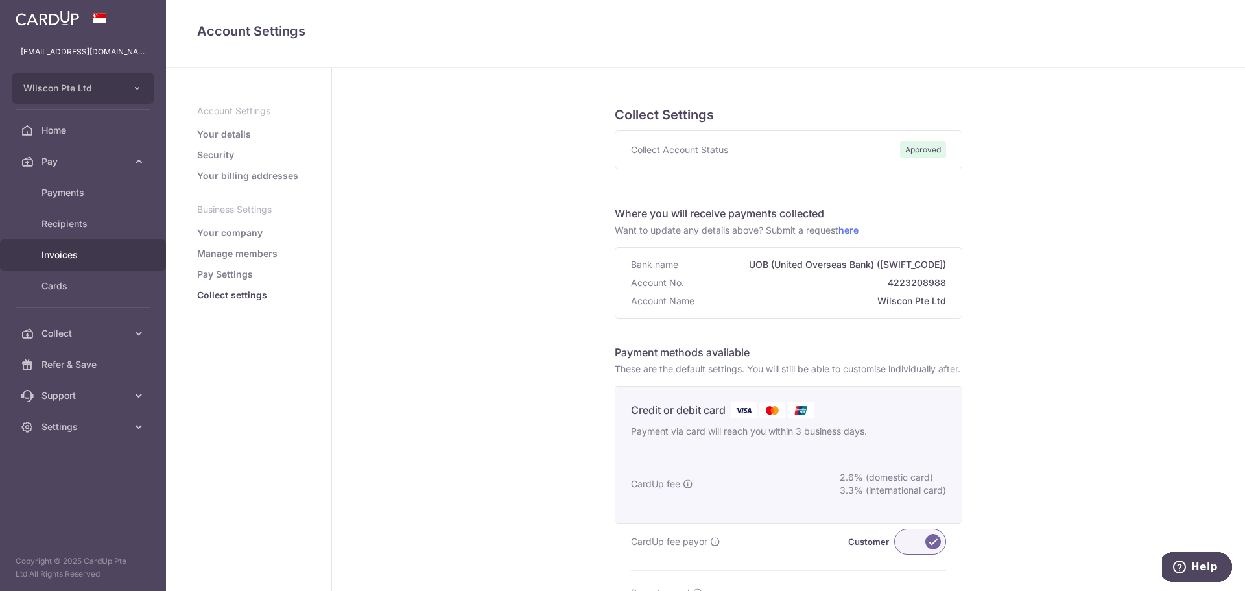
click at [80, 257] on span "Invoices" at bounding box center [84, 254] width 86 height 13
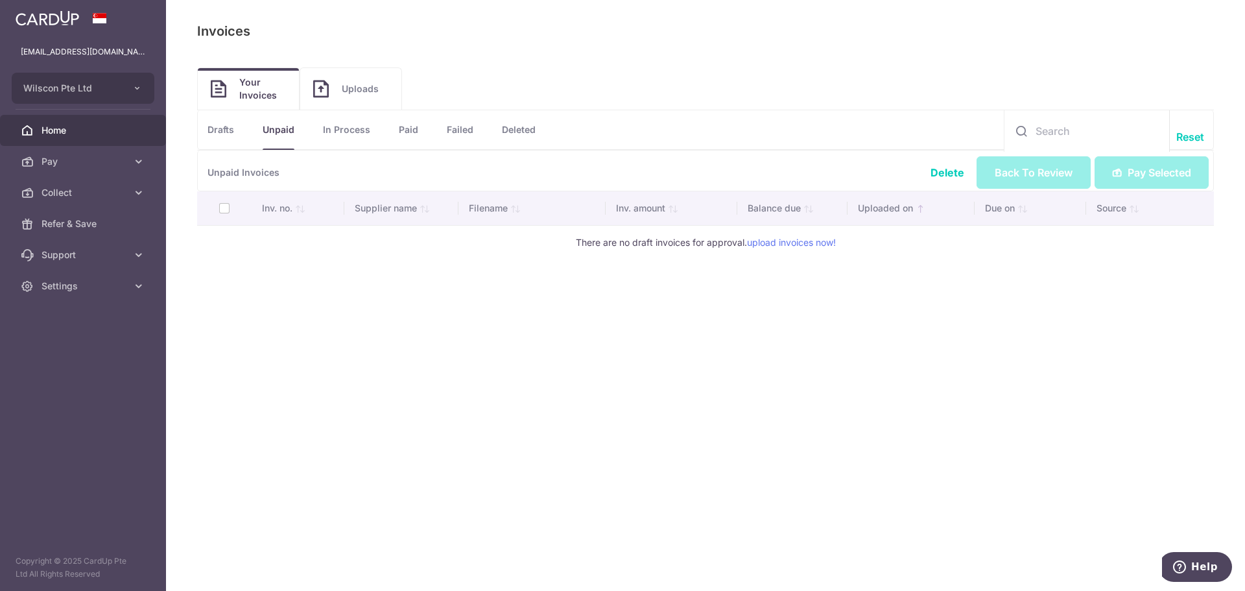
click at [97, 137] on link "Home" at bounding box center [83, 130] width 166 height 31
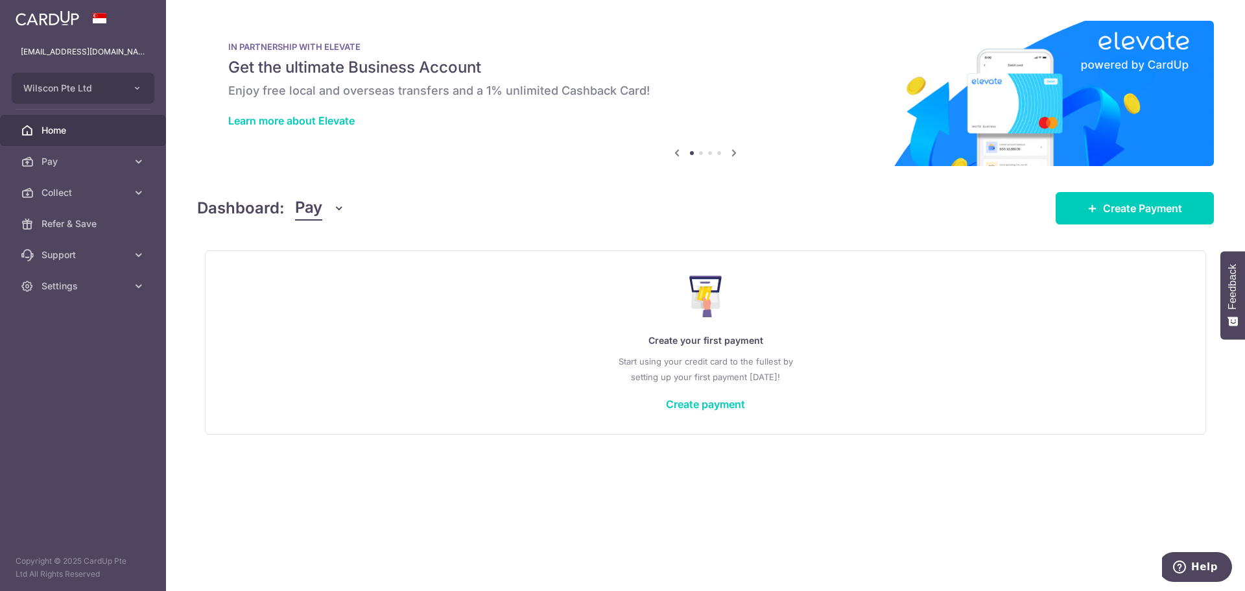
click at [342, 219] on button "Pay" at bounding box center [320, 208] width 50 height 25
click at [338, 276] on link "Collect" at bounding box center [363, 275] width 135 height 31
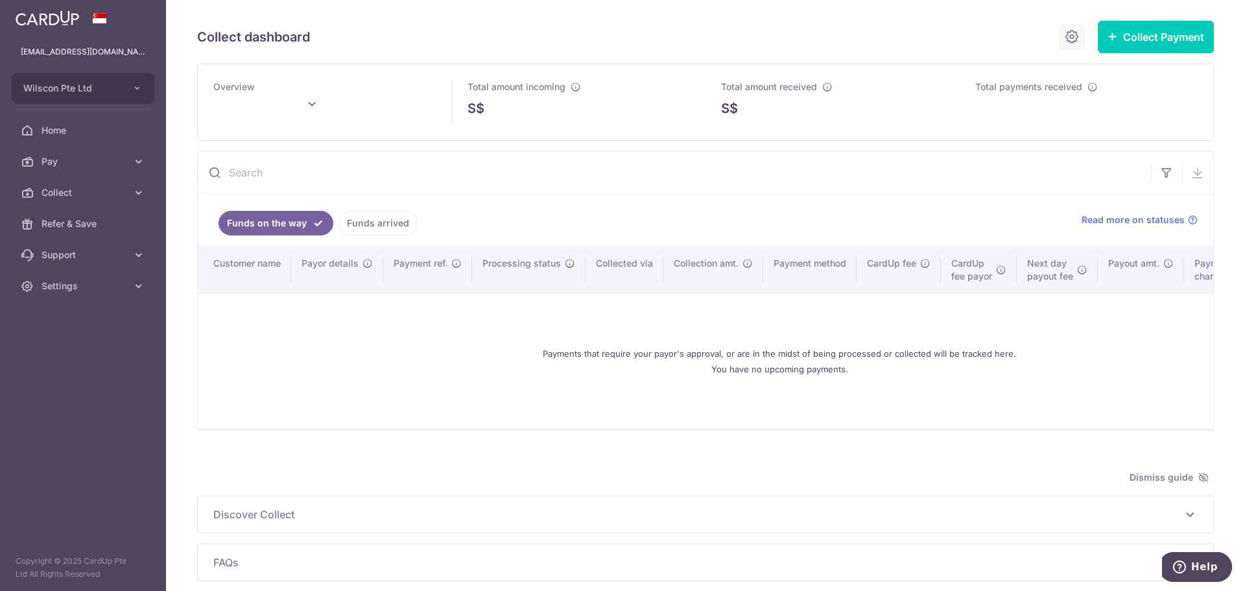
click at [1064, 34] on icon at bounding box center [1072, 37] width 16 height 16
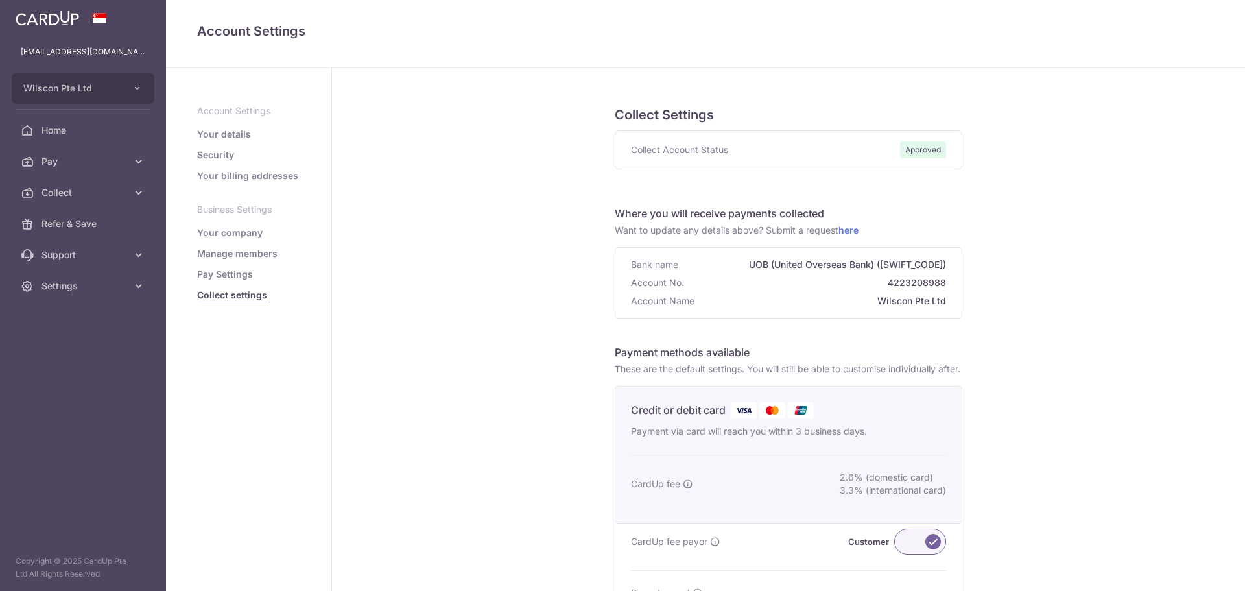
click at [1060, 34] on h4 "Account Settings" at bounding box center [705, 31] width 1017 height 21
click at [78, 198] on span "Collect" at bounding box center [84, 192] width 86 height 13
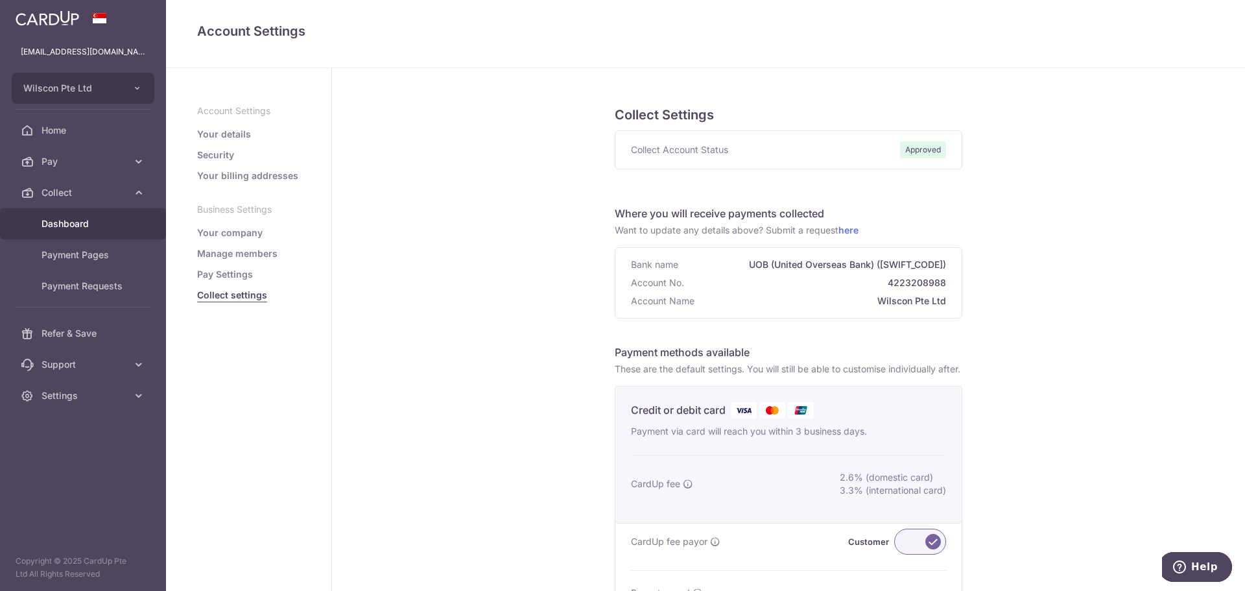
click at [77, 222] on span "Dashboard" at bounding box center [84, 223] width 86 height 13
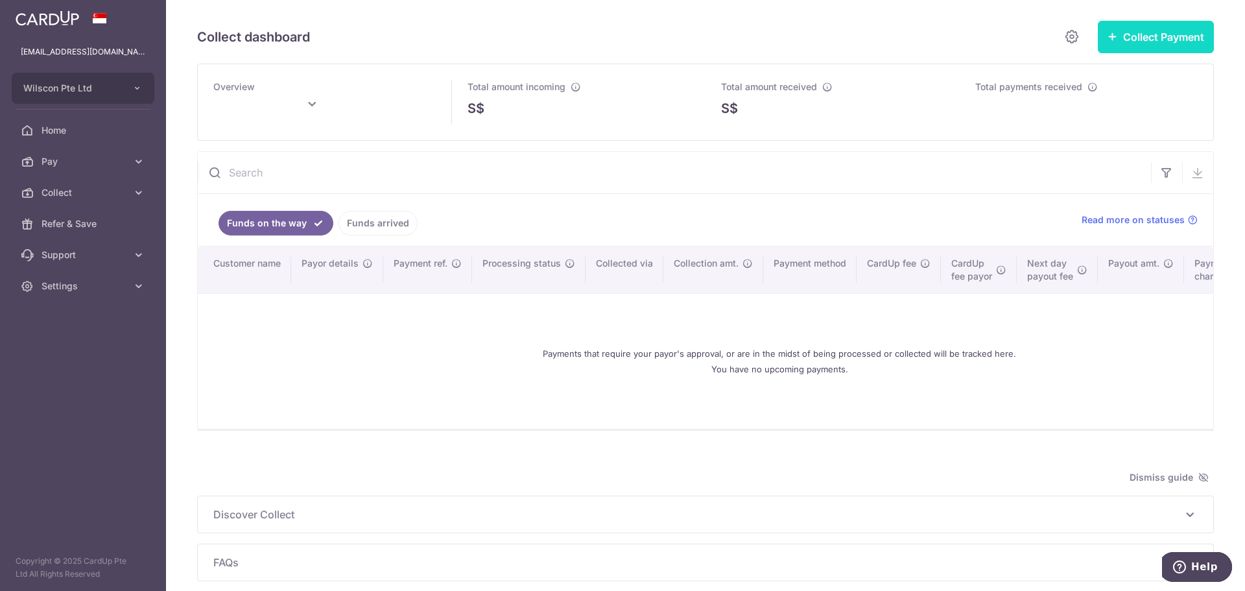
click at [1152, 43] on button "Collect Payment" at bounding box center [1156, 37] width 116 height 32
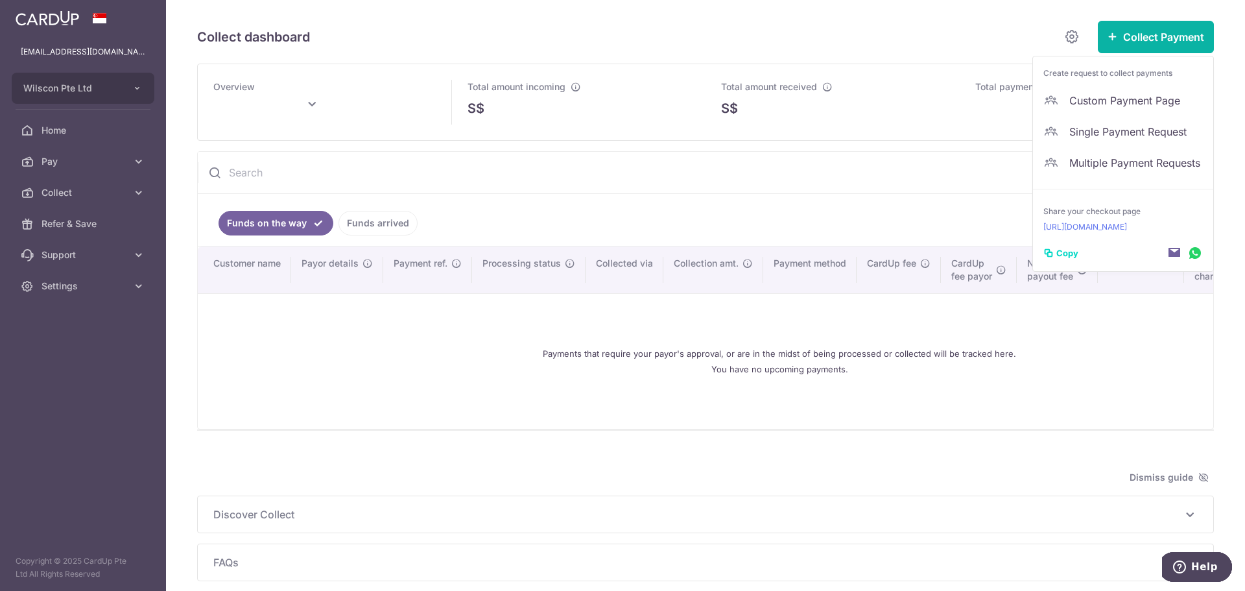
click at [921, 158] on input "text" at bounding box center [674, 172] width 953 height 41
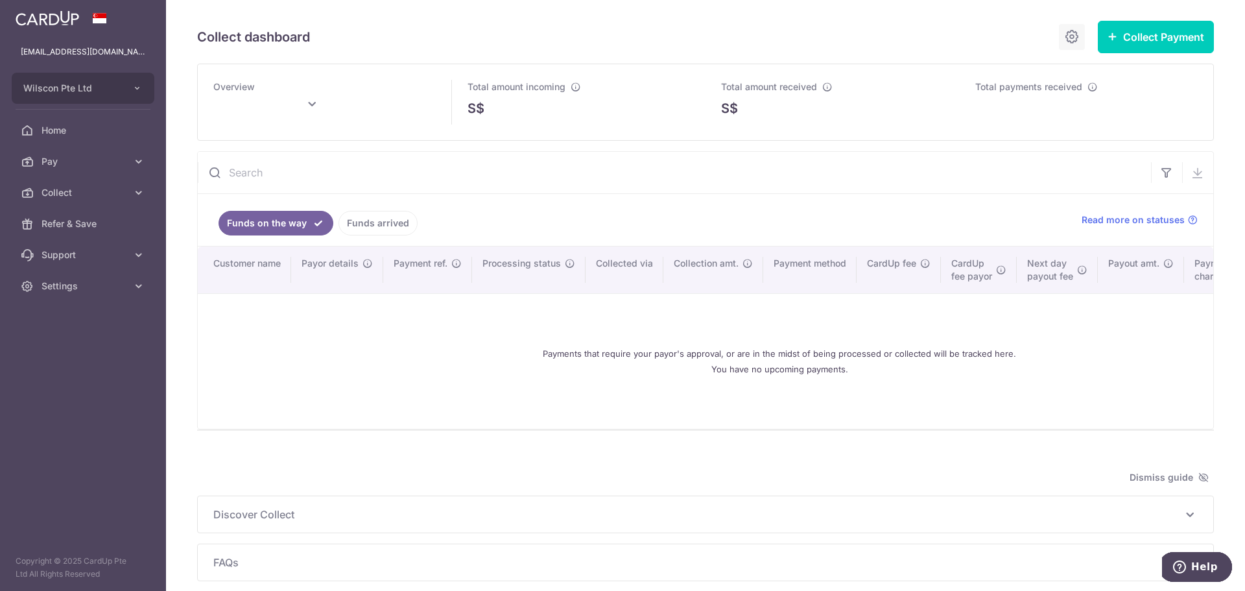
click at [1059, 40] on link at bounding box center [1072, 37] width 26 height 26
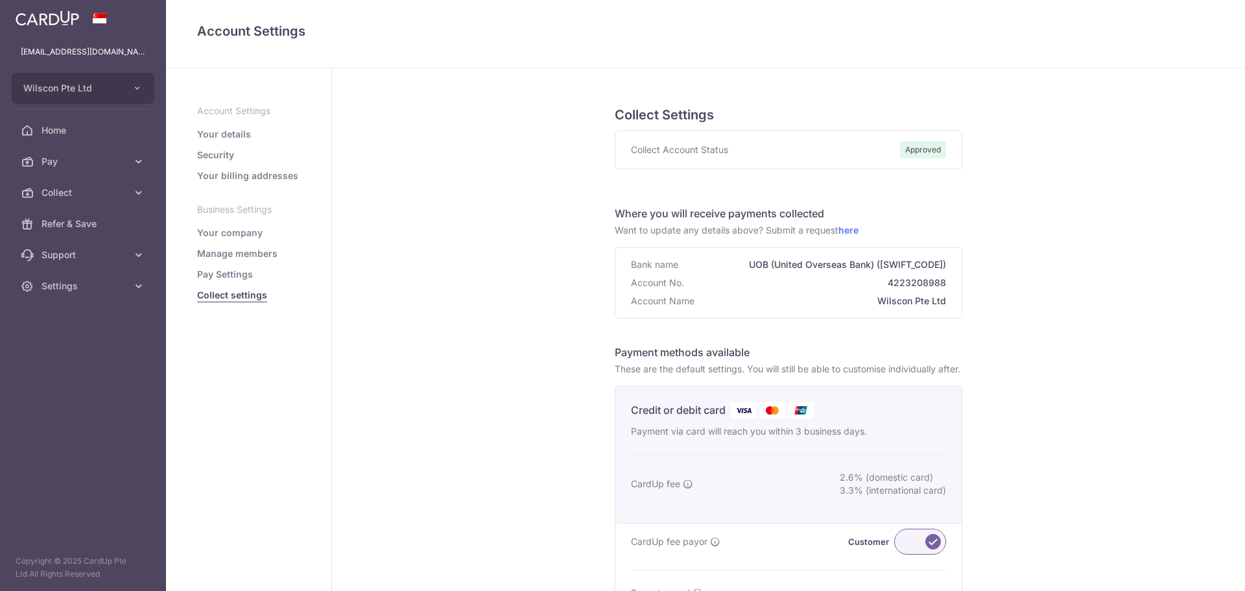
click at [1056, 37] on h4 "Account Settings" at bounding box center [705, 31] width 1017 height 21
click at [105, 196] on span "Collect" at bounding box center [84, 192] width 86 height 13
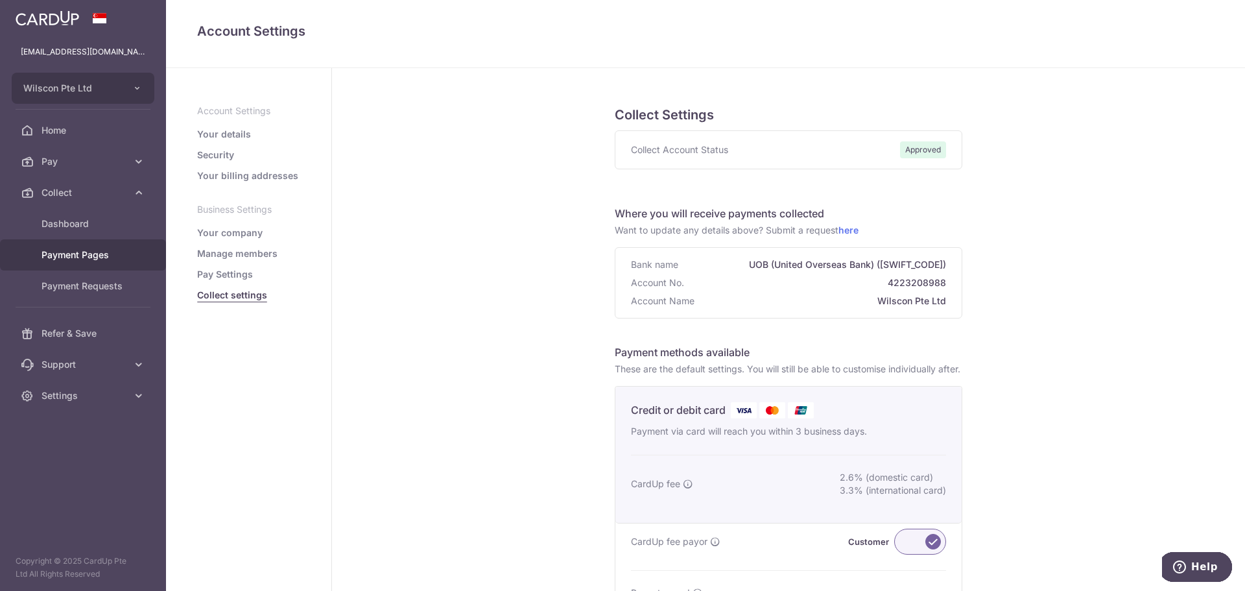
click at [85, 254] on span "Payment Pages" at bounding box center [84, 254] width 86 height 13
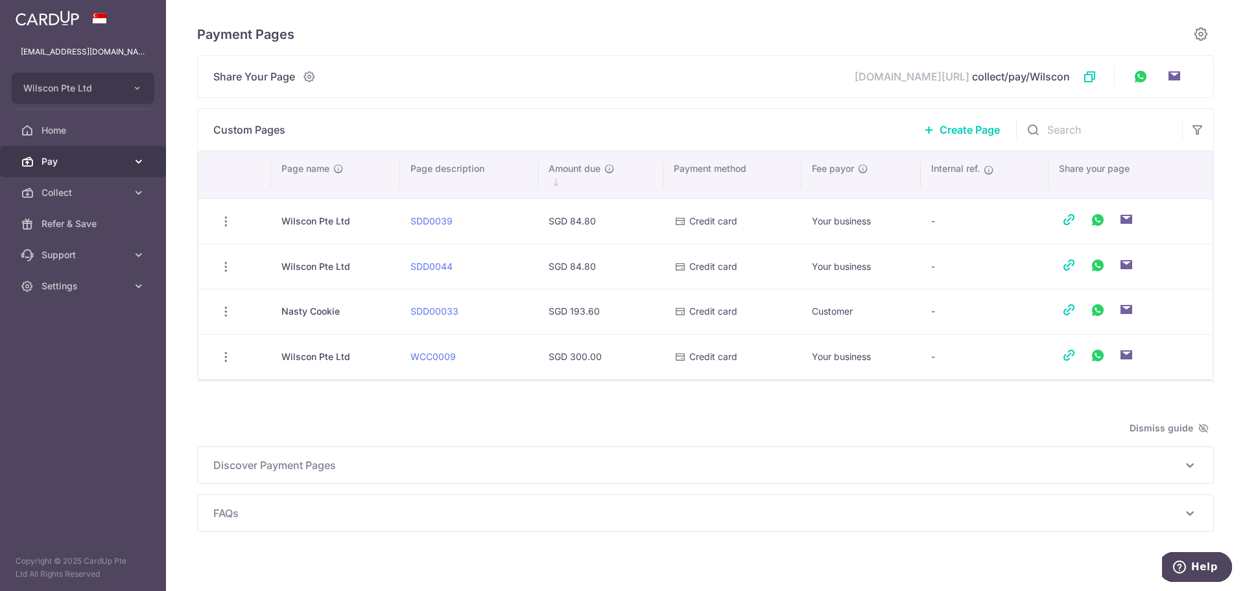
click at [132, 168] on link "Pay" at bounding box center [83, 161] width 166 height 31
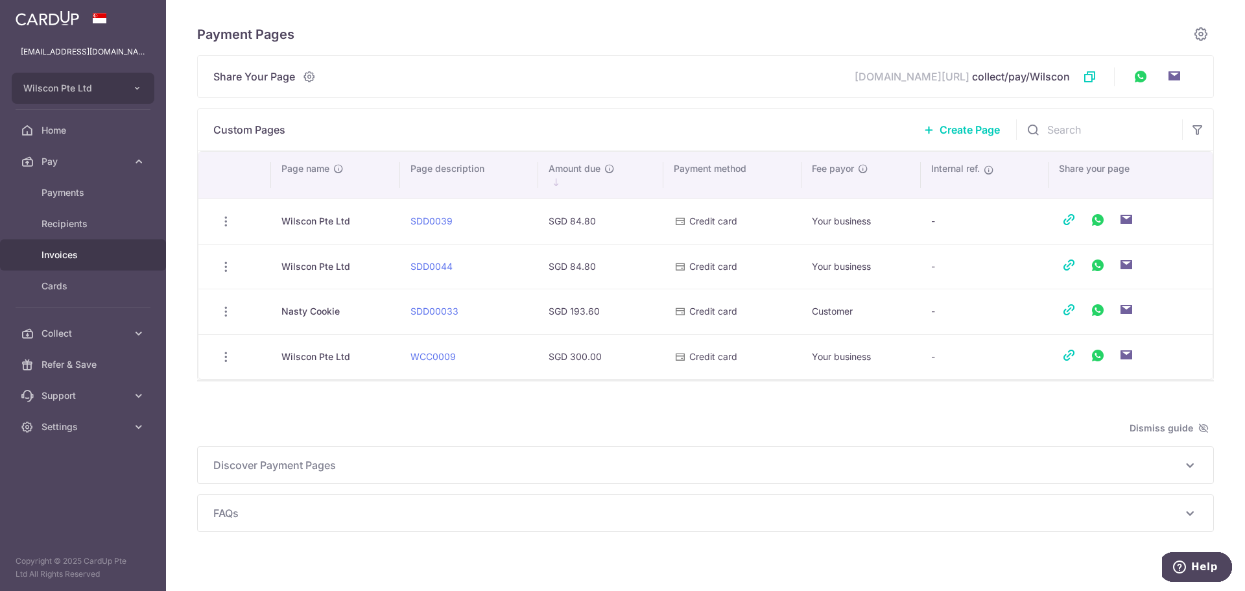
click at [84, 257] on span "Invoices" at bounding box center [84, 254] width 86 height 13
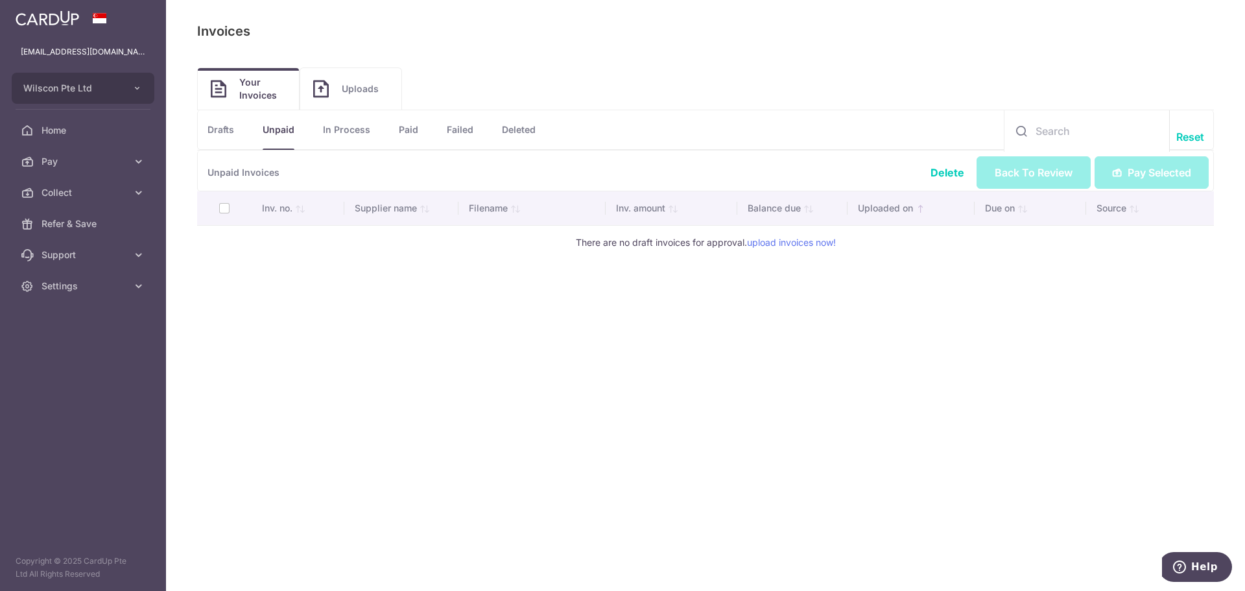
click at [1111, 180] on p "Unpaid Invoices" at bounding box center [705, 170] width 1017 height 41
click at [139, 284] on icon at bounding box center [138, 285] width 13 height 13
click at [123, 88] on button "Wilscon Pte Ltd" at bounding box center [83, 88] width 143 height 31
click at [72, 160] on link "Wilscon Pte Ltd" at bounding box center [86, 156] width 148 height 23
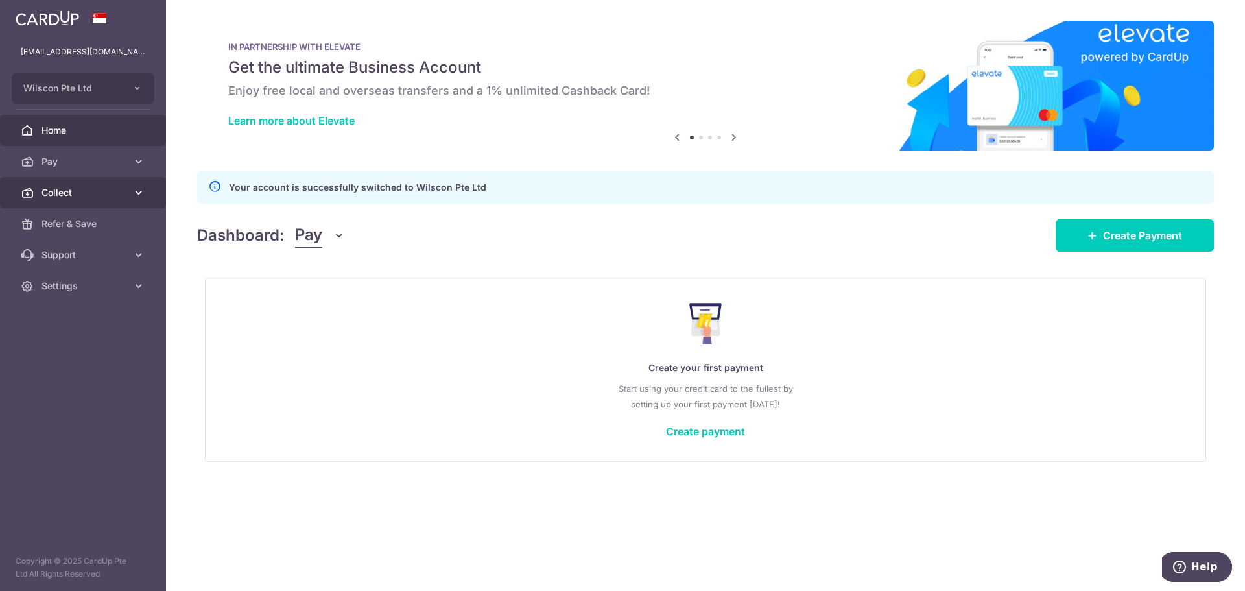
click at [89, 198] on span "Collect" at bounding box center [84, 192] width 86 height 13
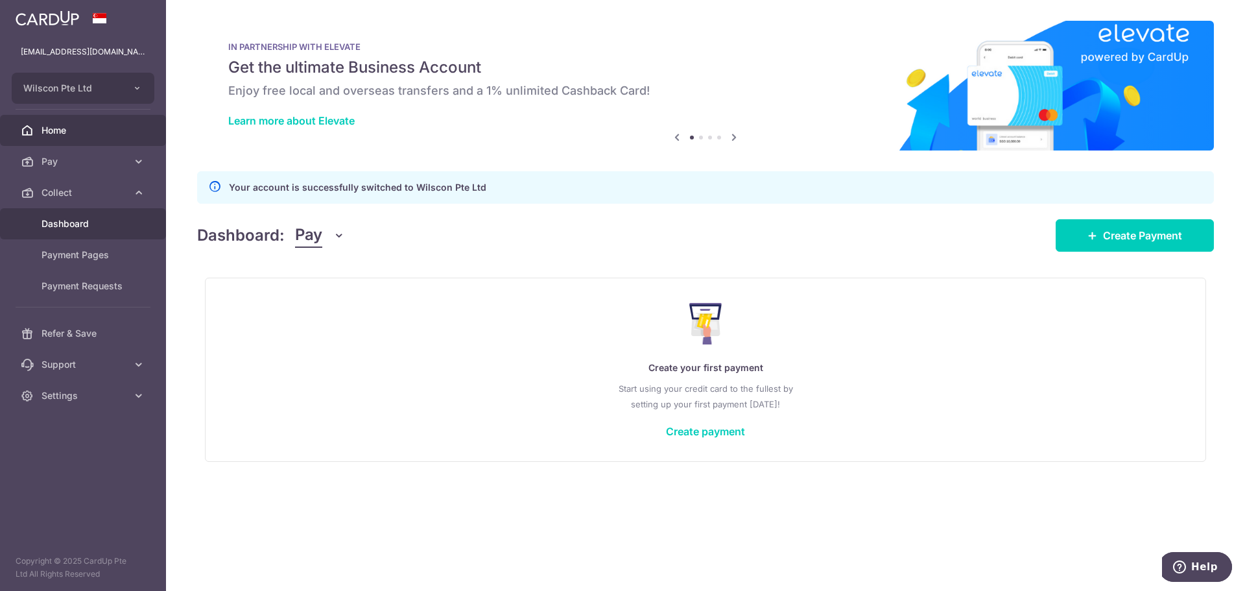
click at [82, 227] on span "Dashboard" at bounding box center [84, 223] width 86 height 13
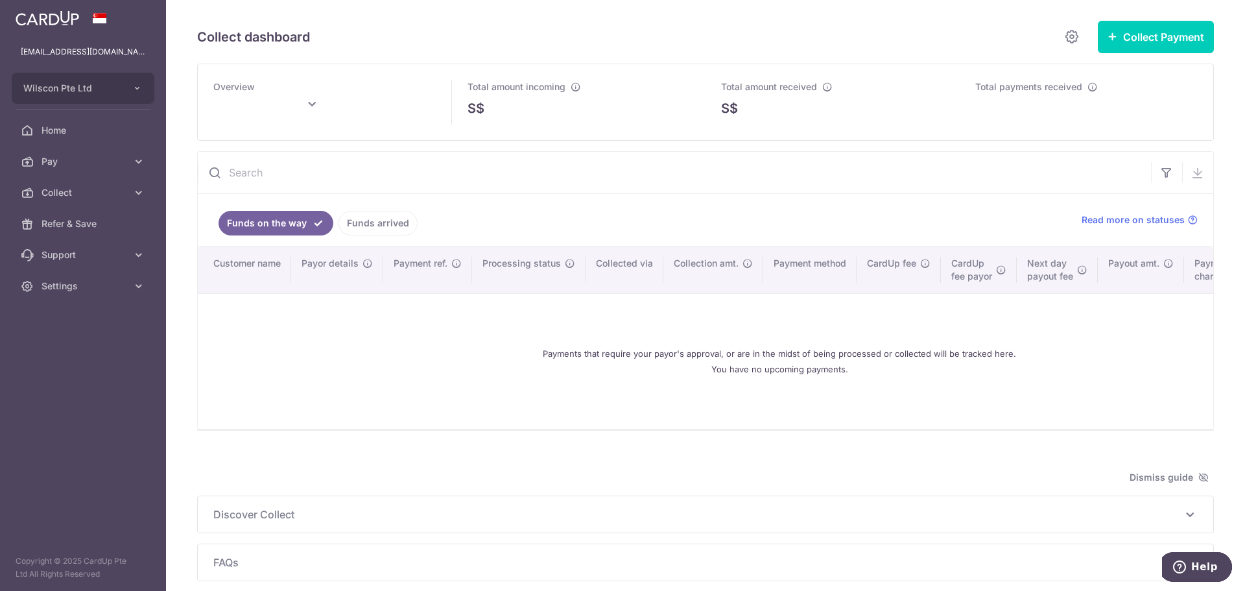
click at [349, 229] on link "Funds arrived" at bounding box center [377, 223] width 79 height 25
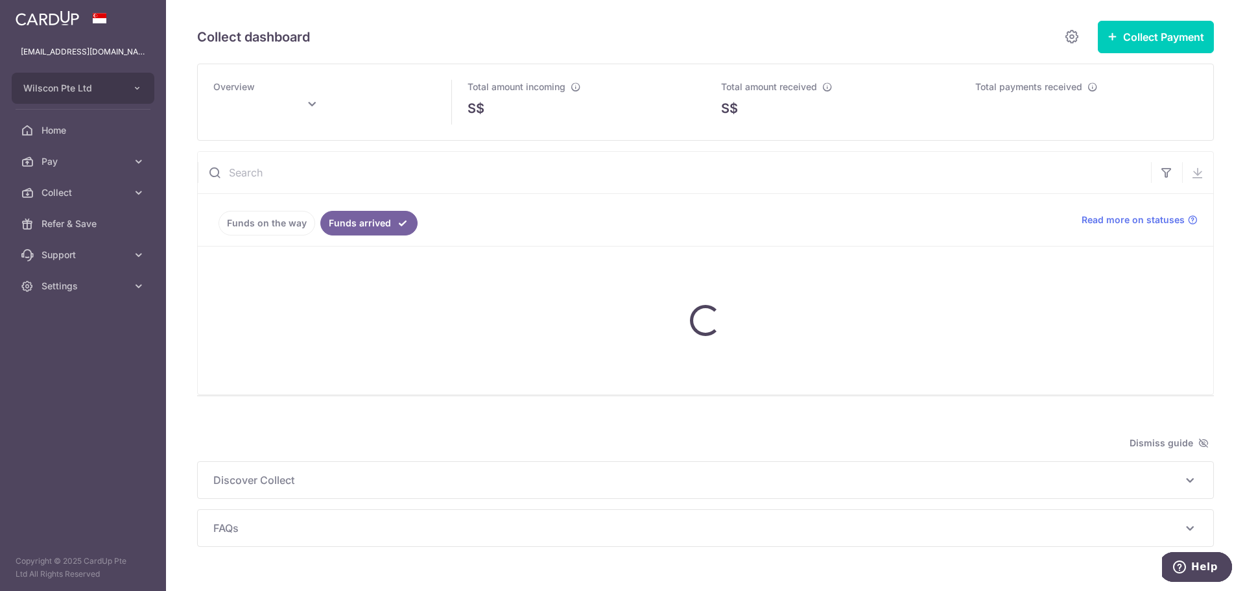
click at [241, 168] on input "text" at bounding box center [674, 172] width 953 height 41
click at [186, 204] on div "Collect dashboard Collect Payment Create request to collect payments Custom Pay…" at bounding box center [705, 295] width 1079 height 591
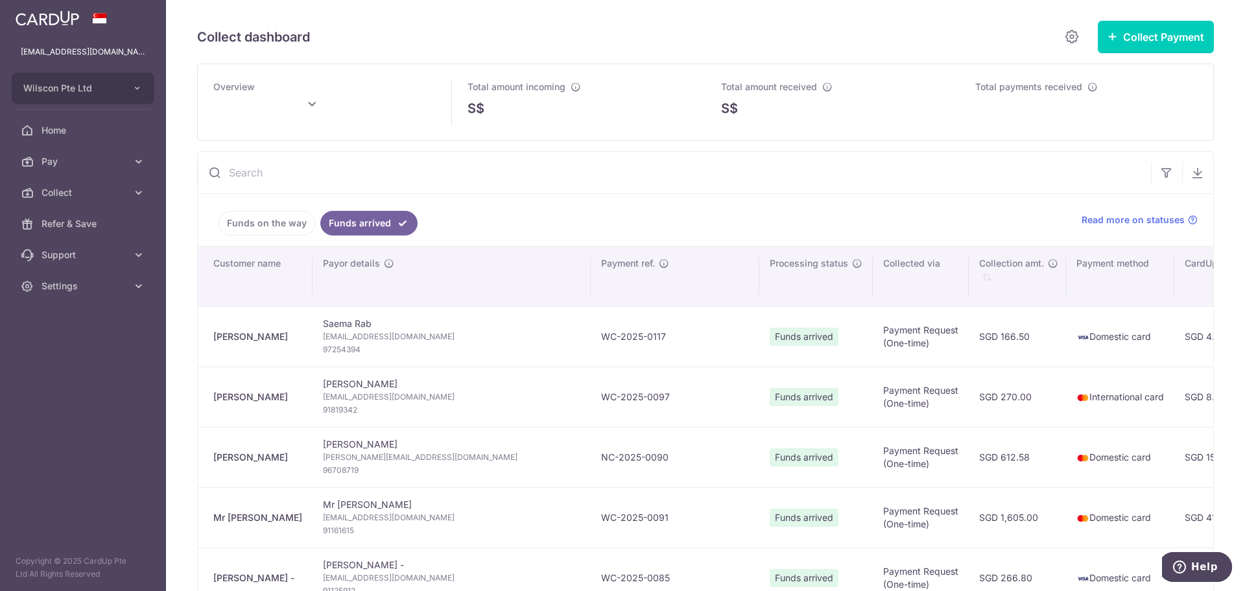
drag, startPoint x: 320, startPoint y: 322, endPoint x: 368, endPoint y: 324, distance: 48.0
click at [368, 324] on td "Saema Rab [EMAIL_ADDRESS][DOMAIN_NAME] 97254394" at bounding box center [452, 336] width 278 height 60
click at [384, 324] on td "Saema Rab [EMAIL_ADDRESS][DOMAIN_NAME] 97254394" at bounding box center [452, 336] width 278 height 60
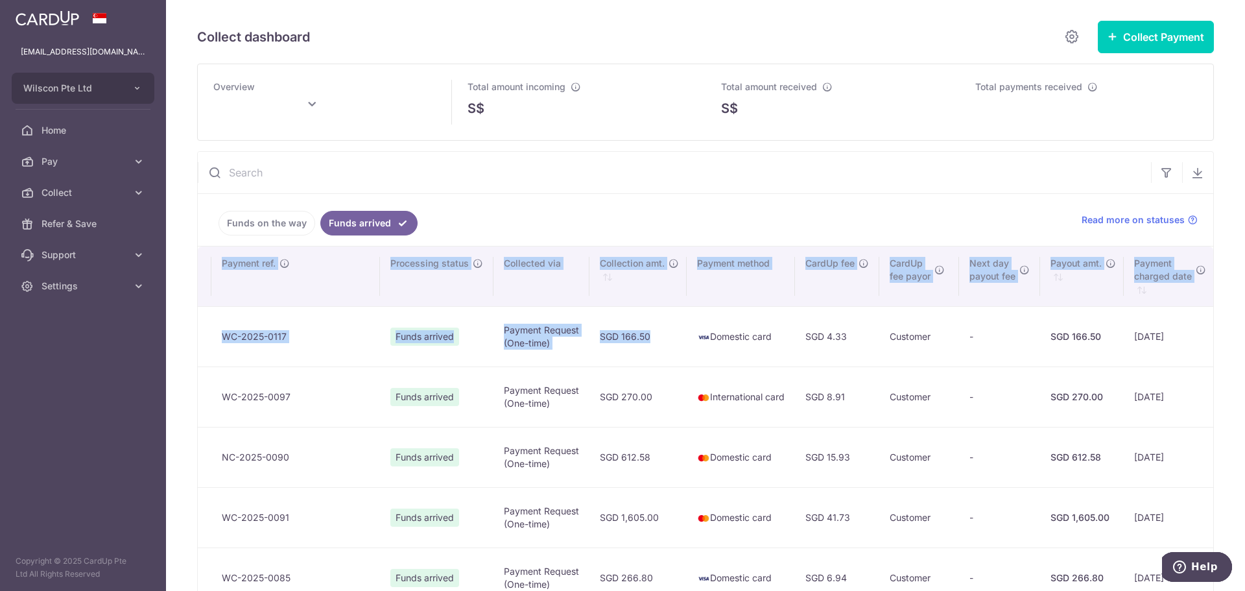
scroll to position [0, 528]
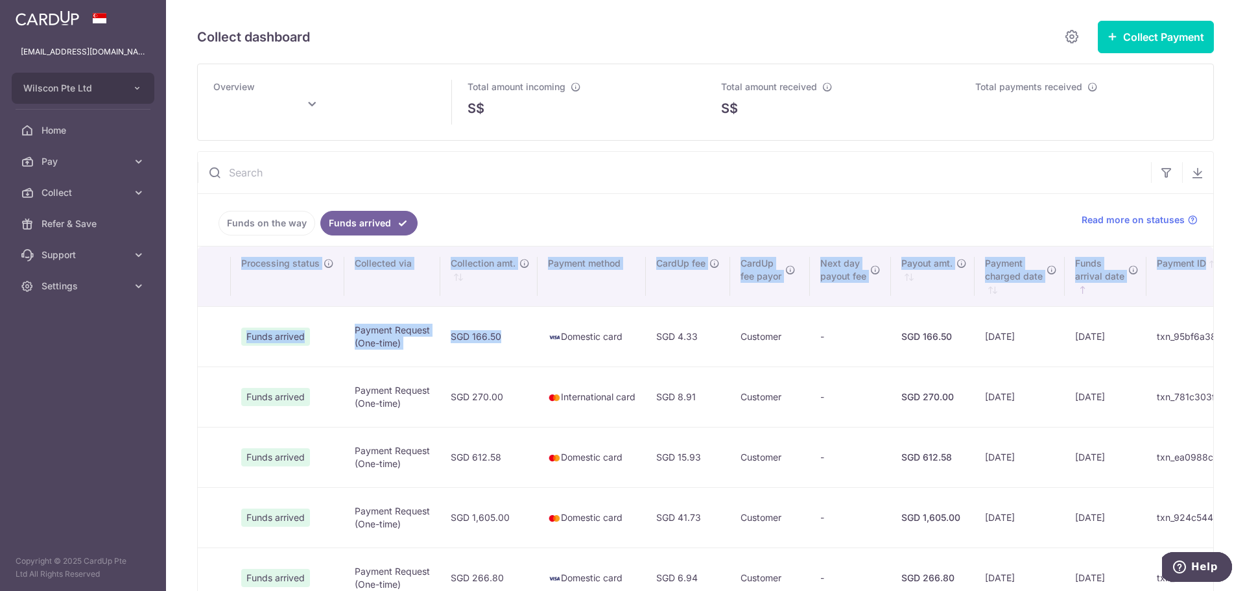
drag, startPoint x: 929, startPoint y: 335, endPoint x: 1237, endPoint y: 324, distance: 308.8
click at [1237, 324] on div "Collect dashboard Collect Payment Create request to collect payments Custom Pay…" at bounding box center [705, 295] width 1079 height 591
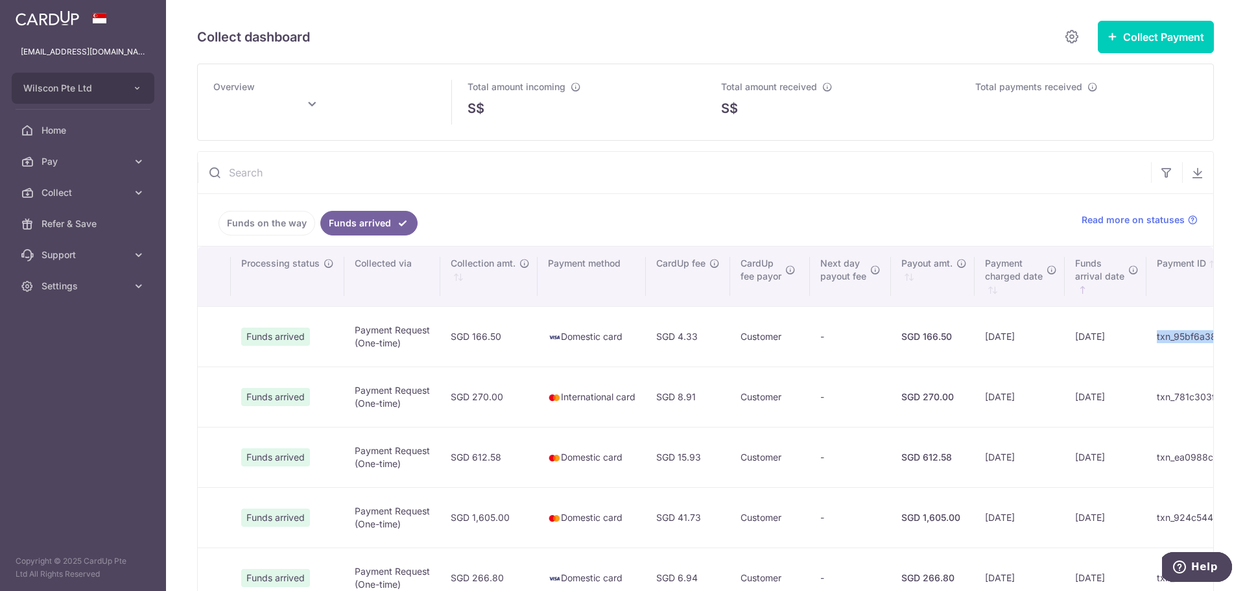
drag, startPoint x: 1013, startPoint y: 335, endPoint x: 1090, endPoint y: 335, distance: 76.5
click at [1146, 335] on td "txn_95bf6a38cb9" at bounding box center [1196, 336] width 100 height 60
type input "[DATE]"
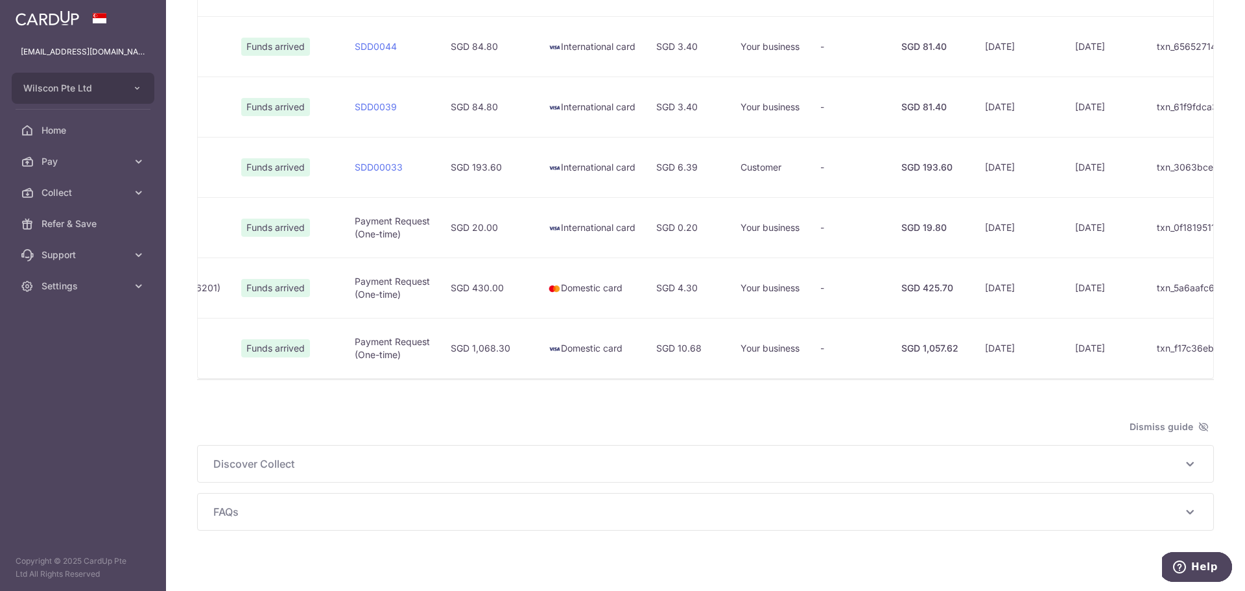
scroll to position [1031, 0]
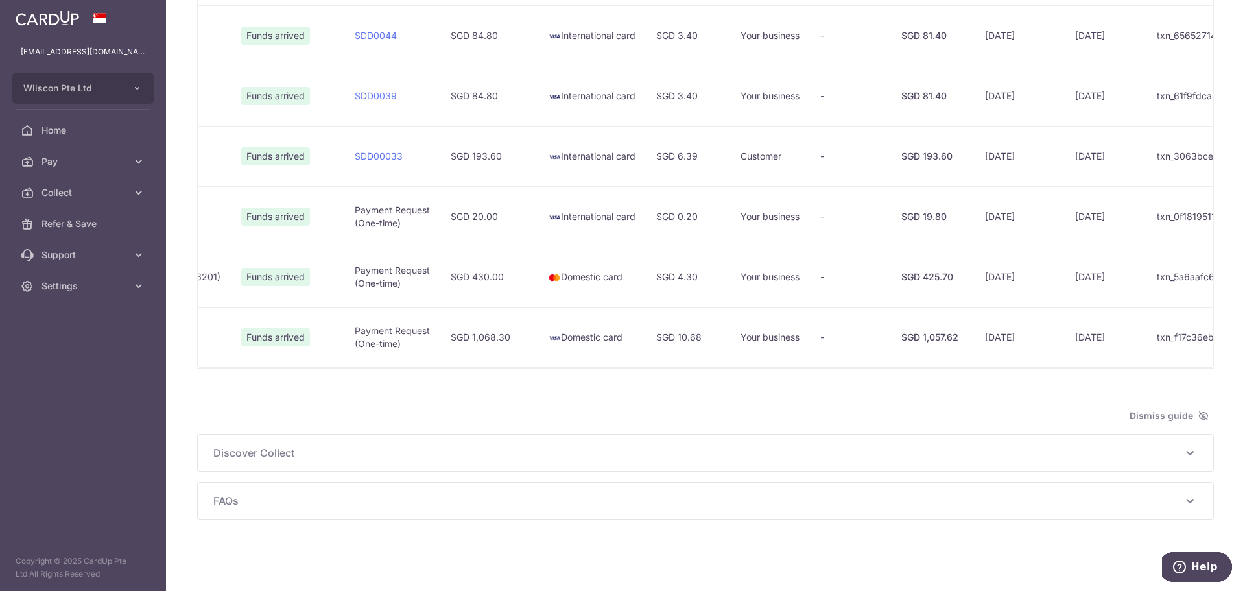
click at [1198, 412] on icon at bounding box center [1203, 415] width 10 height 10
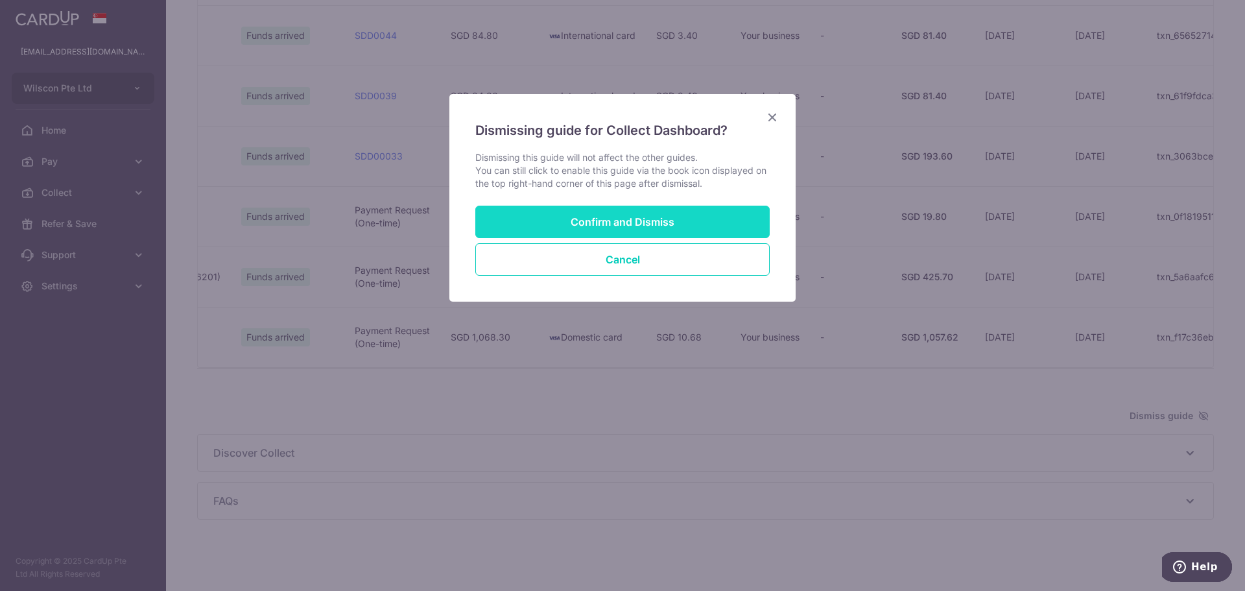
click at [684, 227] on button "Confirm and Dismiss" at bounding box center [622, 222] width 294 height 32
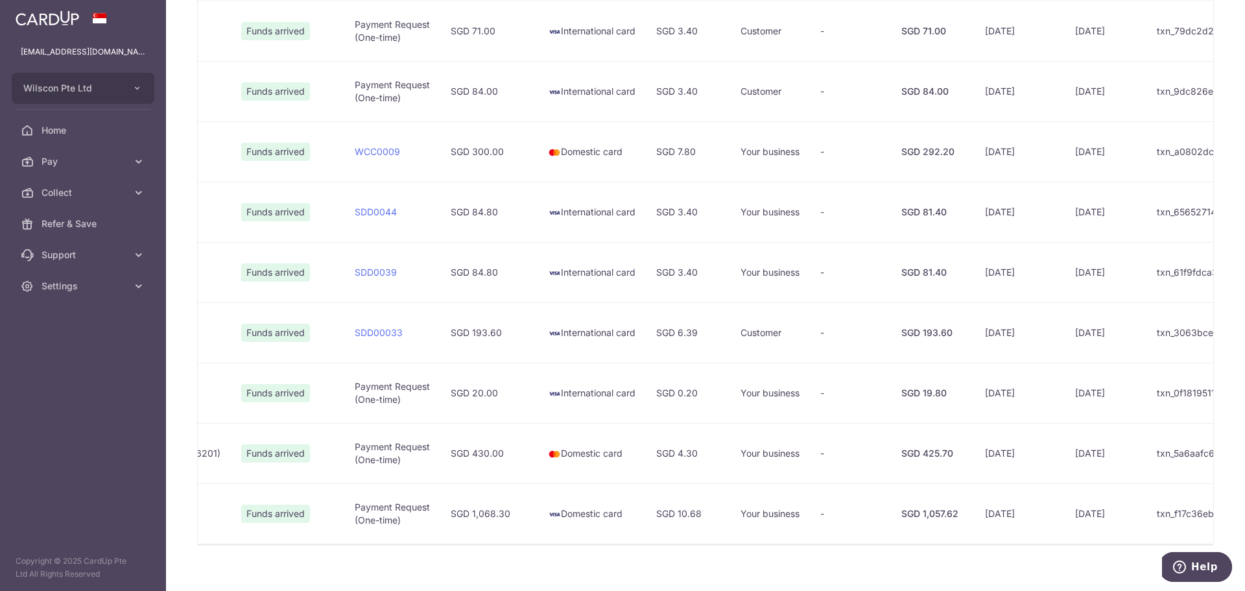
scroll to position [870, 0]
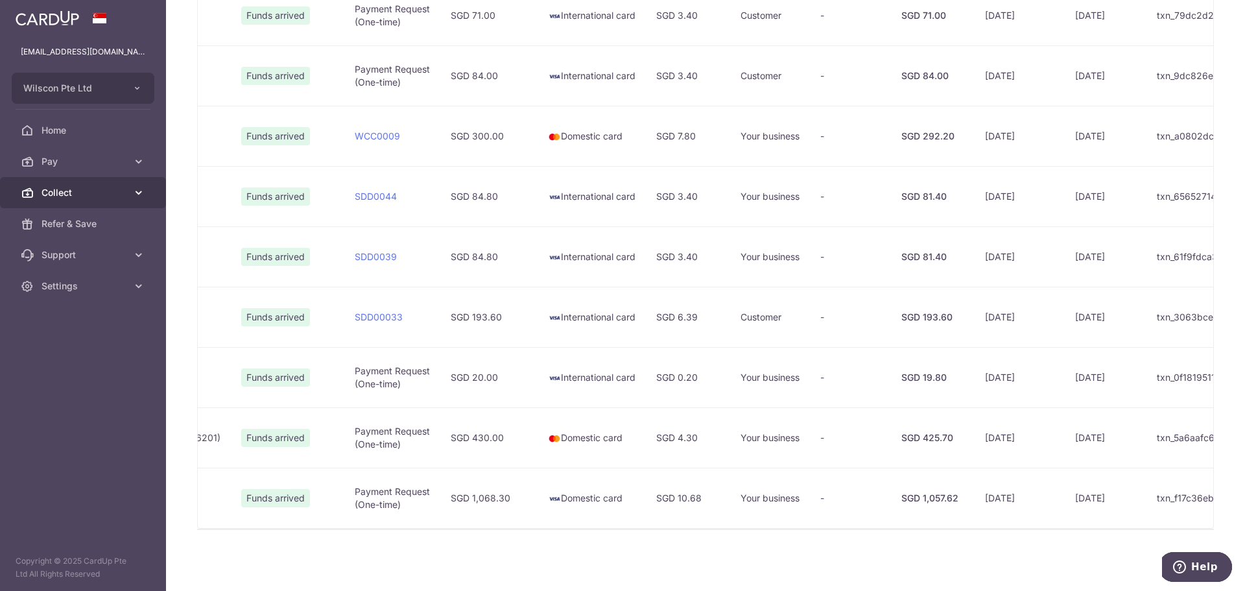
click at [139, 187] on icon at bounding box center [138, 192] width 13 height 13
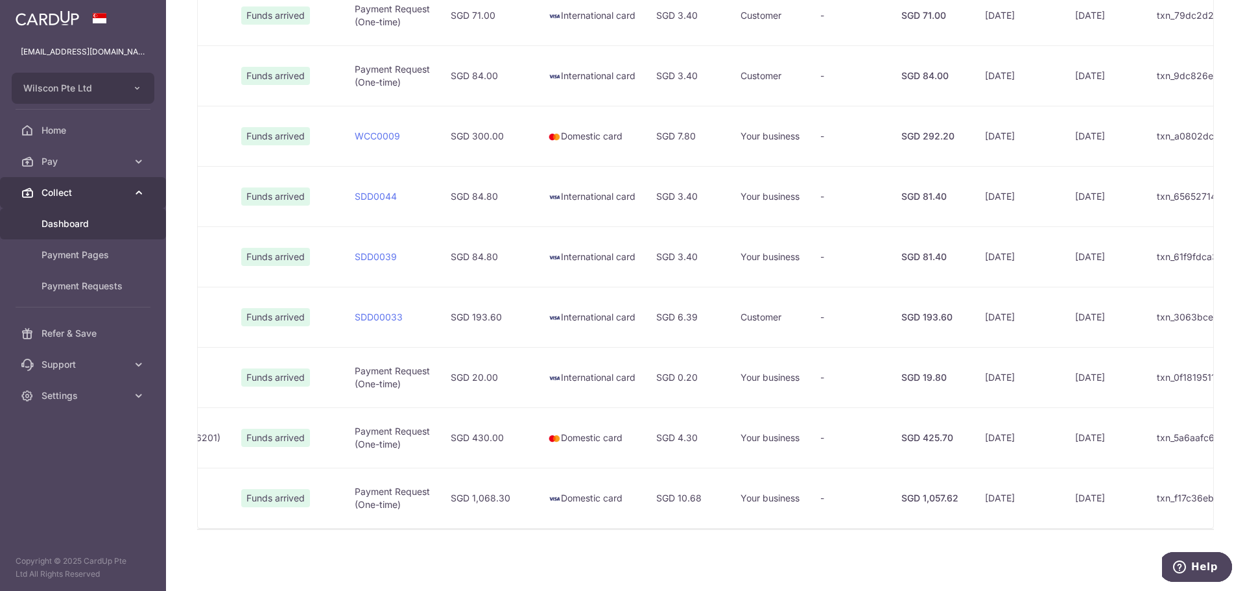
click at [139, 187] on icon at bounding box center [138, 192] width 13 height 13
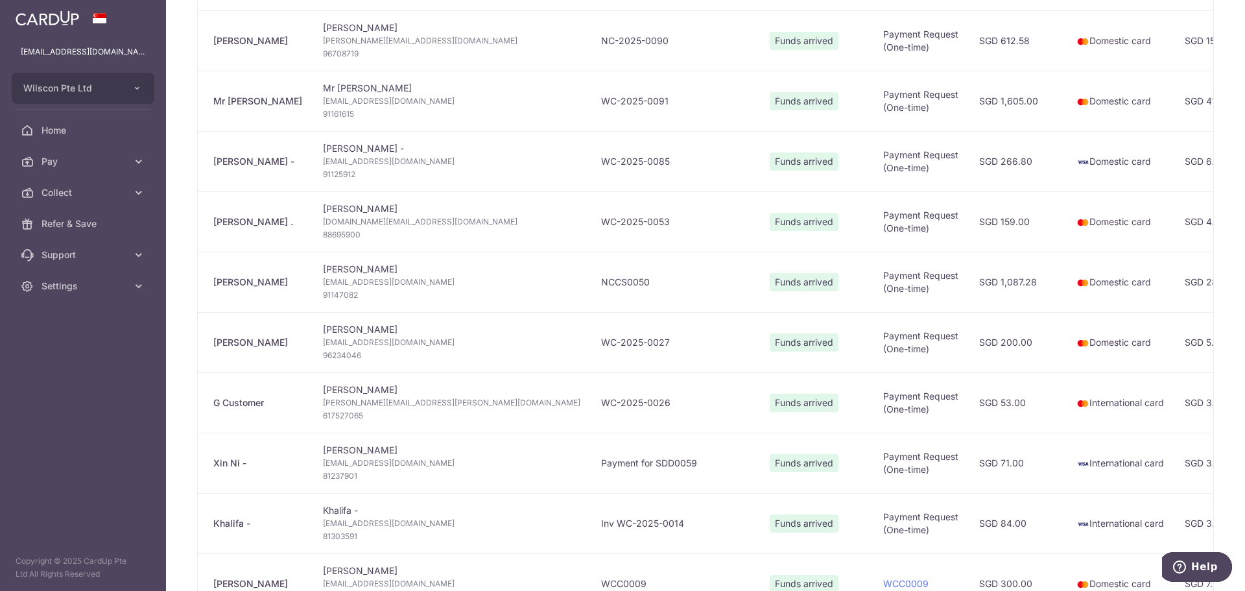
scroll to position [0, 0]
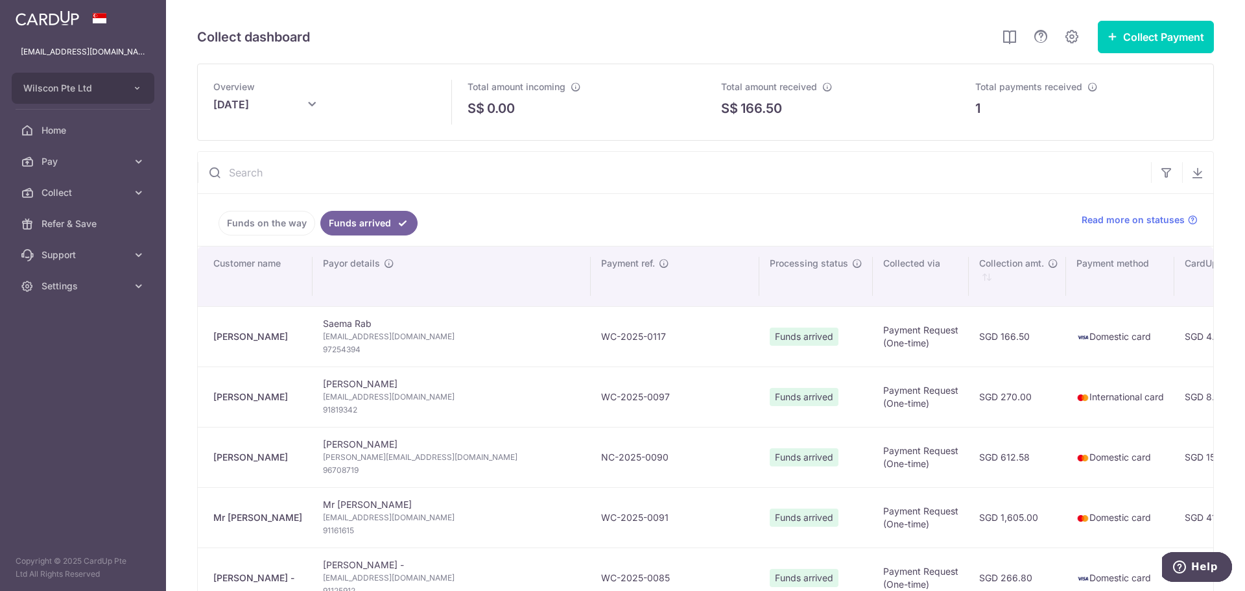
click at [770, 343] on span "Funds arrived" at bounding box center [804, 336] width 69 height 18
click at [770, 335] on span "Funds arrived" at bounding box center [804, 336] width 69 height 18
click at [591, 335] on td "WC-2025-0117" at bounding box center [675, 336] width 169 height 60
drag, startPoint x: 527, startPoint y: 333, endPoint x: 605, endPoint y: 259, distance: 107.8
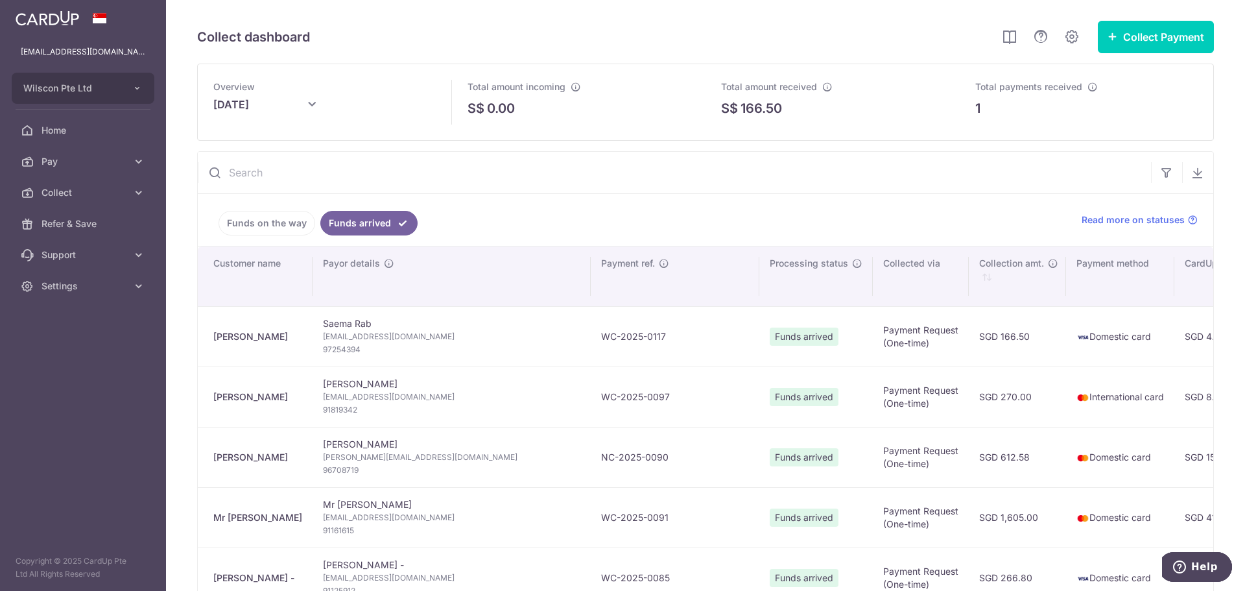
click at [440, 327] on tr "[PERSON_NAME] Saema Rab [EMAIL_ADDRESS][DOMAIN_NAME] 97254394 WC-2025-0117 Fund…" at bounding box center [1039, 336] width 1682 height 60
click at [1004, 36] on icon at bounding box center [1010, 37] width 16 height 16
click at [591, 353] on td "WC-2025-0117" at bounding box center [675, 336] width 169 height 60
click at [1038, 37] on icon at bounding box center [1041, 37] width 16 height 16
click at [1064, 34] on icon at bounding box center [1072, 37] width 16 height 16
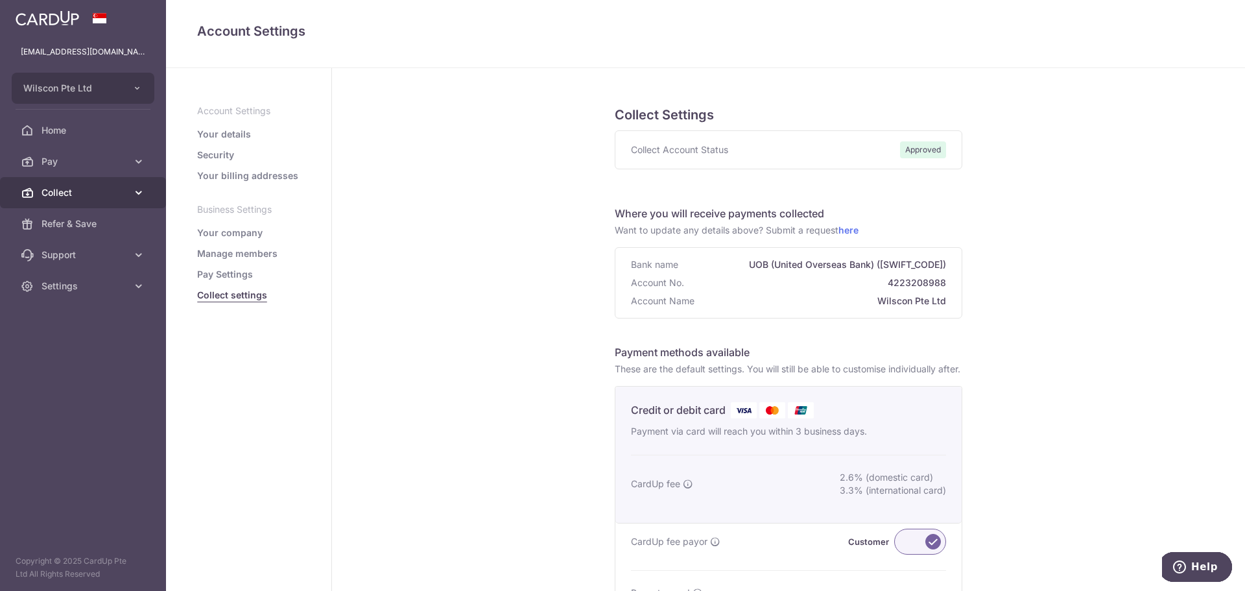
click at [120, 196] on span "Collect" at bounding box center [84, 192] width 86 height 13
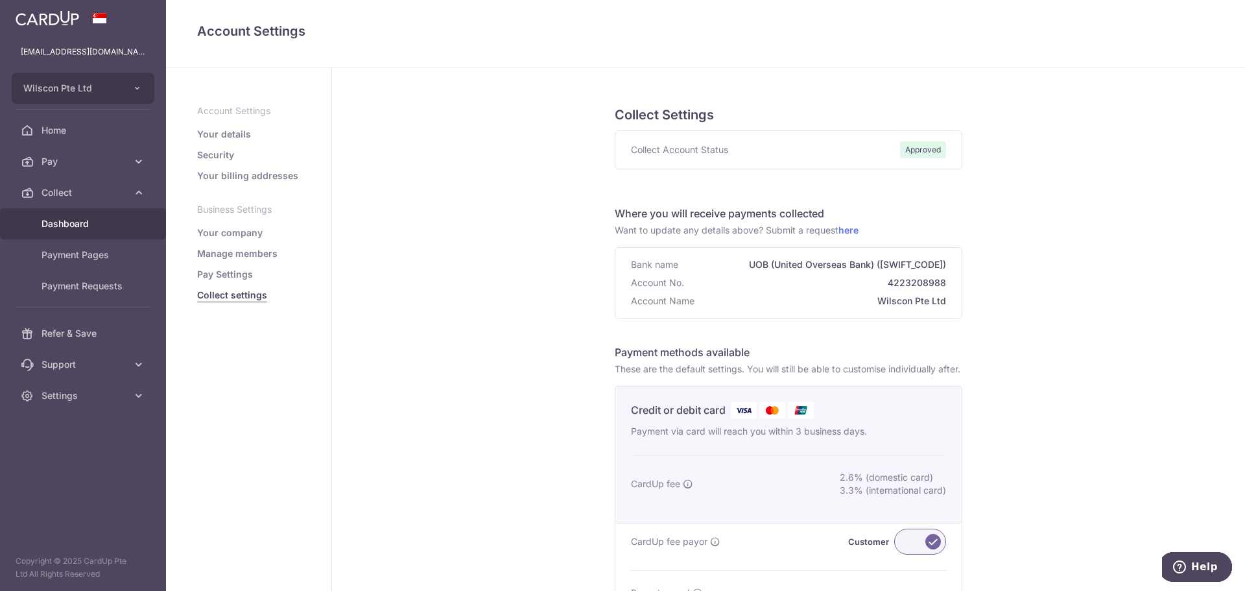
click at [103, 234] on link "Dashboard" at bounding box center [83, 223] width 166 height 31
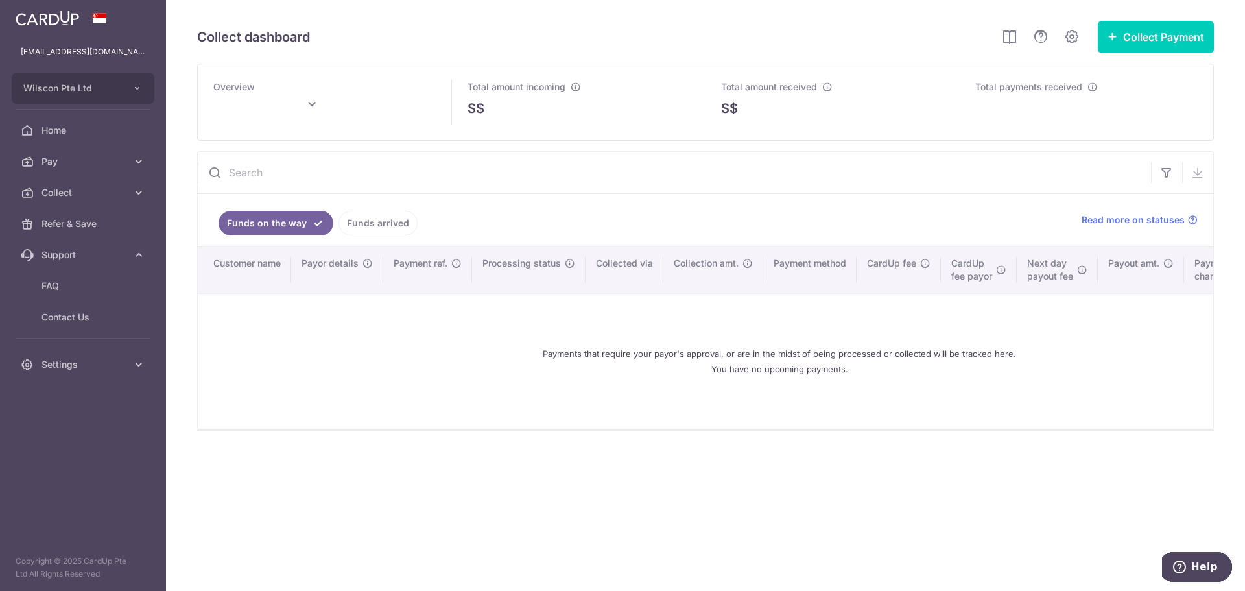
click at [359, 217] on link "Funds arrived" at bounding box center [377, 223] width 79 height 25
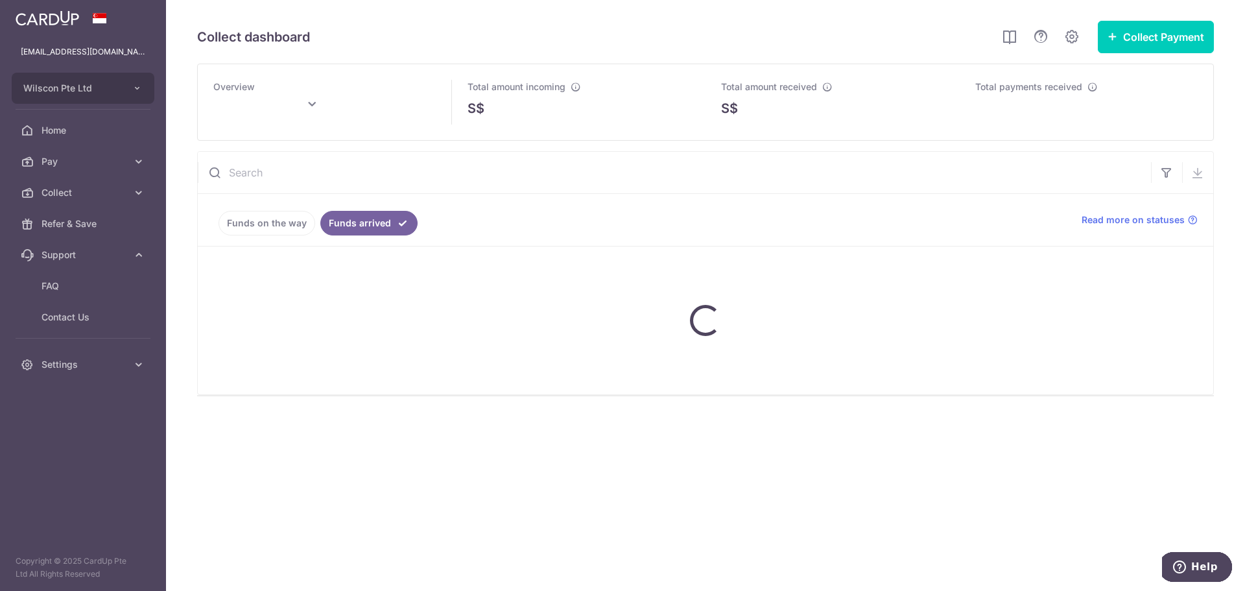
click at [471, 216] on ul "Funds on the way Funds arrived" at bounding box center [632, 220] width 868 height 52
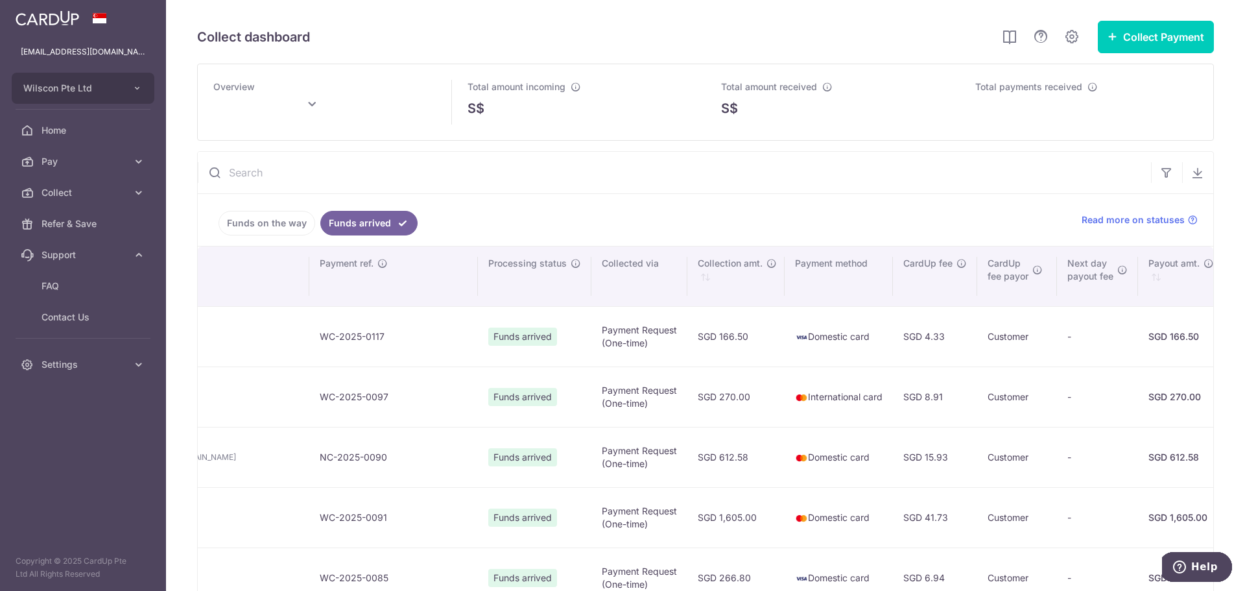
scroll to position [0, 528]
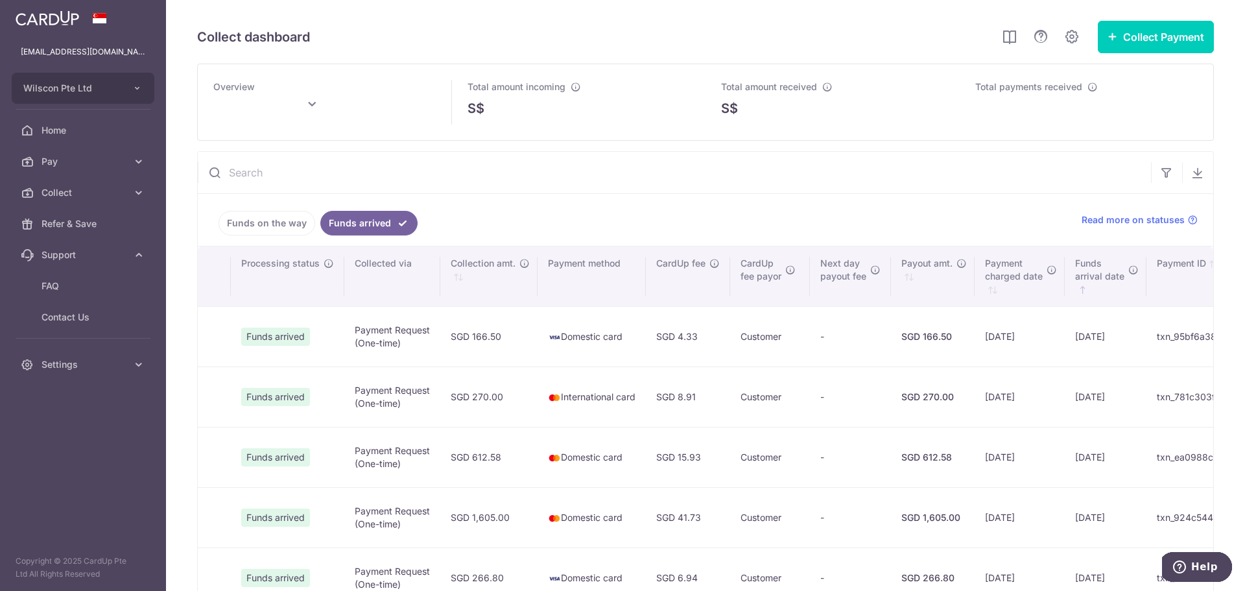
drag, startPoint x: 301, startPoint y: 316, endPoint x: 1217, endPoint y: 329, distance: 916.3
click at [1217, 329] on div "Collect dashboard Collect Payment Create request to collect payments Custom Pay…" at bounding box center [705, 295] width 1079 height 591
click at [1146, 333] on td "txn_95bf6a38cb9" at bounding box center [1196, 336] width 100 height 60
type input "[DATE]"
